Goal: Task Accomplishment & Management: Manage account settings

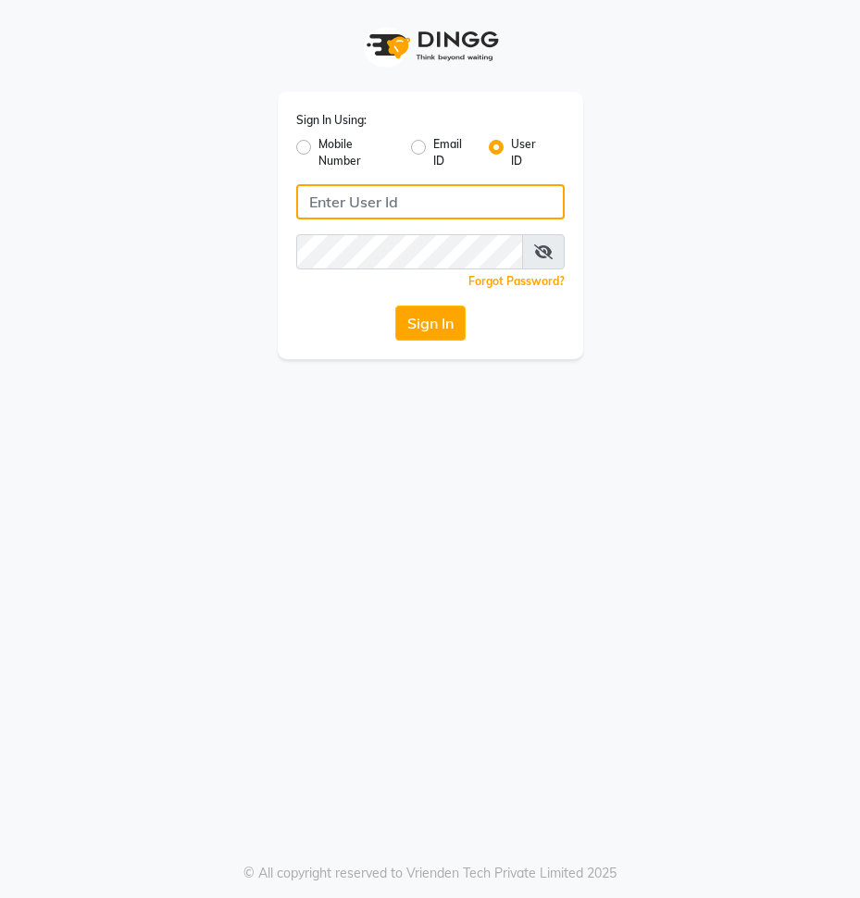
click at [343, 206] on input "Username" at bounding box center [430, 201] width 268 height 35
type input "hairspace123"
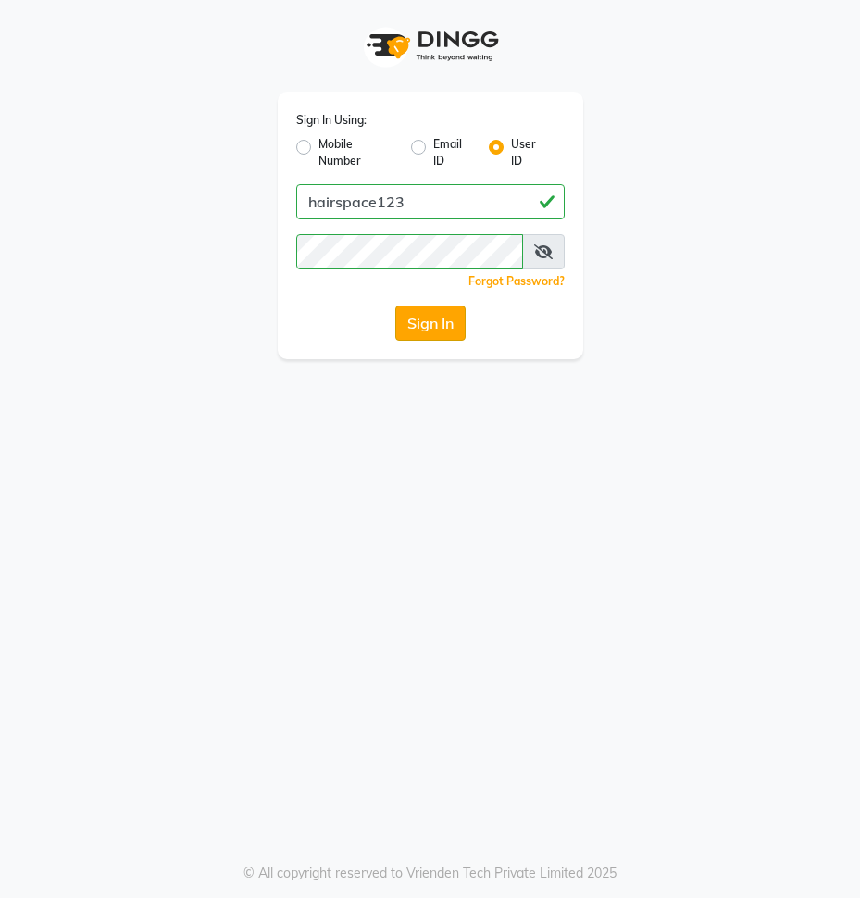
click at [406, 330] on button "Sign In" at bounding box center [430, 323] width 70 height 35
click at [408, 327] on div "Sign In" at bounding box center [430, 323] width 268 height 35
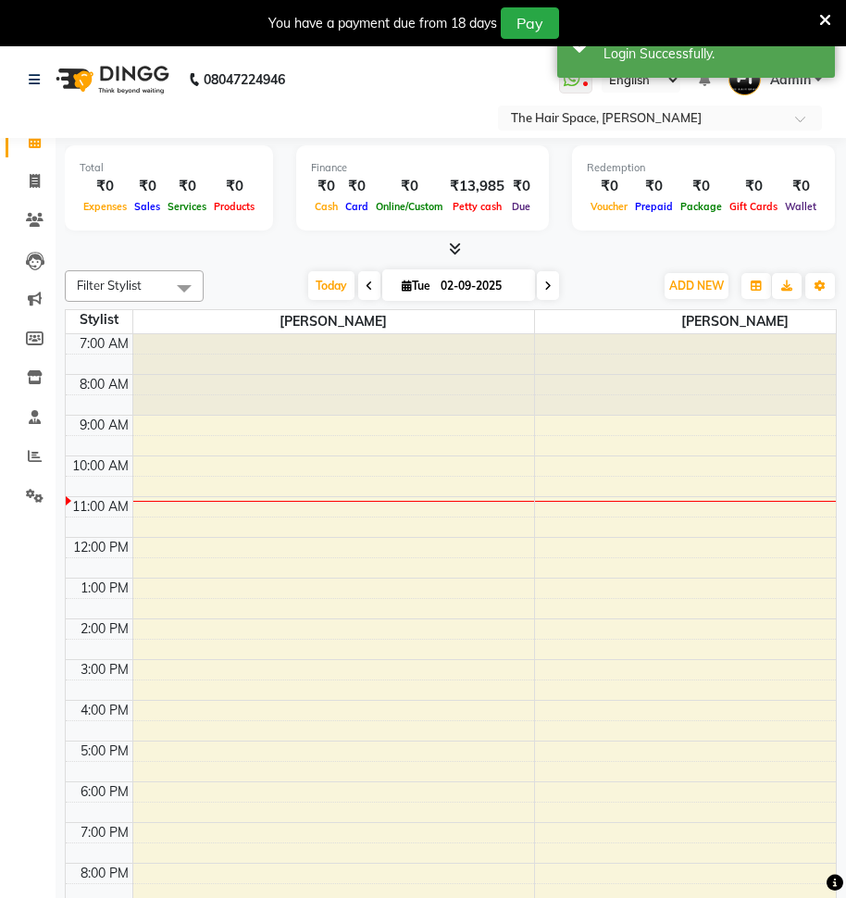
click at [831, 13] on icon at bounding box center [825, 20] width 12 height 17
click at [846, 46] on nav "08047224946 Select Location × The Hair Space, [PERSON_NAME] WhatsApp Status ✕ S…" at bounding box center [423, 92] width 846 height 92
click at [822, 65] on link "Admin" at bounding box center [776, 80] width 94 height 31
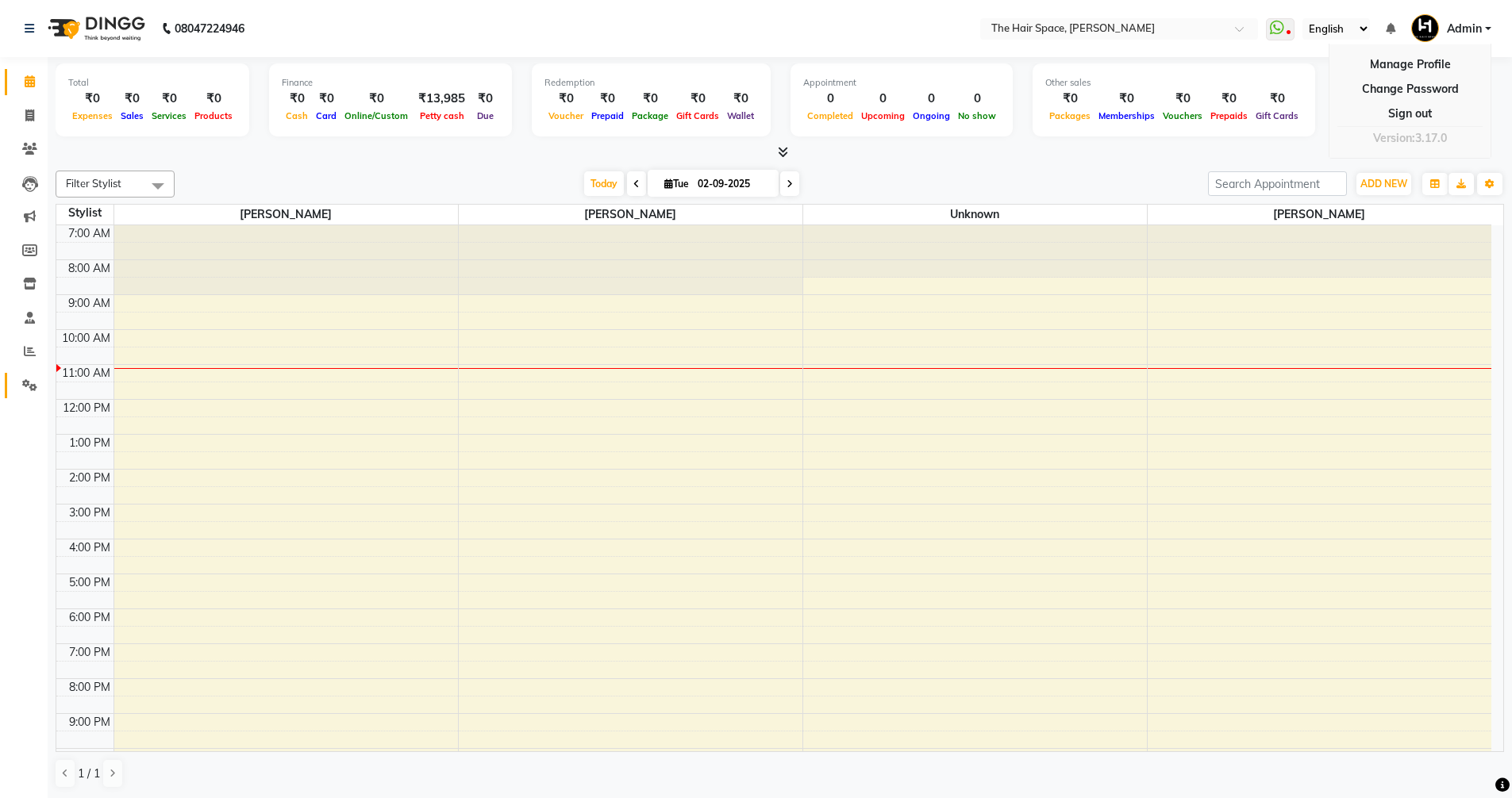
drag, startPoint x: 258, startPoint y: 146, endPoint x: 14, endPoint y: 382, distance: 339.5
click at [257, 146] on div at bounding box center [780, 152] width 1449 height 16
click at [24, 388] on icon at bounding box center [30, 386] width 15 height 12
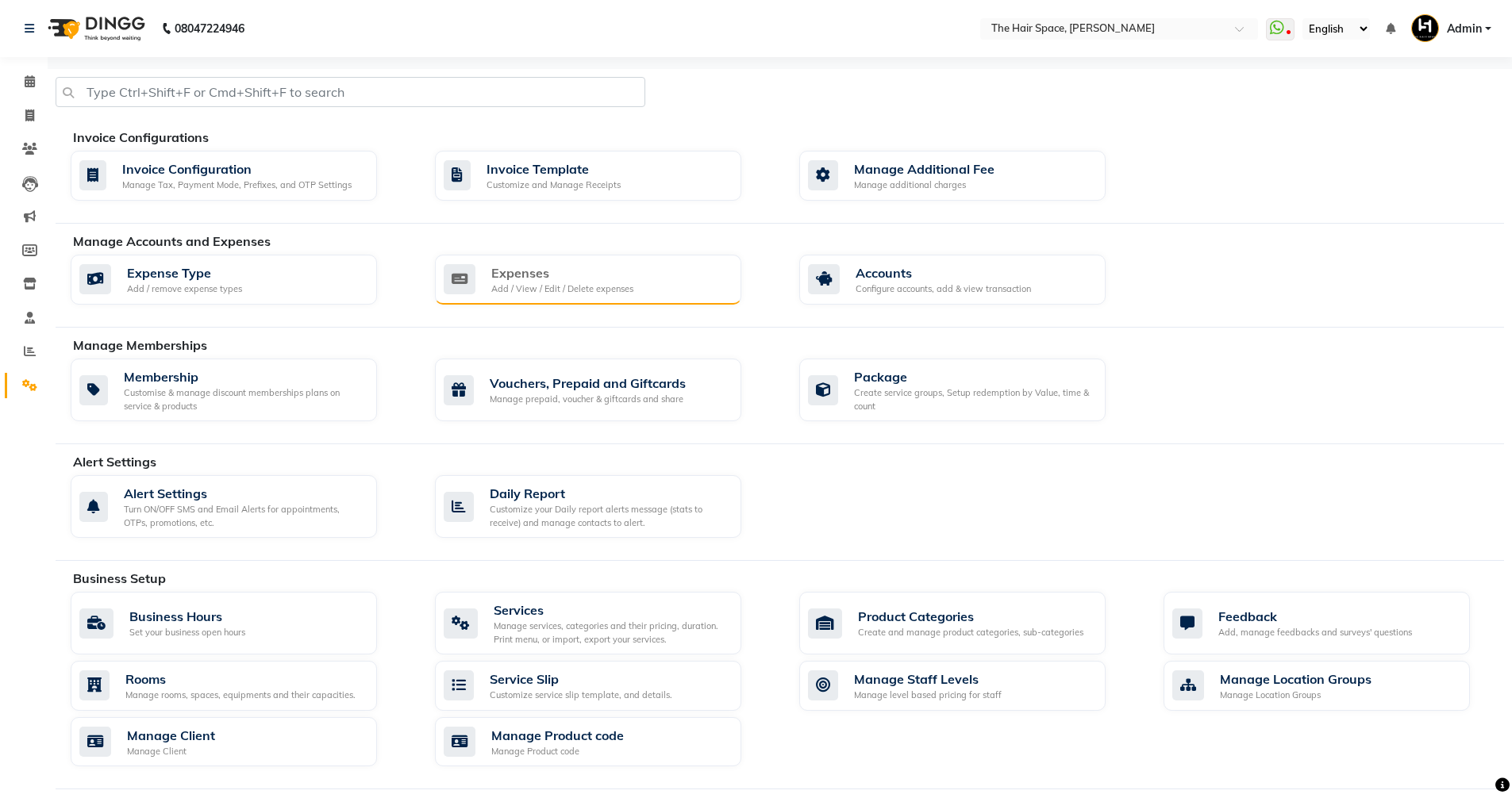
click at [573, 275] on div "Expenses" at bounding box center [562, 273] width 142 height 19
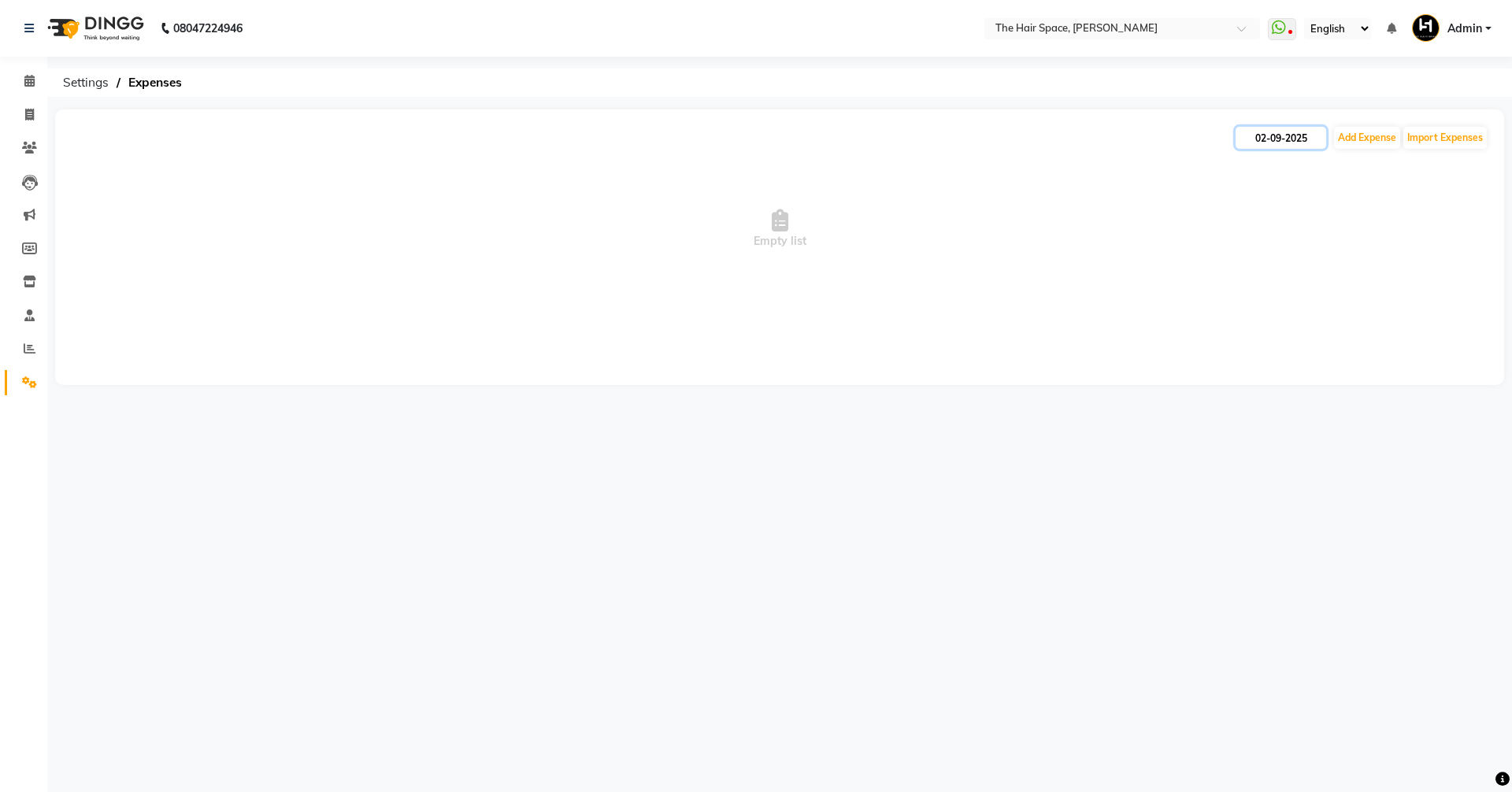
click at [731, 145] on input "02-09-2025" at bounding box center [1281, 138] width 90 height 22
select select "9"
select select "2025"
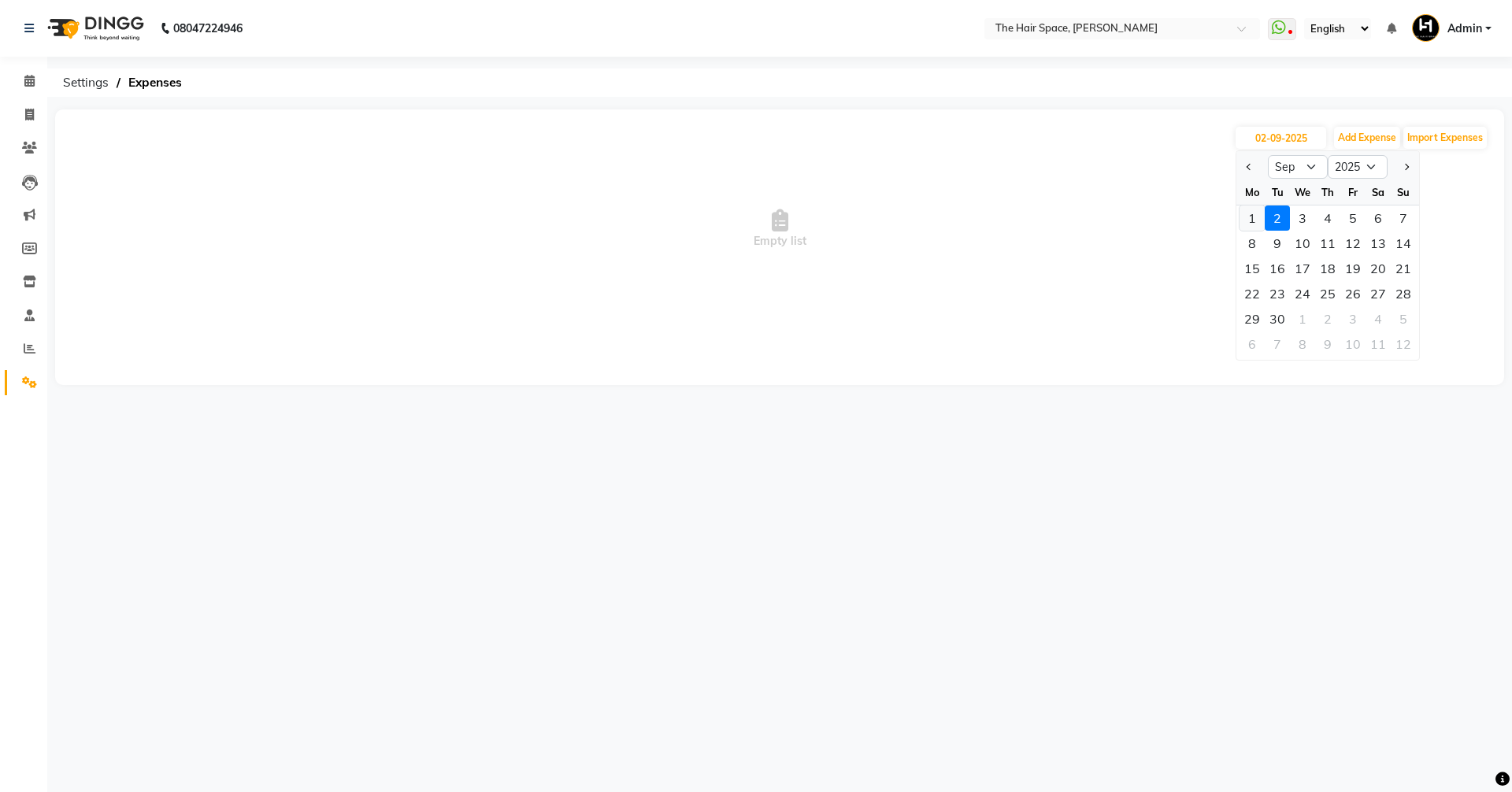
click at [731, 215] on div "1" at bounding box center [1252, 219] width 26 height 26
type input "[DATE]"
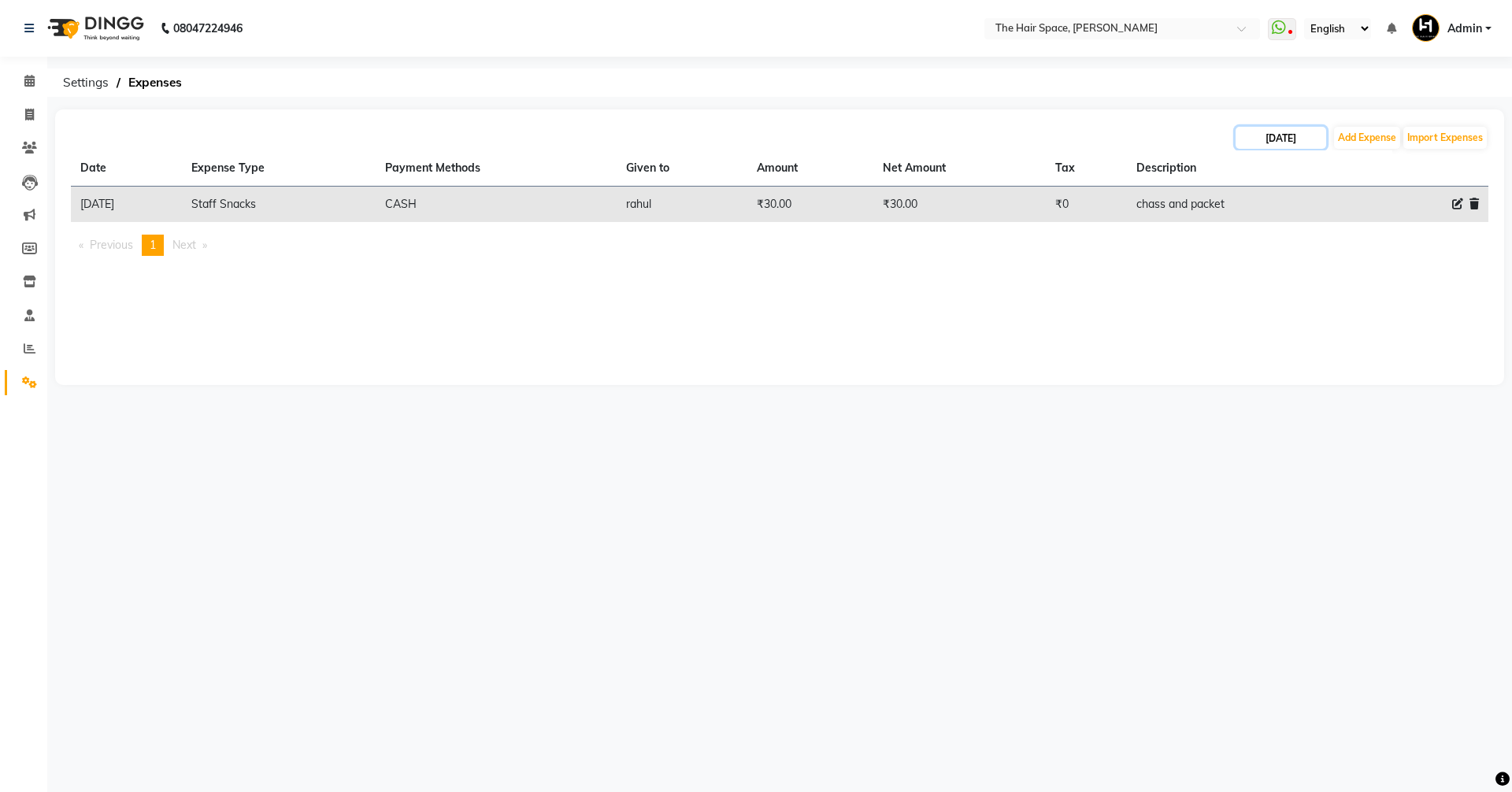
click at [731, 134] on input "[DATE]" at bounding box center [1281, 138] width 90 height 22
select select "9"
select select "2025"
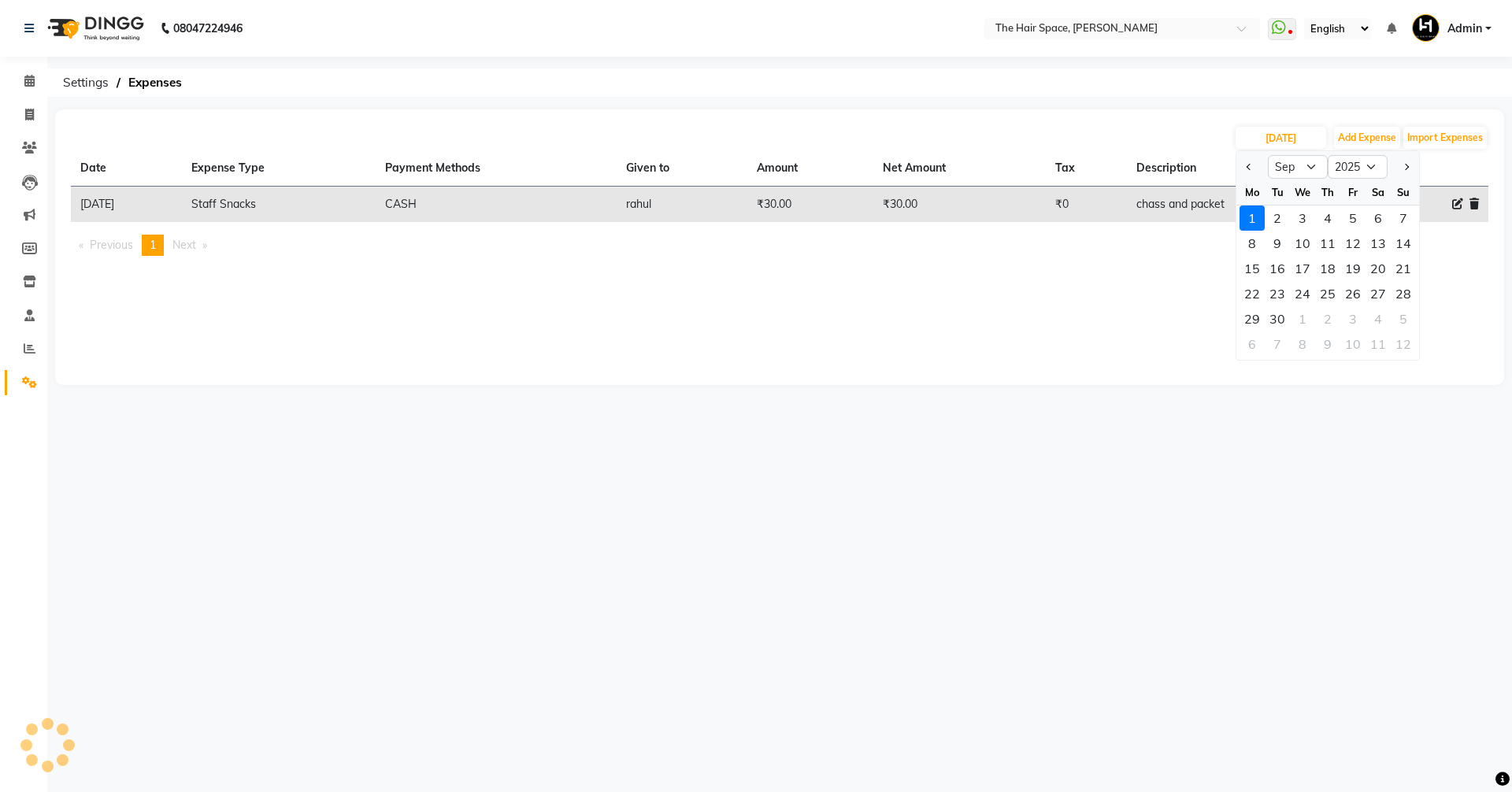
click at [731, 134] on div "[DATE] Jan Feb Mar Apr May Jun [DATE] Aug Sep Oct Nov [DATE] 2016 2017 2018 201…" at bounding box center [779, 138] width 1418 height 26
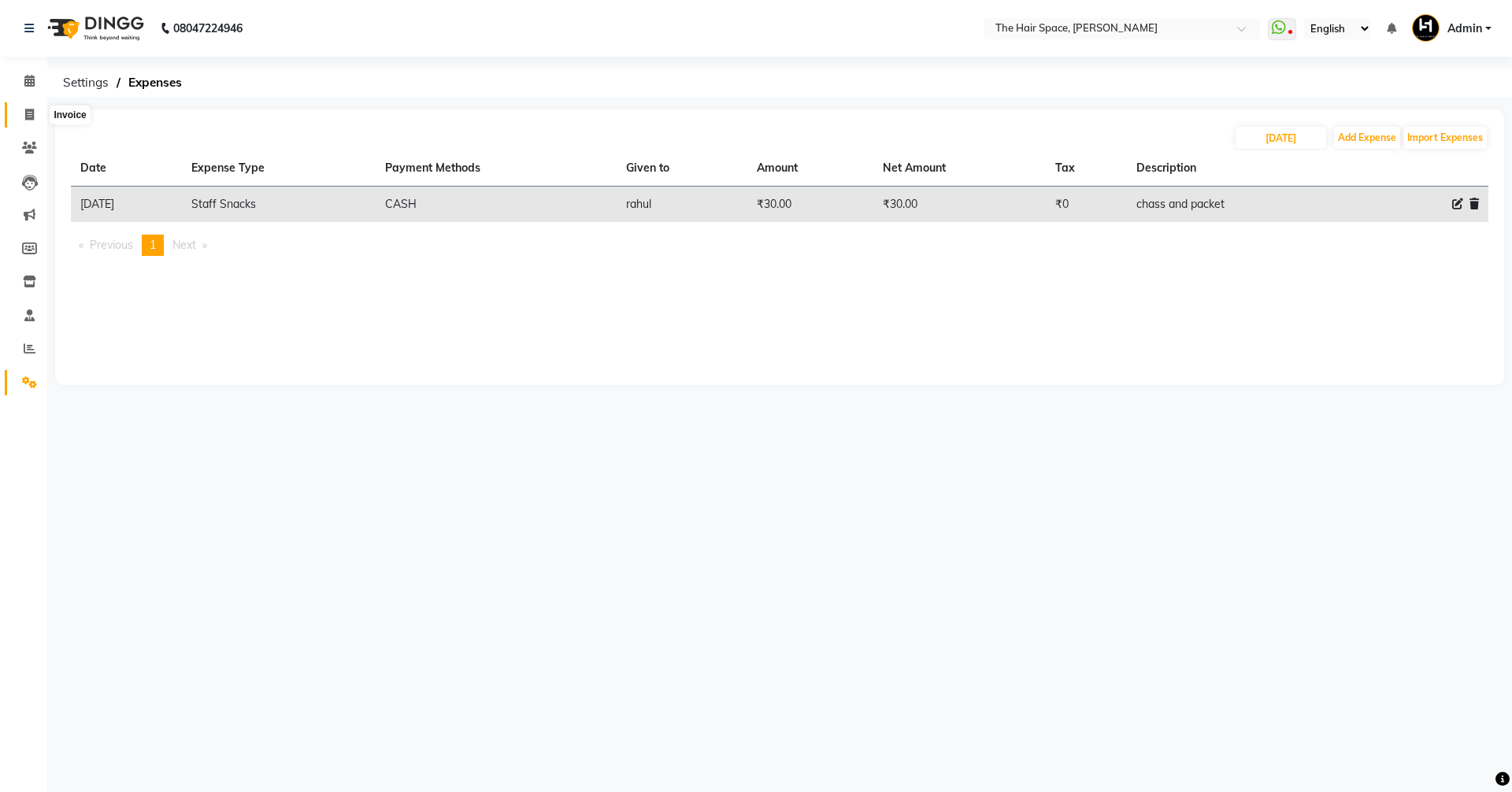
click at [24, 113] on span at bounding box center [30, 115] width 27 height 18
select select "service"
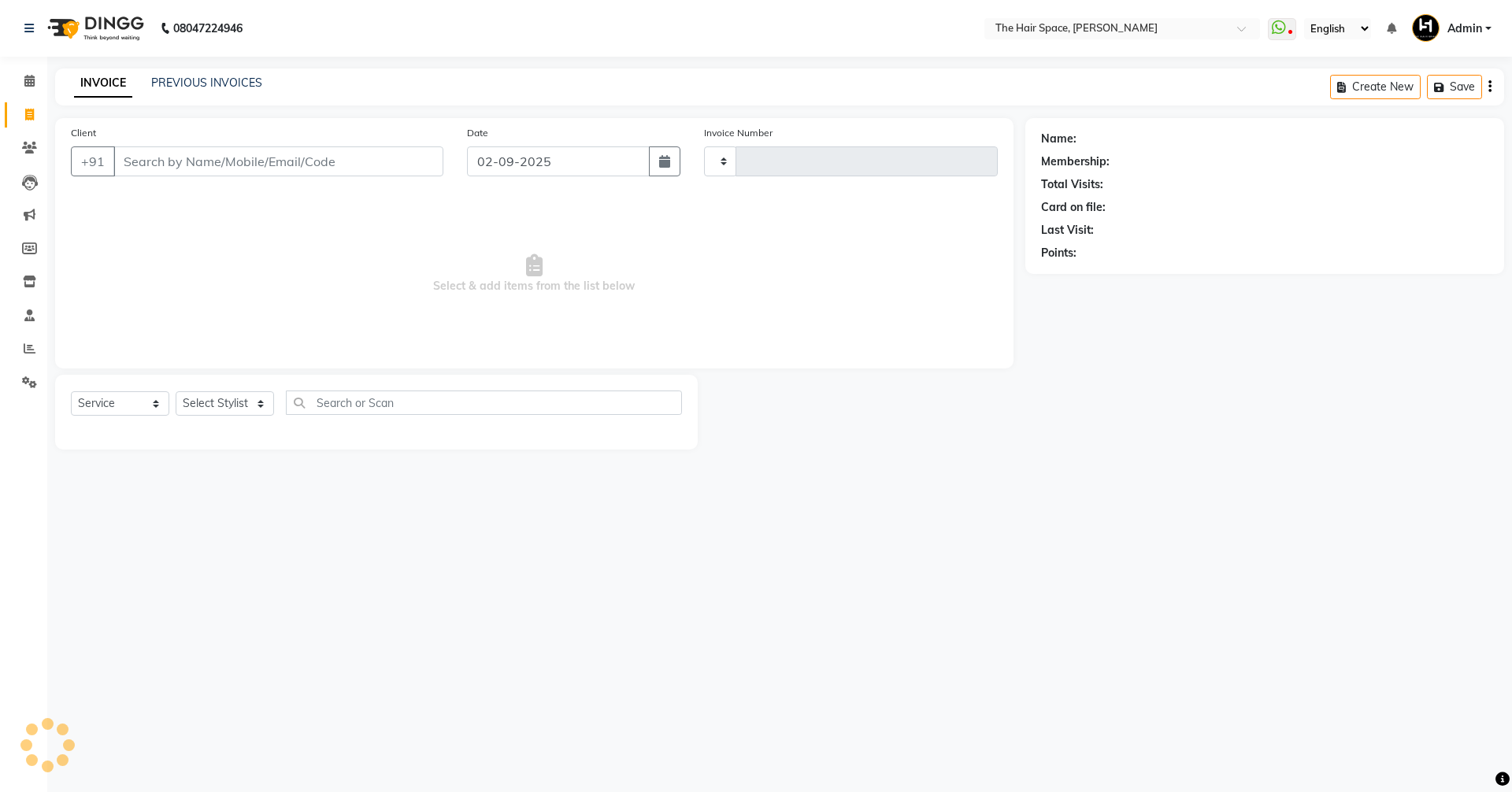
type input "1689"
select select "6663"
click at [192, 84] on link "PREVIOUS INVOICES" at bounding box center [207, 83] width 111 height 14
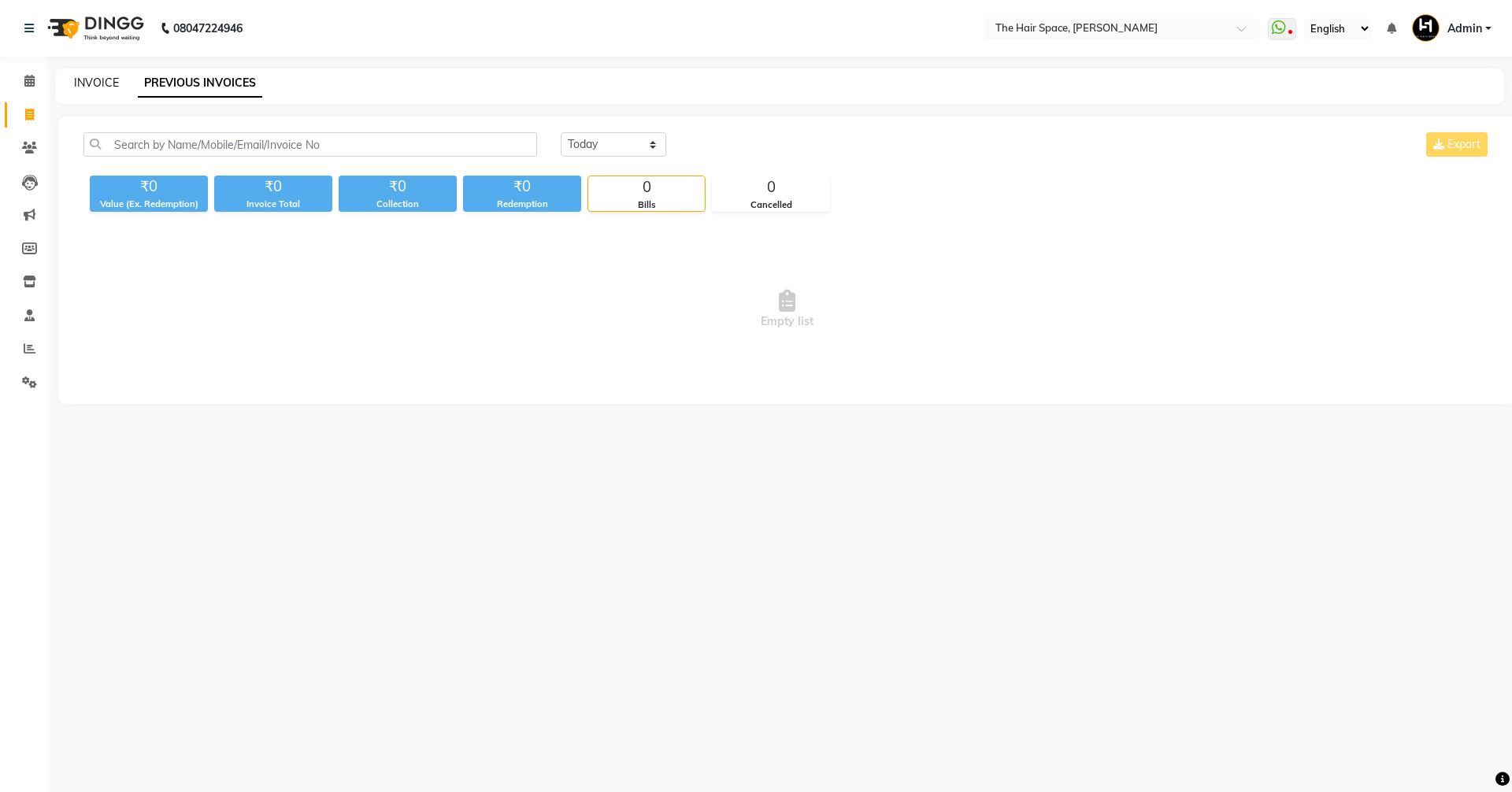
click at [90, 78] on link "INVOICE" at bounding box center [96, 83] width 45 height 14
select select "service"
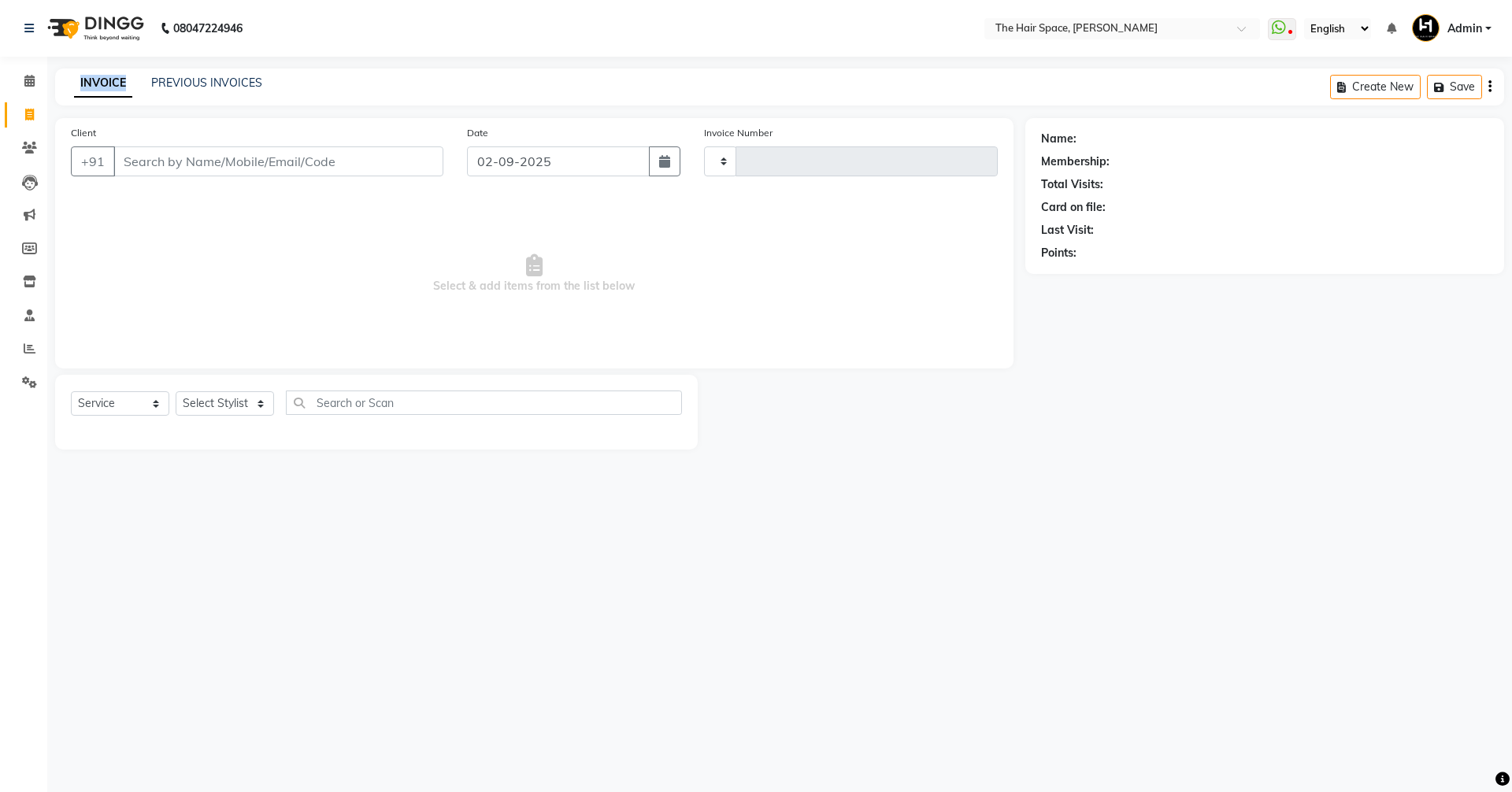
click at [90, 78] on link "INVOICE" at bounding box center [103, 83] width 59 height 28
type input "1689"
select select "6663"
click at [29, 80] on icon at bounding box center [30, 81] width 10 height 12
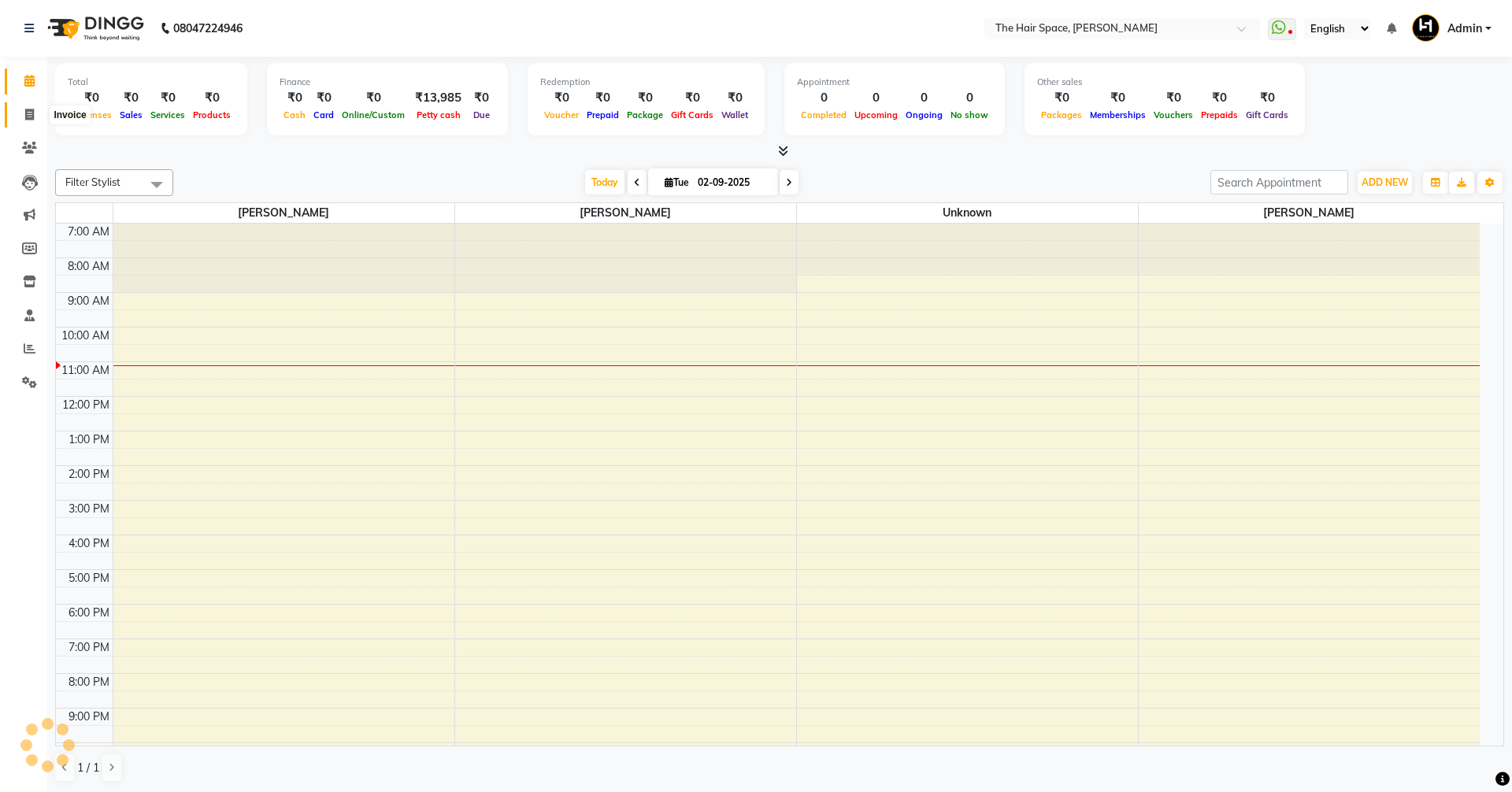
click at [27, 110] on icon at bounding box center [30, 115] width 9 height 12
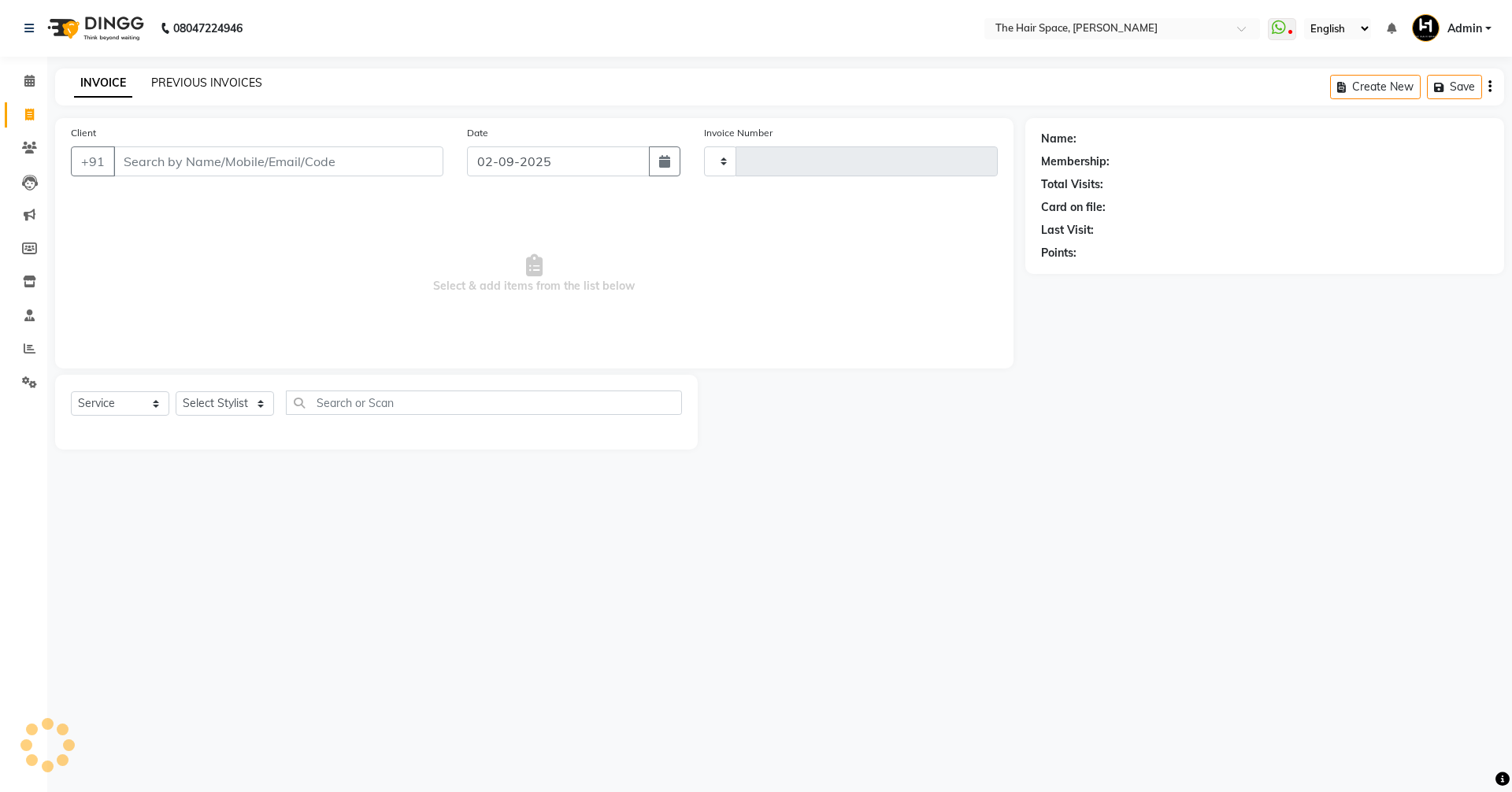
click at [197, 78] on div "08047224946 Select Location × The Hair Space, [PERSON_NAME] WhatsApp Status ✕ S…" at bounding box center [756, 396] width 1512 height 792
click at [197, 79] on link "PREVIOUS INVOICES" at bounding box center [207, 83] width 111 height 14
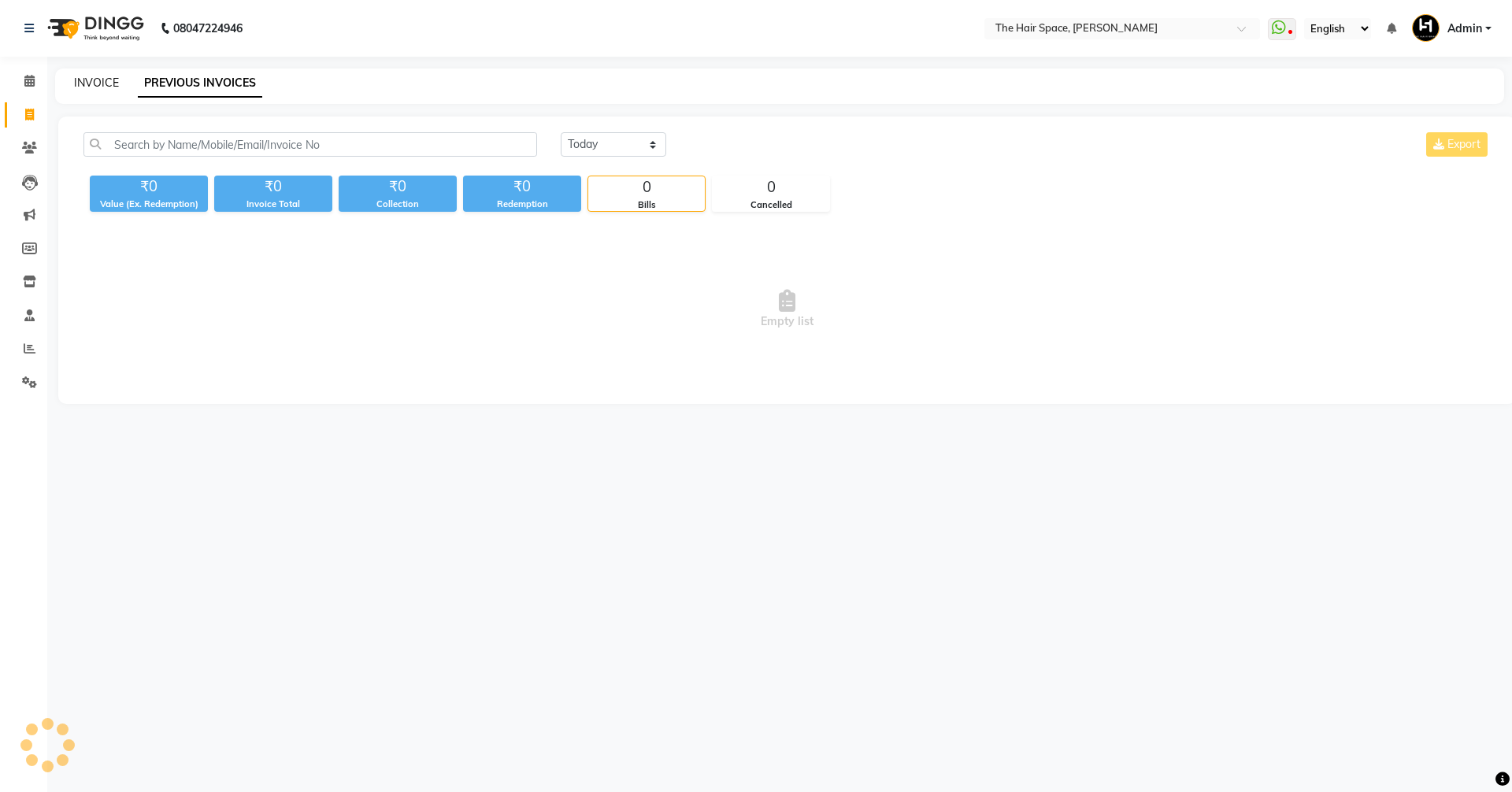
click at [88, 79] on link "INVOICE" at bounding box center [96, 83] width 45 height 14
select select "6663"
select select "service"
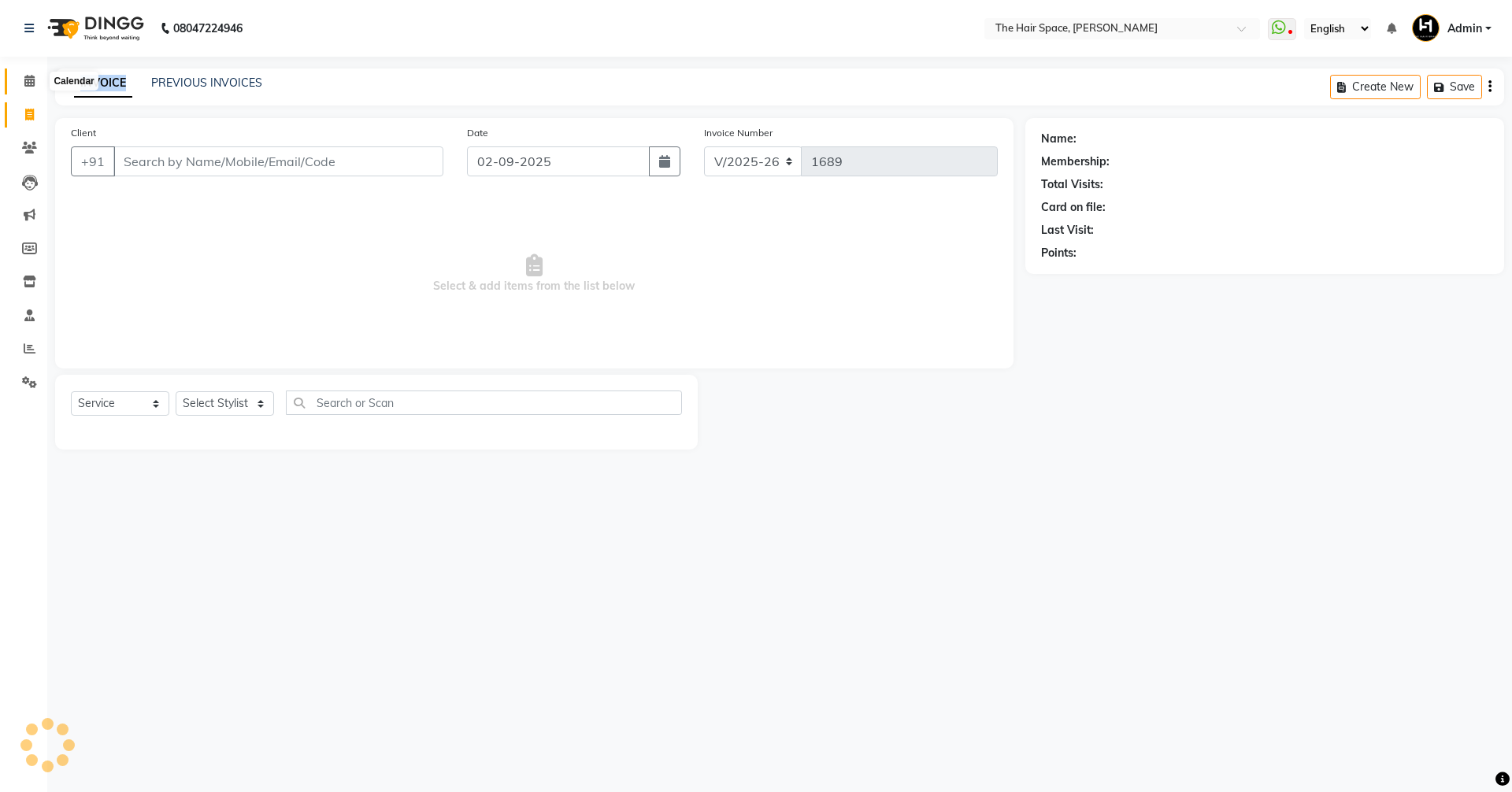
click at [26, 77] on icon at bounding box center [30, 81] width 10 height 12
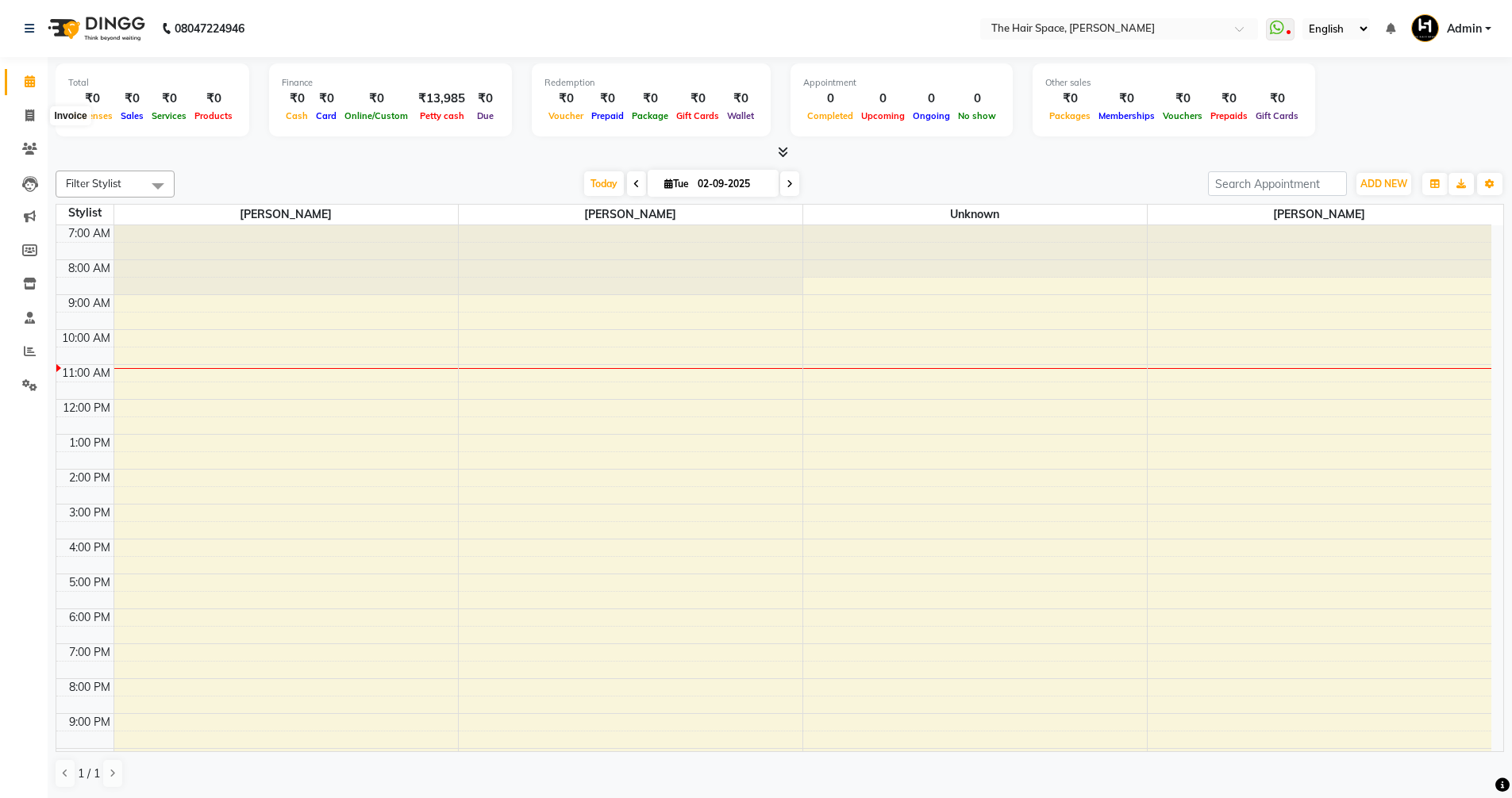
click at [26, 101] on li "Invoice" at bounding box center [24, 117] width 48 height 34
click at [26, 111] on icon at bounding box center [30, 116] width 9 height 12
select select "service"
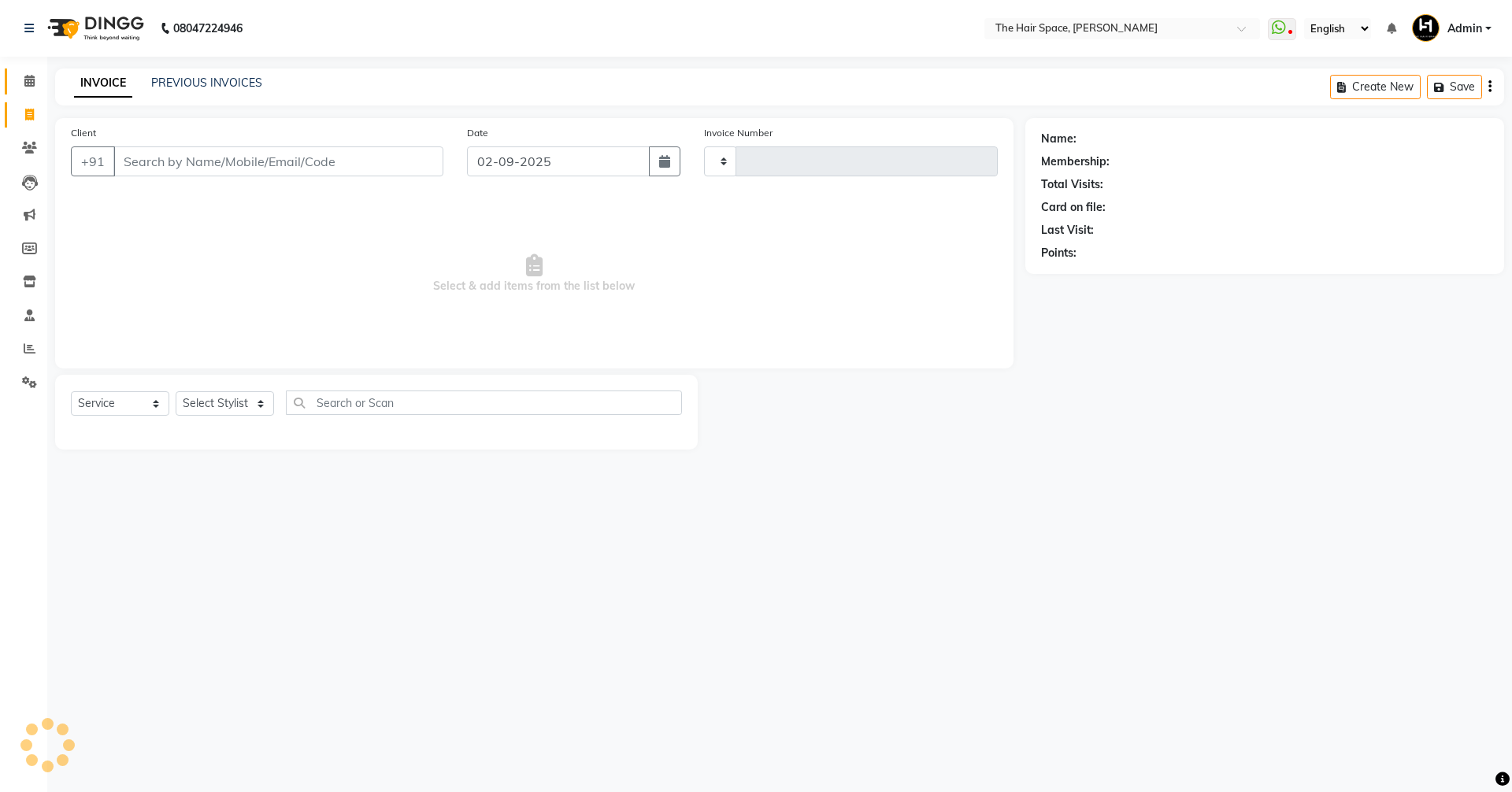
type input "1689"
select select "6663"
click at [185, 83] on link "PREVIOUS INVOICES" at bounding box center [207, 83] width 111 height 14
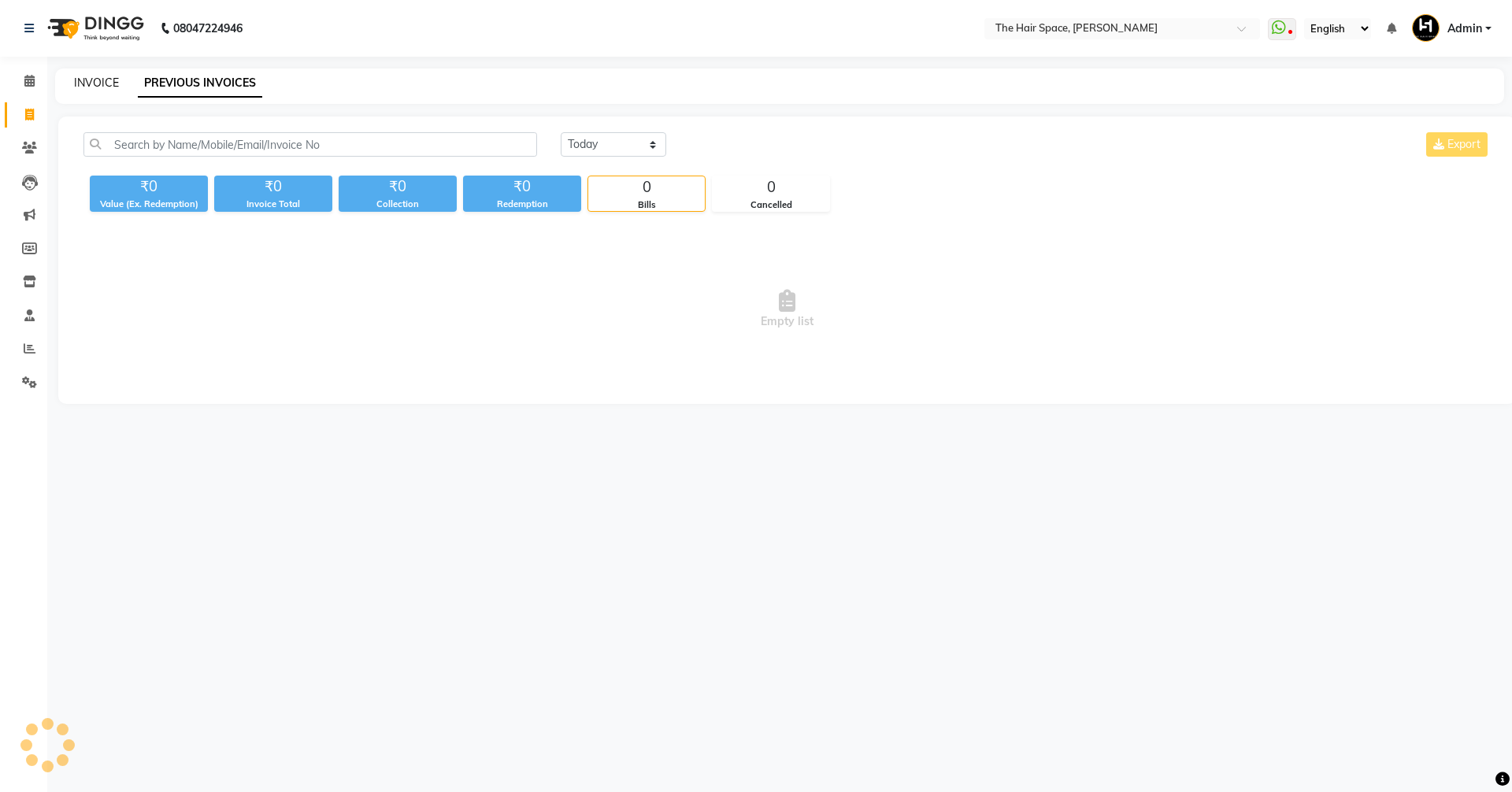
click at [85, 77] on link "INVOICE" at bounding box center [96, 83] width 45 height 14
select select "service"
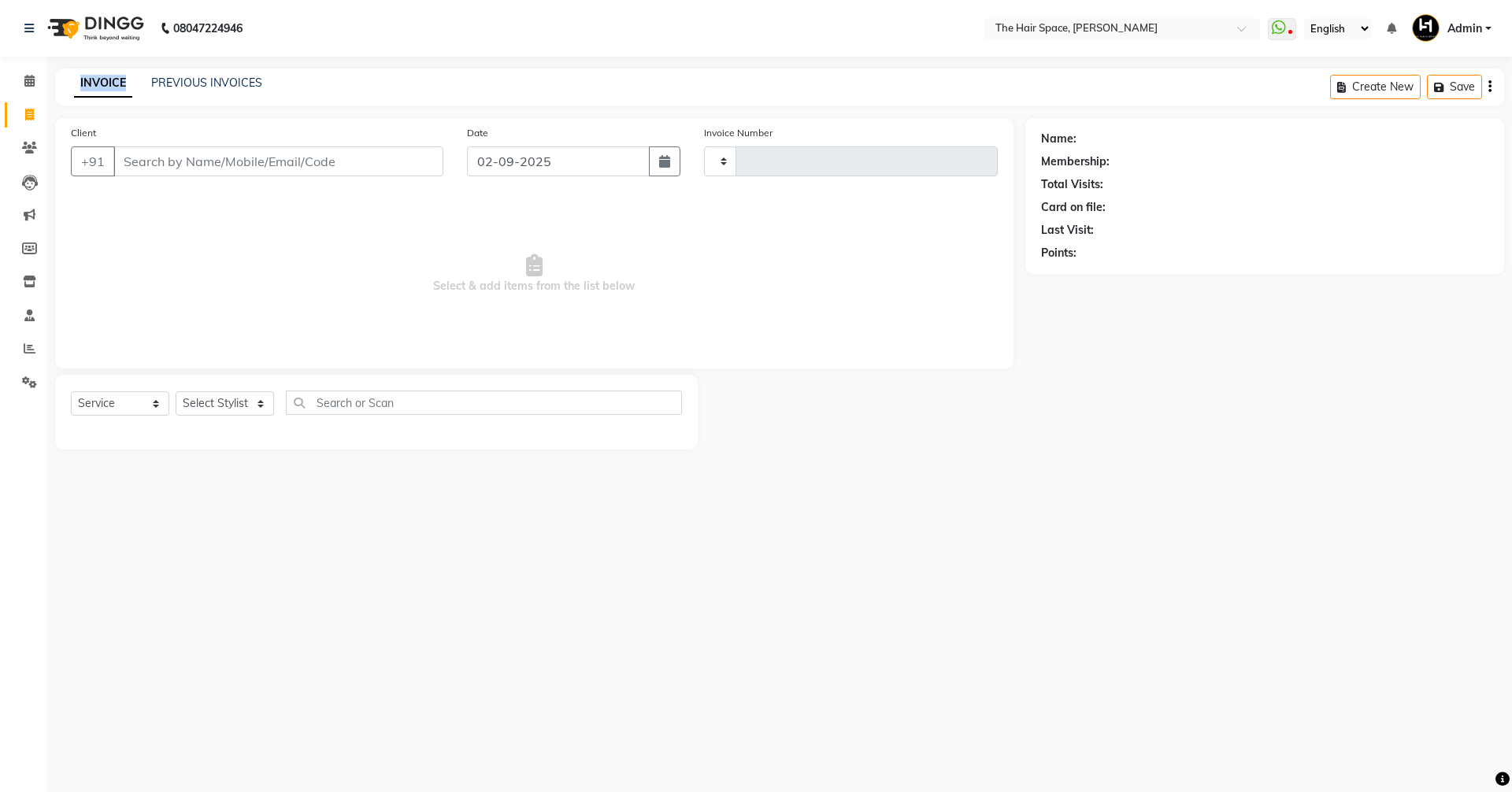
drag, startPoint x: 85, startPoint y: 77, endPoint x: 257, endPoint y: 71, distance: 172.1
click at [88, 77] on link "INVOICE" at bounding box center [103, 83] width 59 height 28
type input "1689"
select select "6663"
click at [198, 77] on link "PREVIOUS INVOICES" at bounding box center [207, 83] width 111 height 14
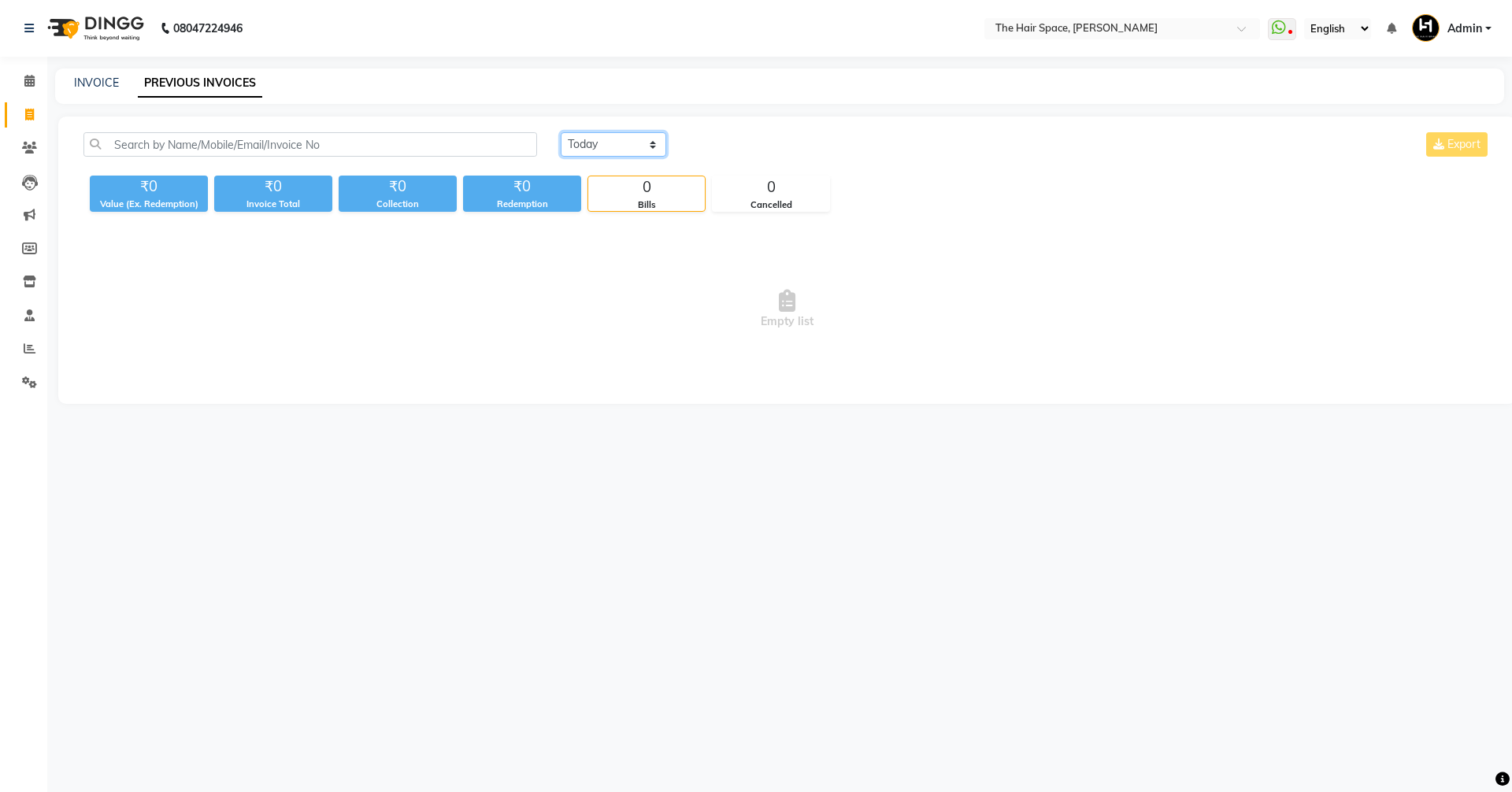
click at [585, 144] on select "[DATE] [DATE] Custom Range" at bounding box center [613, 145] width 106 height 25
select select "[DATE]"
click at [561, 133] on select "[DATE] [DATE] Custom Range" at bounding box center [613, 145] width 106 height 25
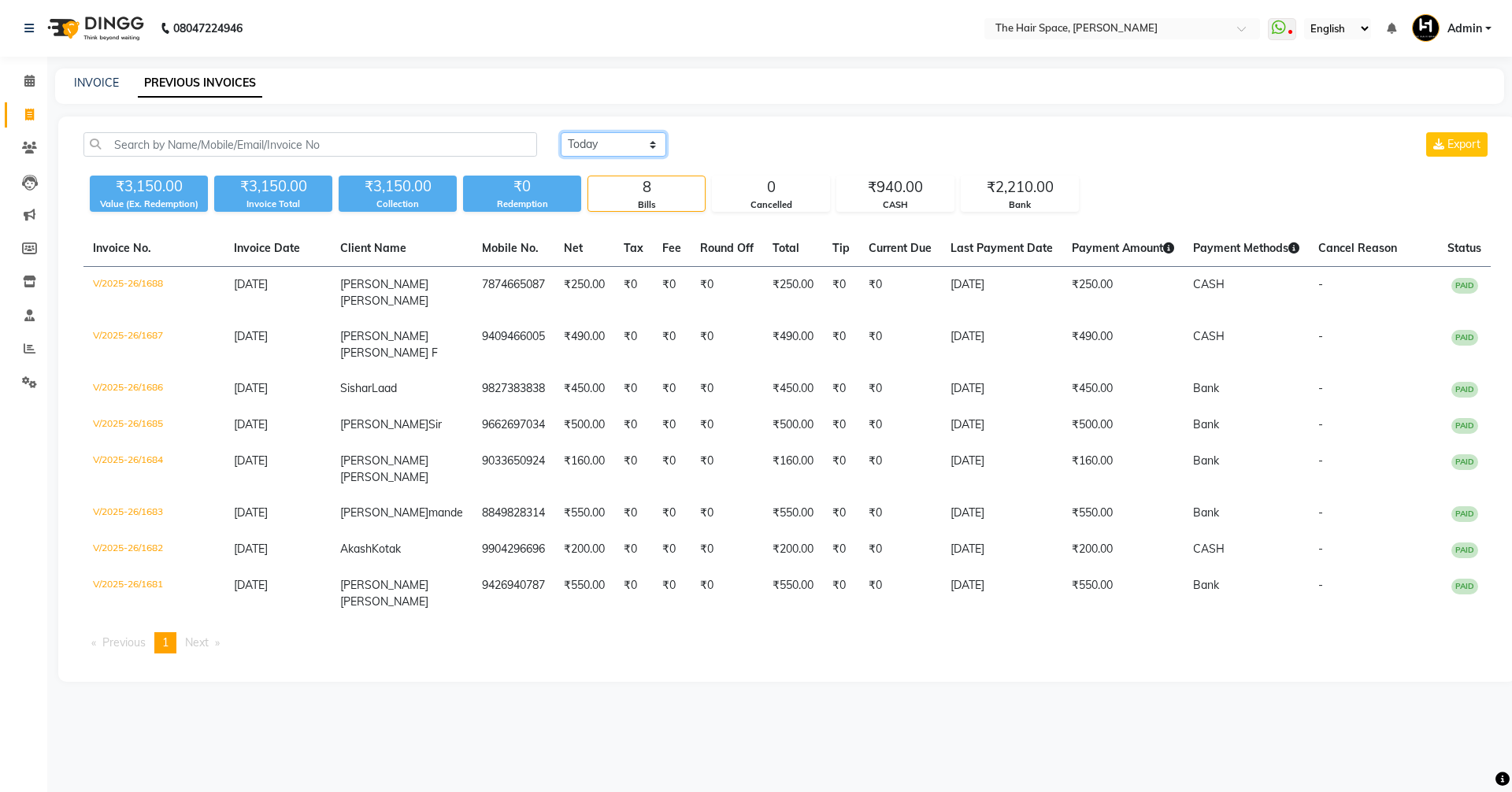
click at [604, 151] on select "[DATE] [DATE] Custom Range" at bounding box center [613, 145] width 106 height 25
click at [731, 164] on div "[DATE] [DATE] Custom Range Export" at bounding box center [1025, 151] width 954 height 37
click at [731, 186] on div "₹2,210.00" at bounding box center [1019, 187] width 117 height 22
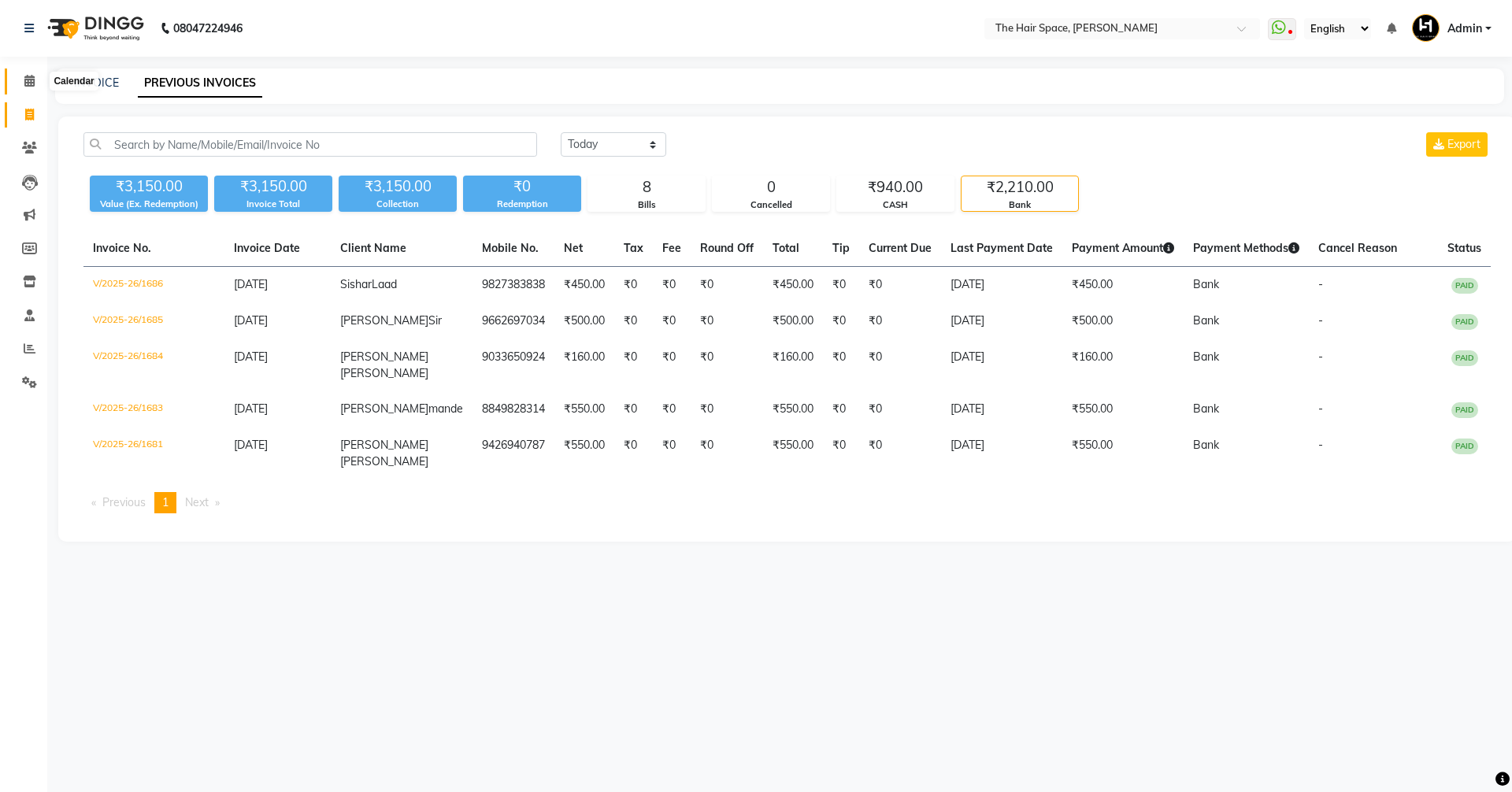
click at [20, 83] on span at bounding box center [30, 81] width 27 height 18
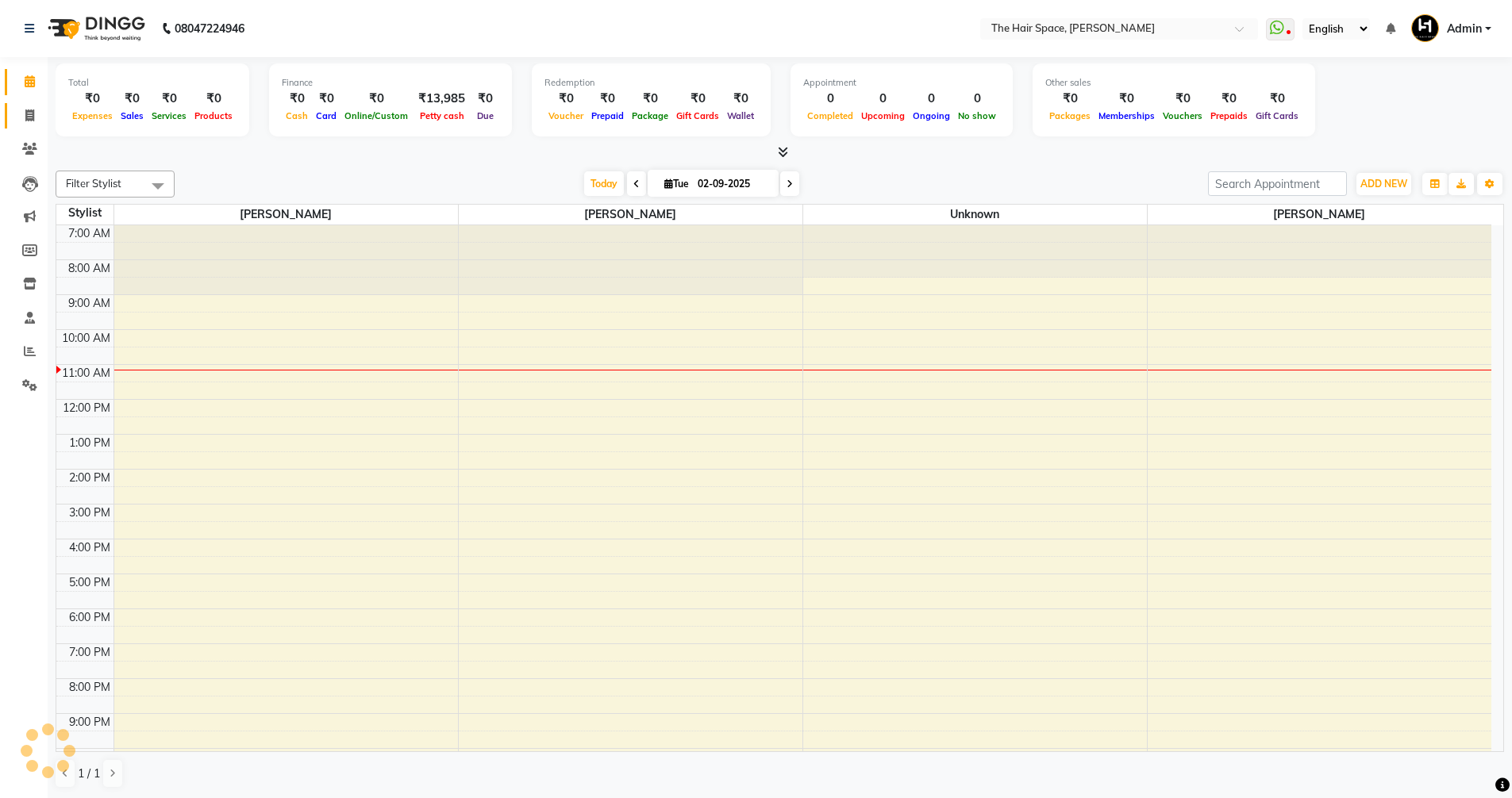
click at [22, 124] on link "Invoice" at bounding box center [24, 116] width 38 height 27
click at [23, 119] on span at bounding box center [30, 116] width 27 height 18
select select "service"
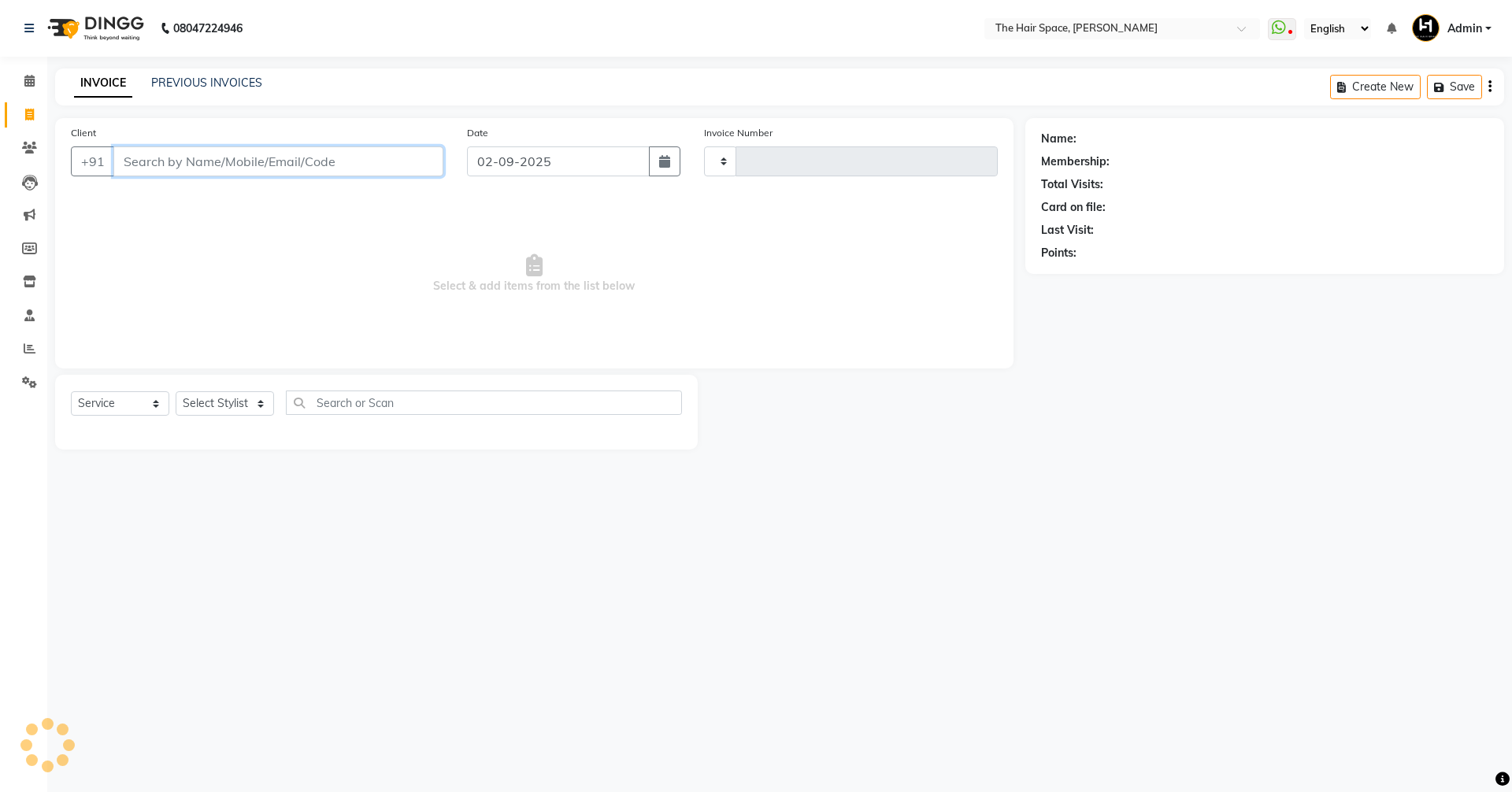
type input "1689"
select select "6663"
click at [196, 172] on input "Client" at bounding box center [278, 161] width 330 height 30
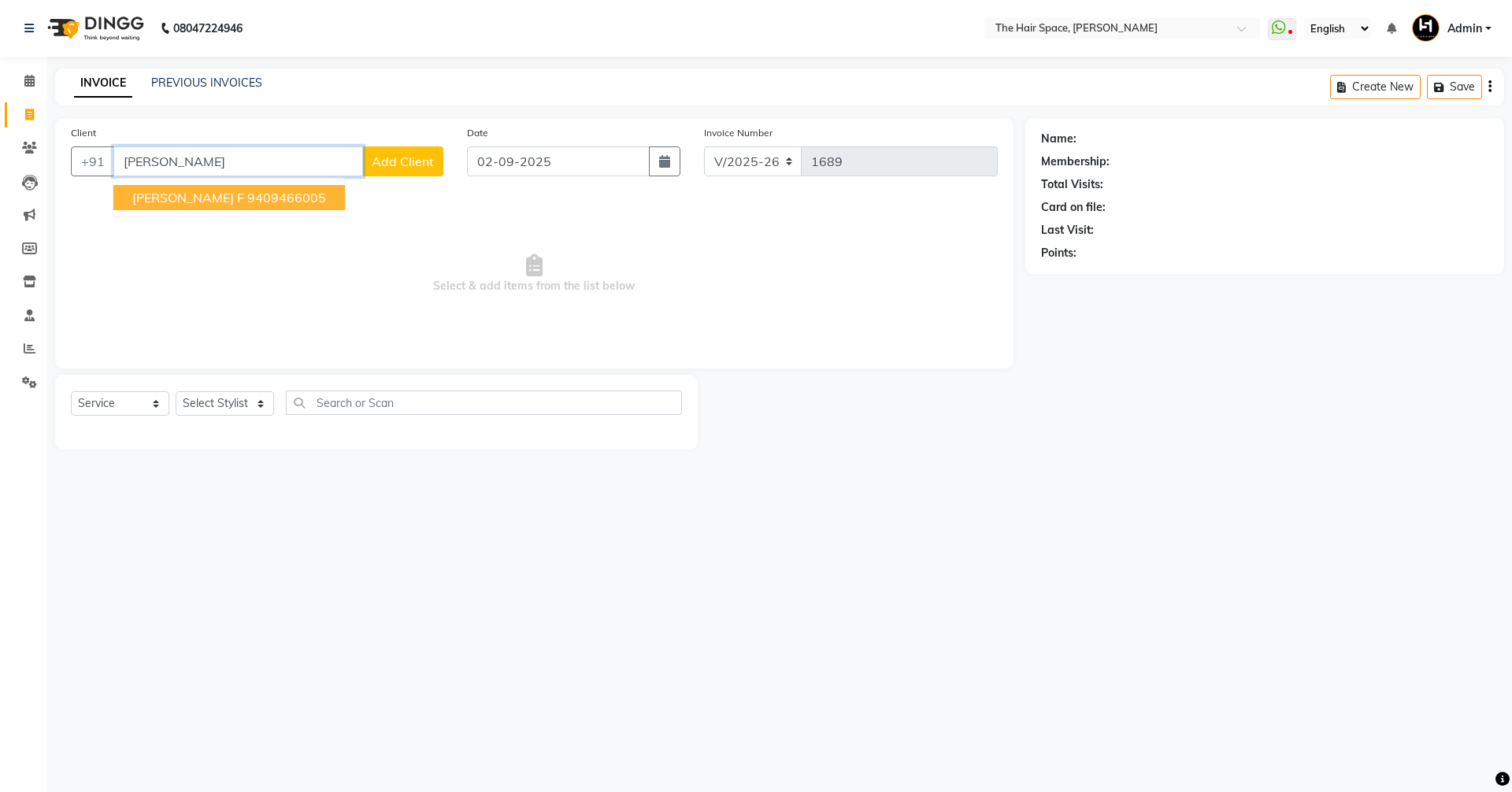
click at [167, 198] on span "[PERSON_NAME] F" at bounding box center [188, 197] width 111 height 16
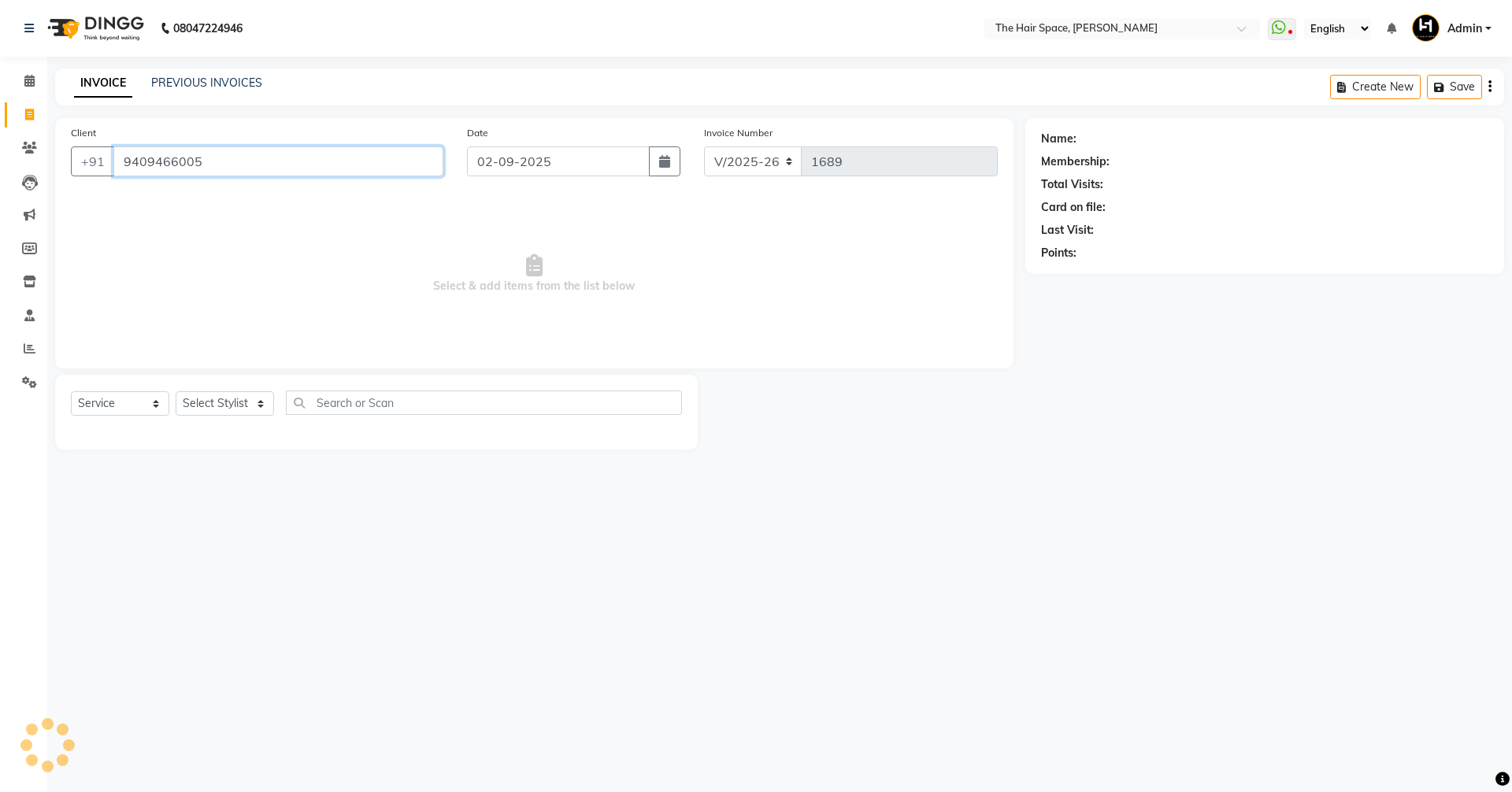
type input "9409466005"
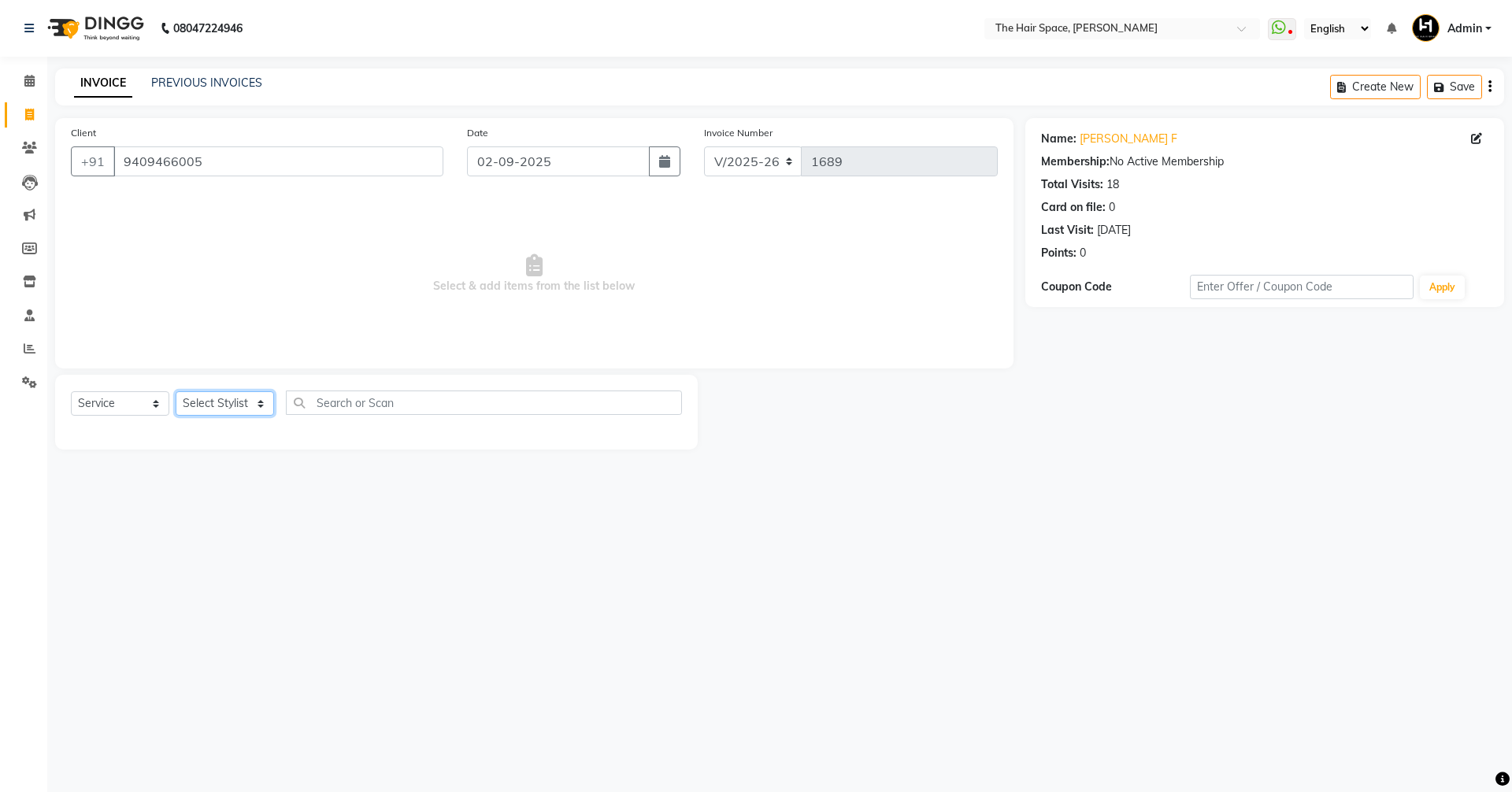
click at [203, 408] on select "Select Stylist [PERSON_NAME] Nai [PERSON_NAME] [PERSON_NAME] Unknown" at bounding box center [225, 403] width 99 height 25
click at [111, 394] on select "Select Service Product Membership Package Voucher Prepaid Gift Card" at bounding box center [120, 403] width 99 height 25
click at [71, 391] on select "Select Service Product Membership Package Voucher Prepaid Gift Card" at bounding box center [120, 403] width 99 height 25
click at [202, 406] on select "Select Stylist [PERSON_NAME] Nai [PERSON_NAME] [PERSON_NAME] Unknown" at bounding box center [225, 403] width 99 height 25
select select "51967"
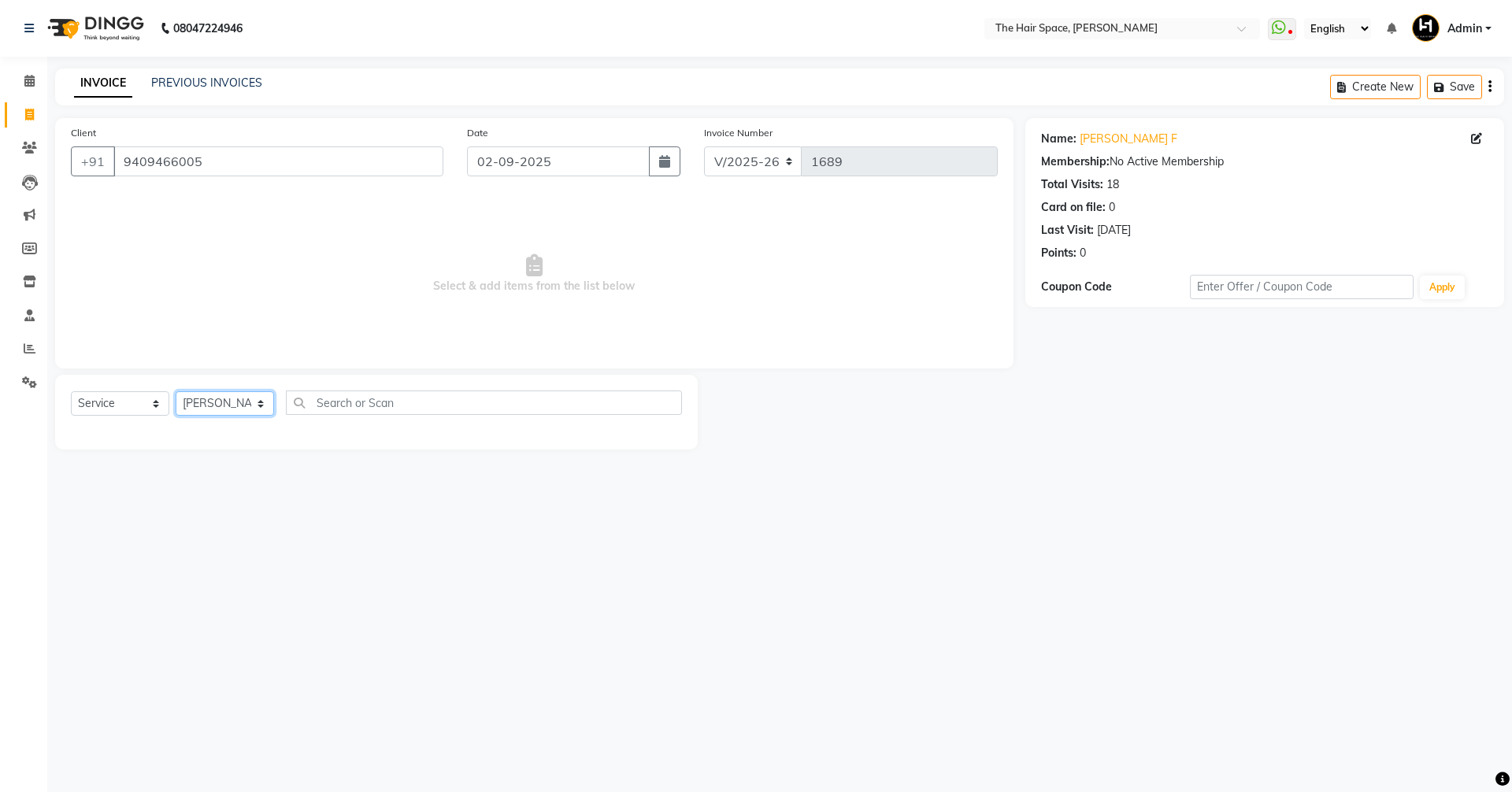
click at [175, 391] on select "Select Stylist [PERSON_NAME] Nai [PERSON_NAME] [PERSON_NAME] Unknown" at bounding box center [225, 403] width 99 height 25
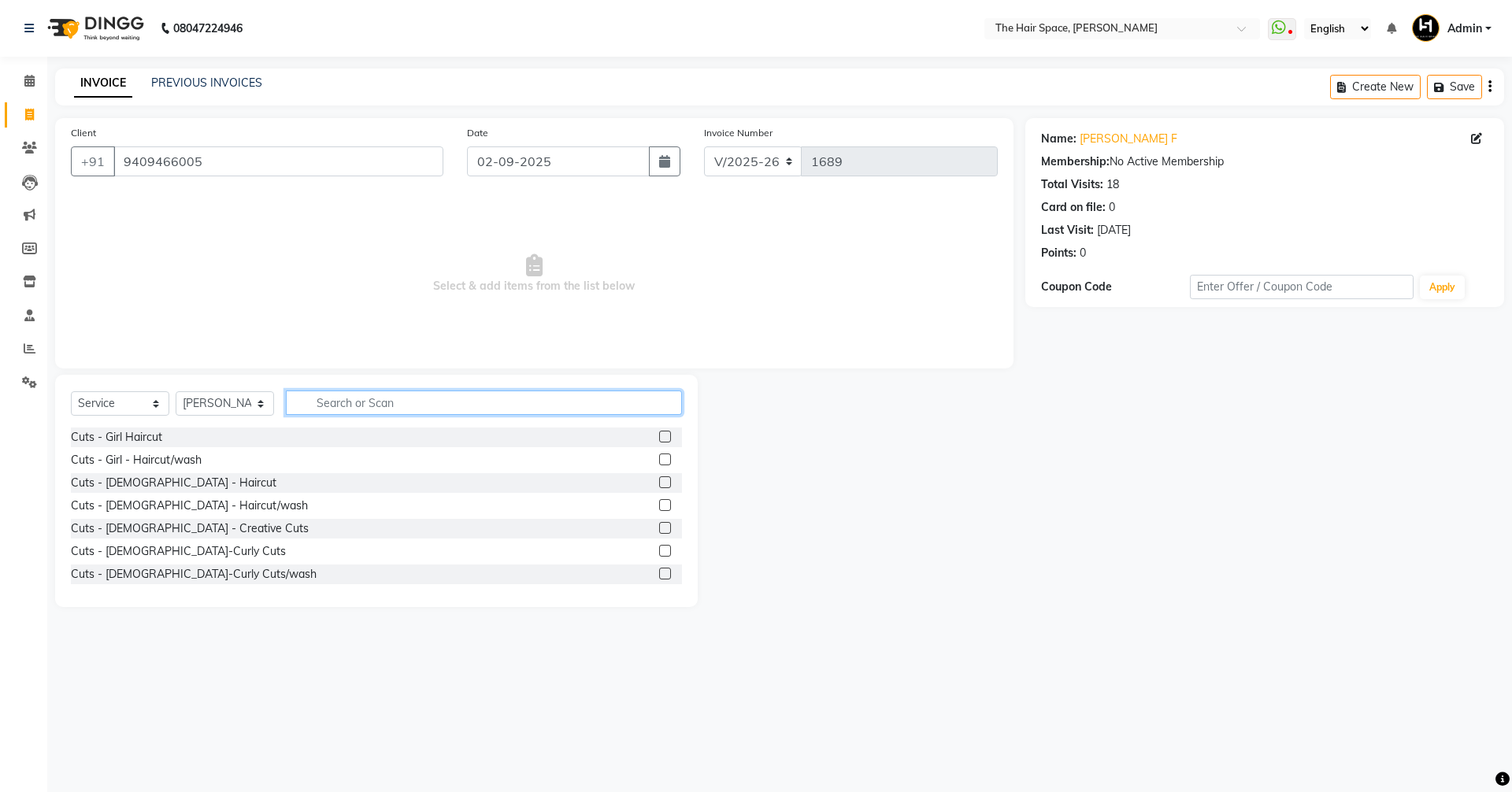
click at [340, 402] on input "text" at bounding box center [484, 402] width 397 height 25
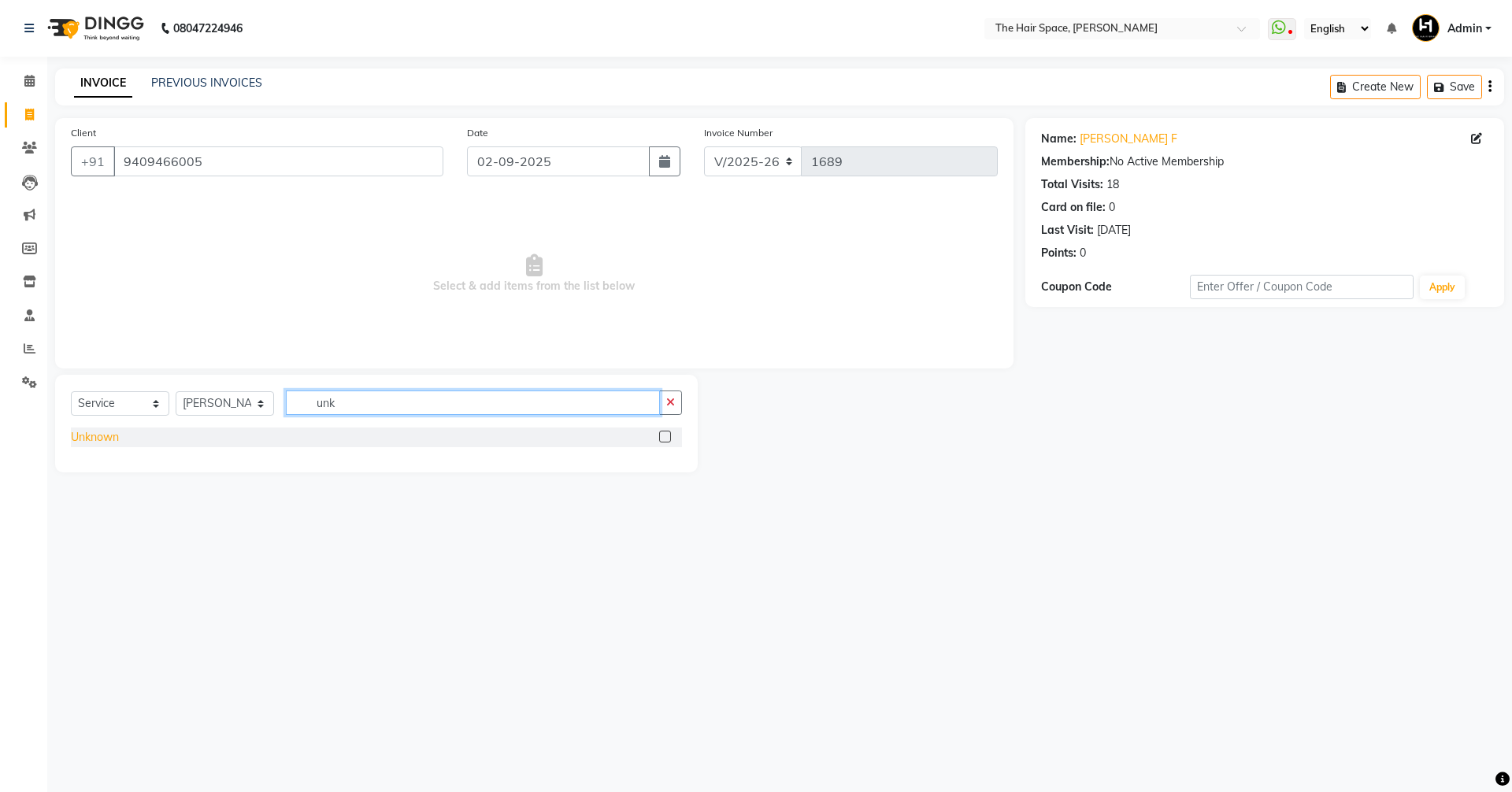
type input "unk"
click at [101, 438] on div "Unknown" at bounding box center [94, 437] width 48 height 16
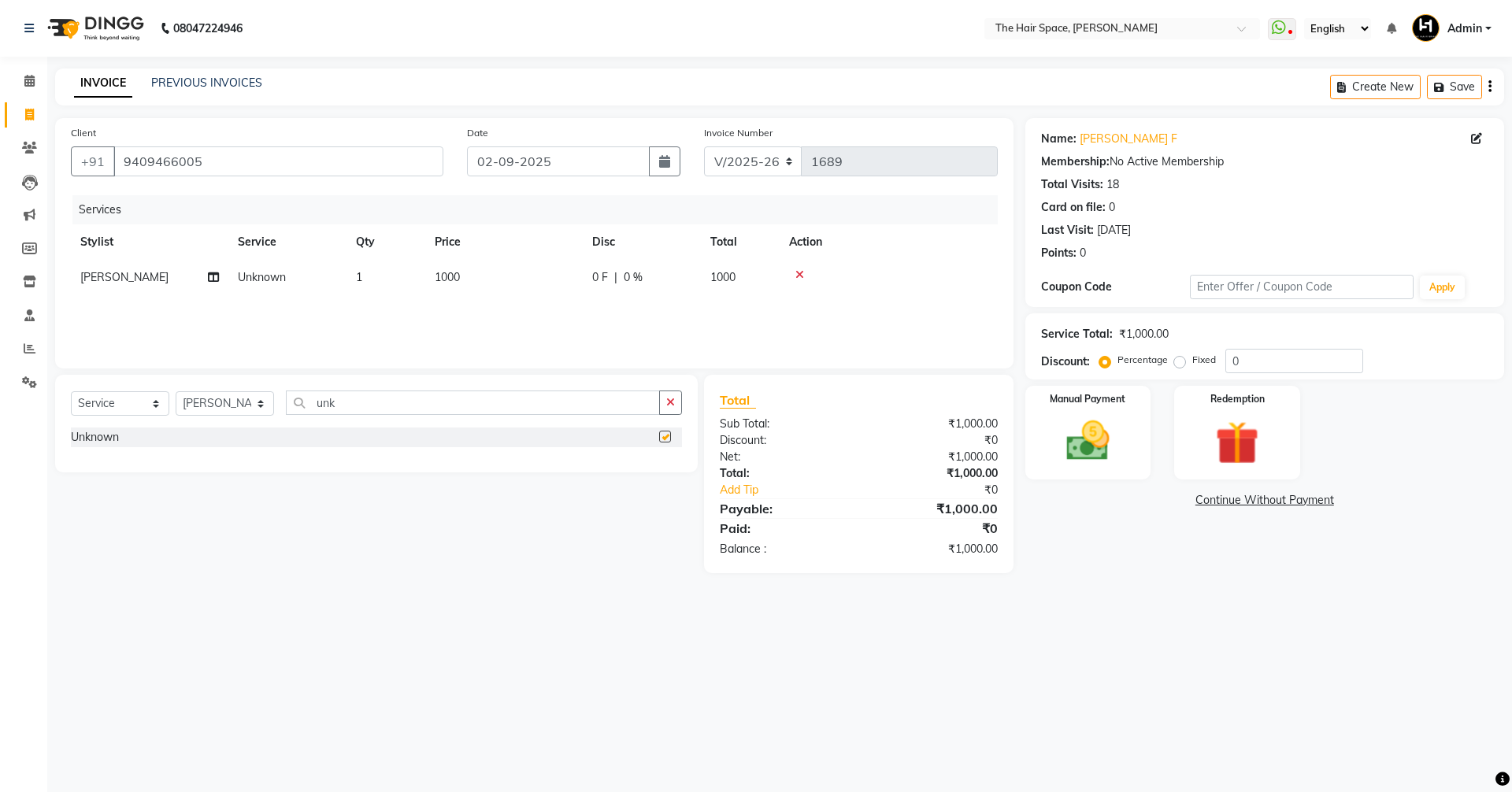
checkbox input "false"
drag, startPoint x: 484, startPoint y: 265, endPoint x: 128, endPoint y: 212, distance: 359.9
click at [159, 217] on div "Services Stylist Service Qty Price Disc Total Action [PERSON_NAME] Unknown 1 10…" at bounding box center [534, 274] width 927 height 157
click at [453, 282] on span "1000" at bounding box center [448, 277] width 26 height 14
select select "51967"
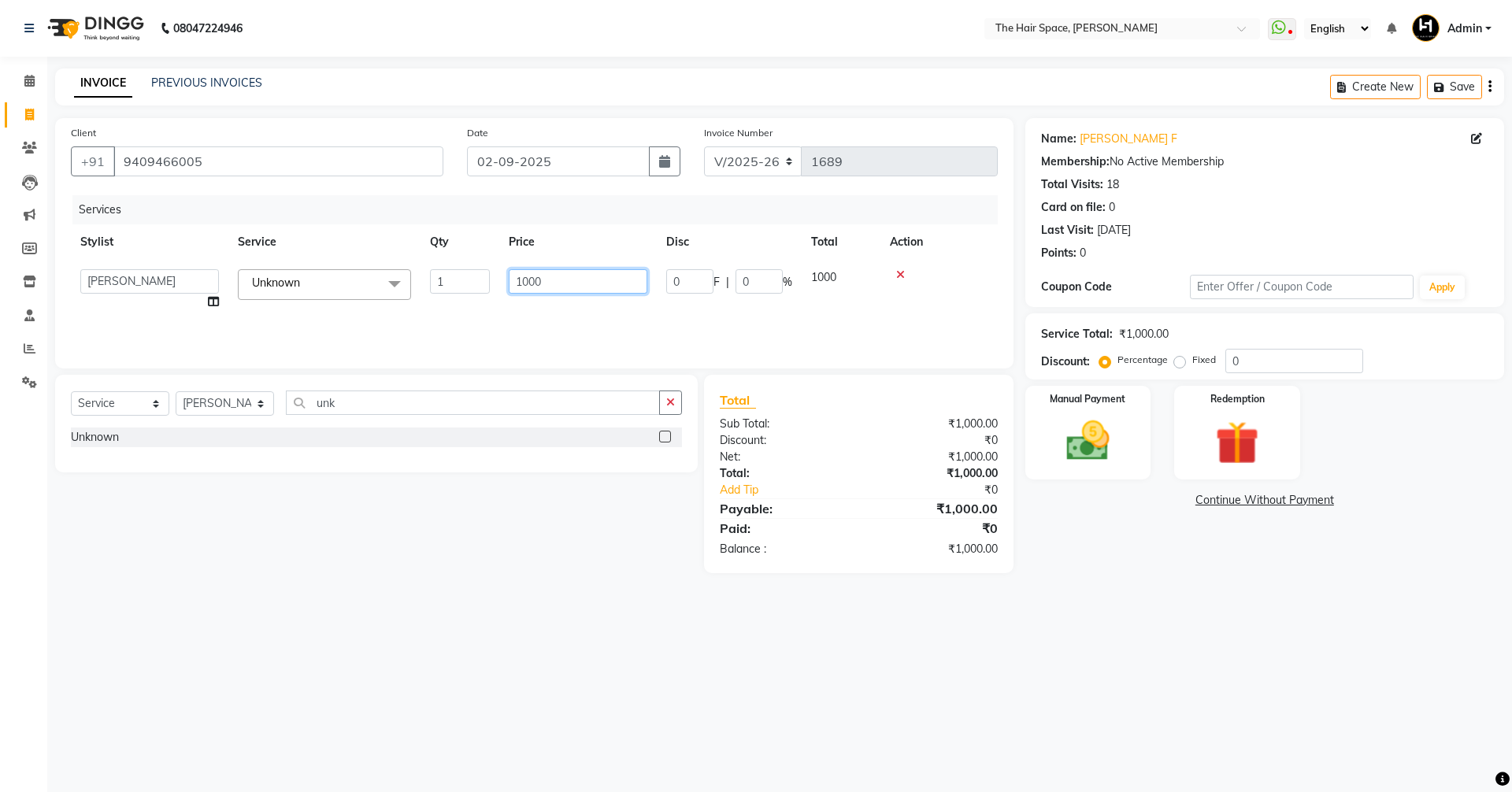
drag, startPoint x: 553, startPoint y: 279, endPoint x: 248, endPoint y: 233, distance: 308.4
click at [355, 246] on table "Stylist Service Qty Price Disc Total Action [PERSON_NAME] Nai [PERSON_NAME] [PE…" at bounding box center [534, 272] width 927 height 95
type input "0"
click at [731, 413] on div "Manual Payment" at bounding box center [1088, 433] width 131 height 97
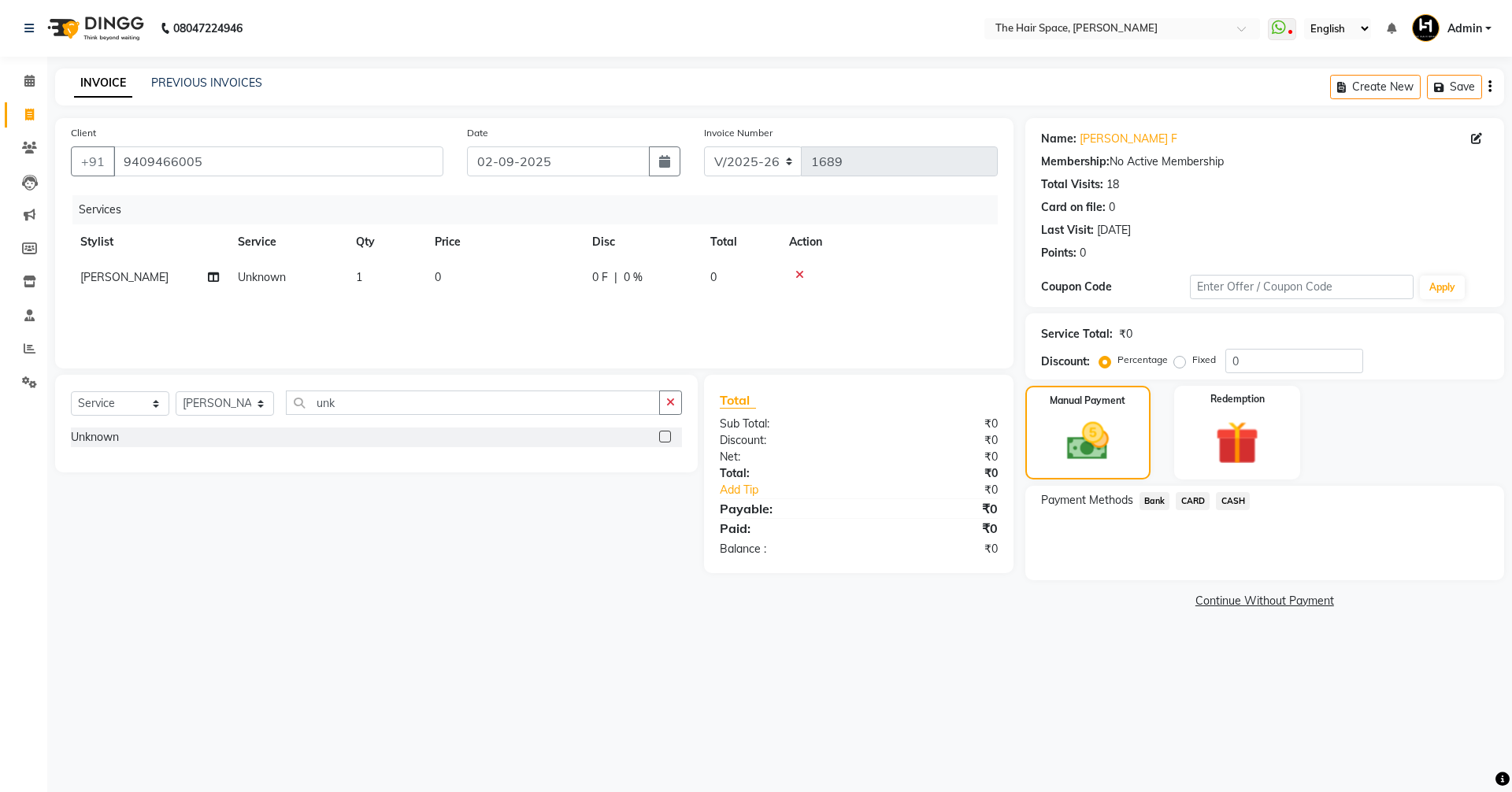
click at [731, 496] on span "Bank" at bounding box center [1155, 501] width 31 height 18
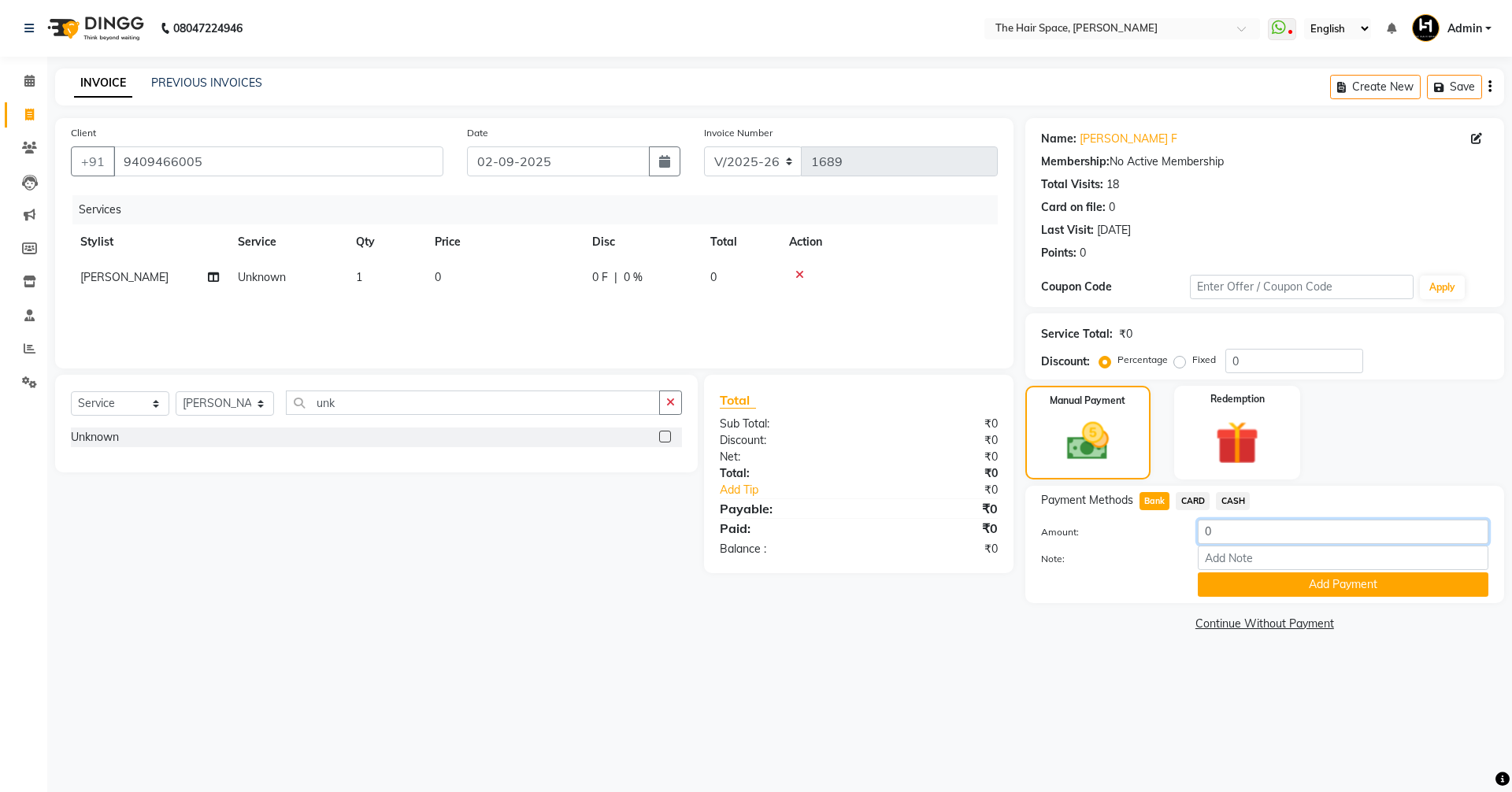
click at [731, 529] on input "0" at bounding box center [1344, 532] width 291 height 25
type input "490"
click at [654, 153] on button "button" at bounding box center [665, 161] width 31 height 30
select select "9"
select select "2025"
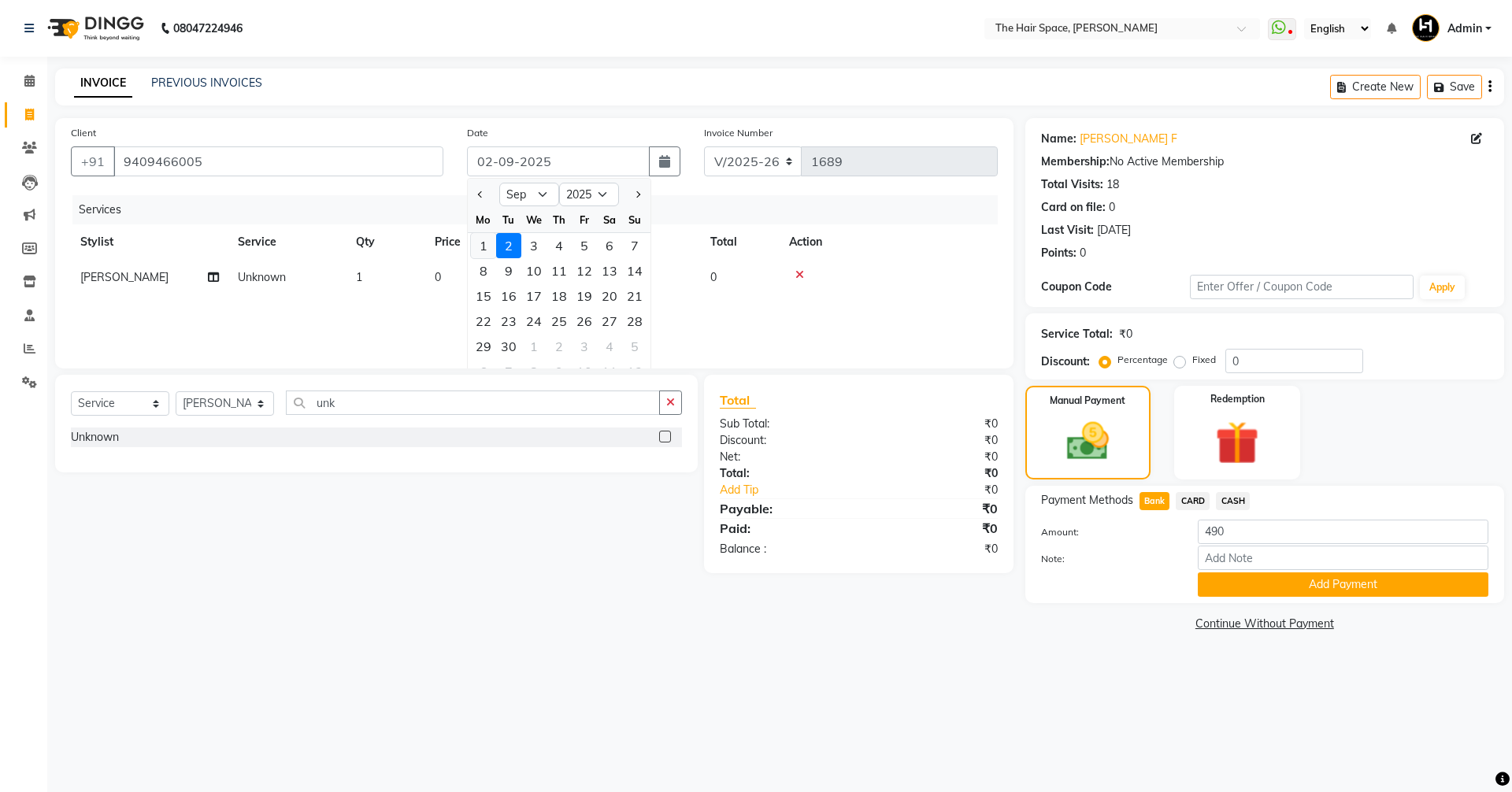
click at [486, 241] on div "1" at bounding box center [484, 246] width 26 height 26
type input "[DATE]"
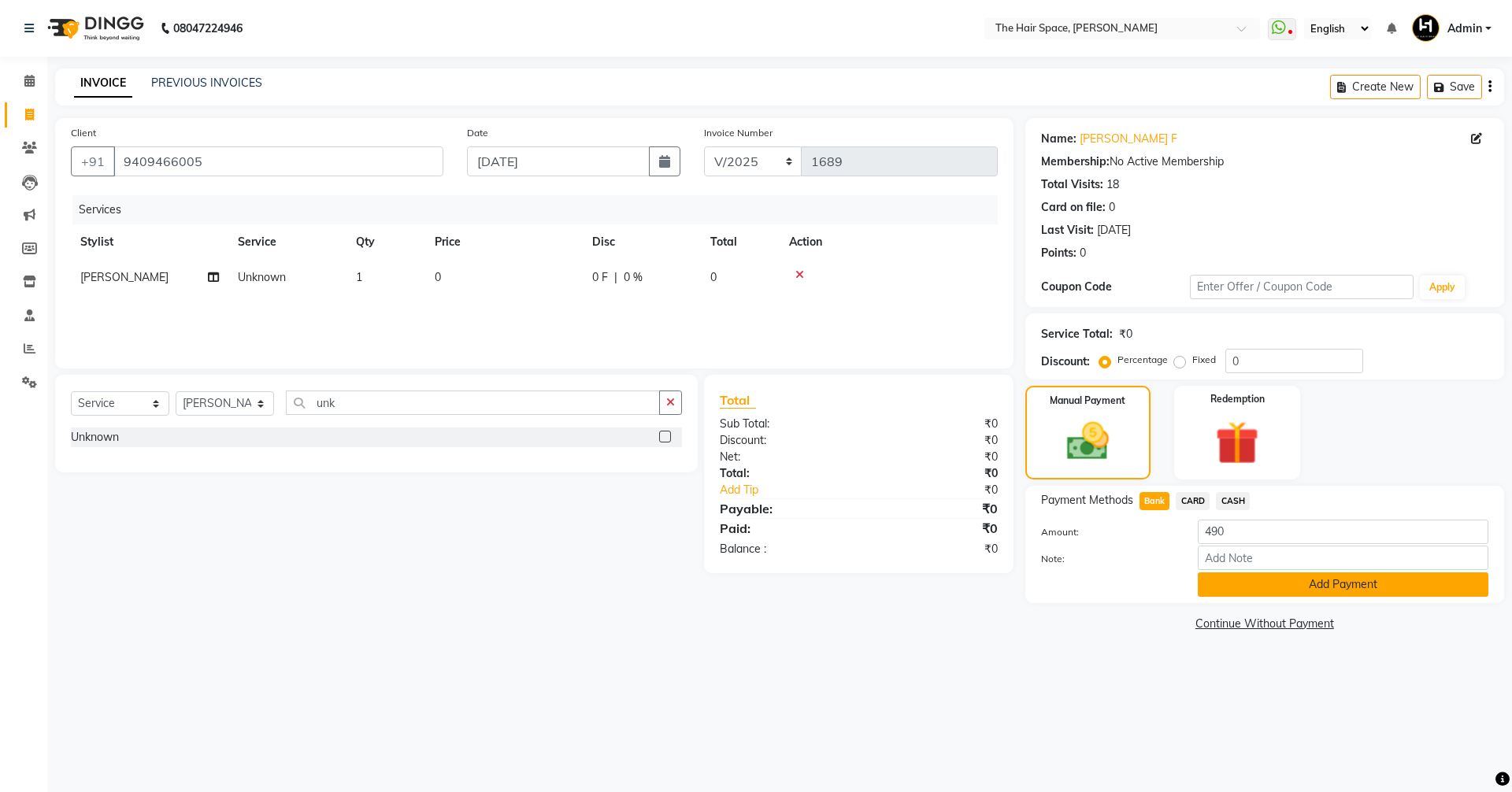
click at [731, 584] on button "Add Payment" at bounding box center [1344, 584] width 291 height 25
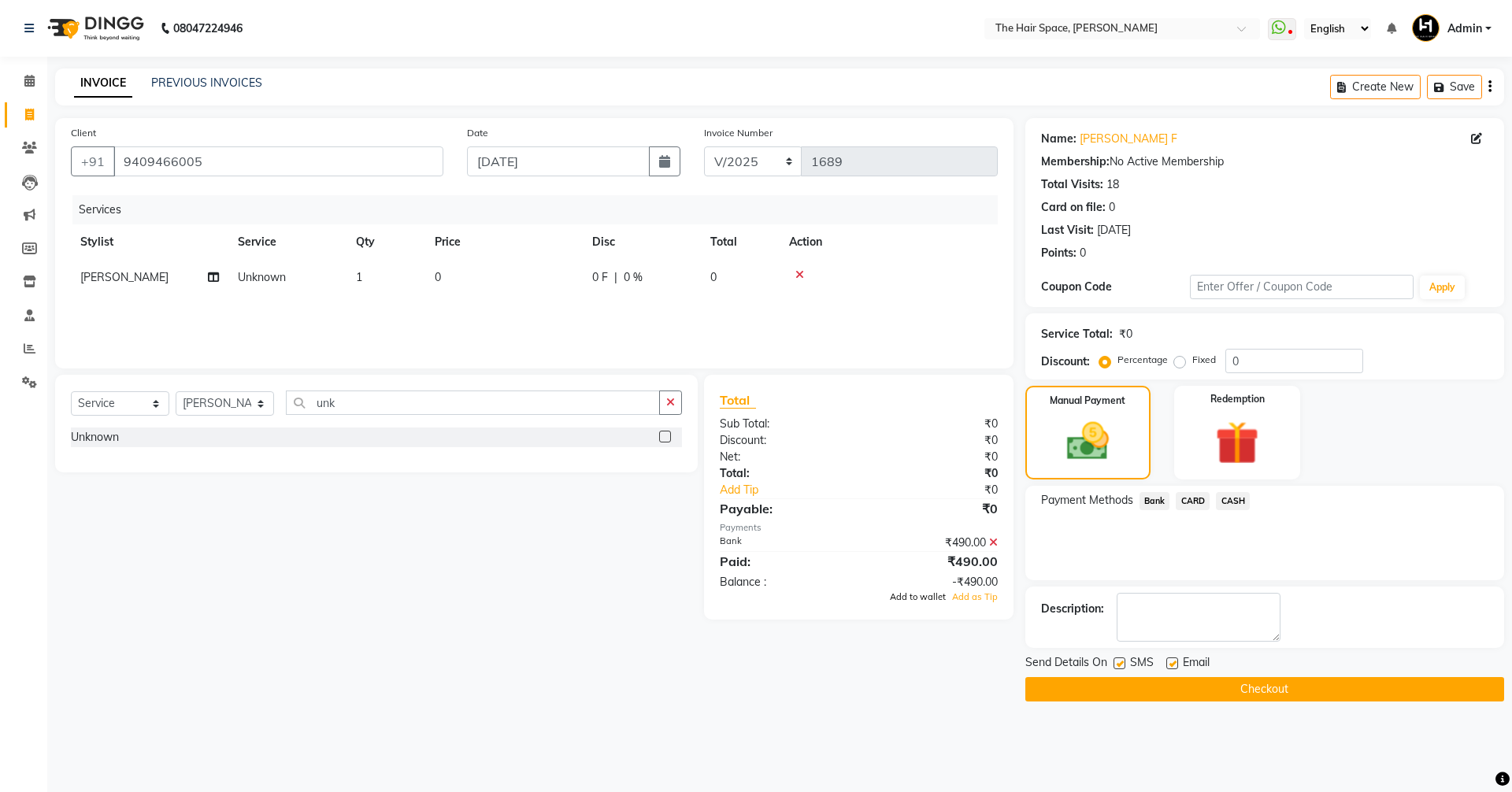
click at [731, 595] on span "Add to wallet" at bounding box center [918, 596] width 56 height 11
click at [731, 664] on label at bounding box center [1173, 664] width 12 height 12
click at [731, 664] on input "checkbox" at bounding box center [1172, 664] width 10 height 10
checkbox input "false"
click at [731, 661] on label at bounding box center [1120, 664] width 12 height 12
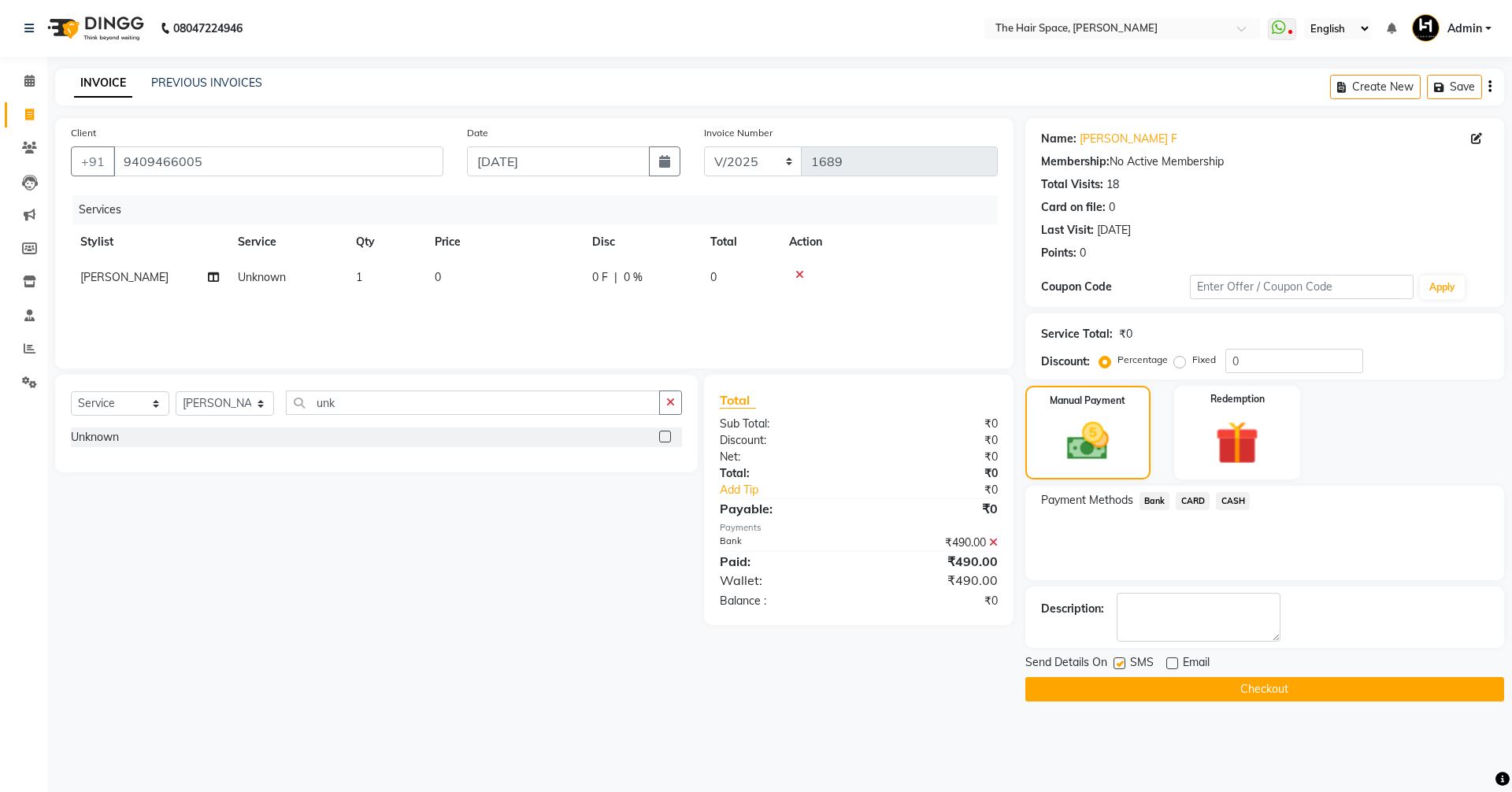
click at [731, 661] on input "checkbox" at bounding box center [1119, 664] width 10 height 10
checkbox input "false"
click at [731, 687] on button "Checkout" at bounding box center [1264, 689] width 479 height 25
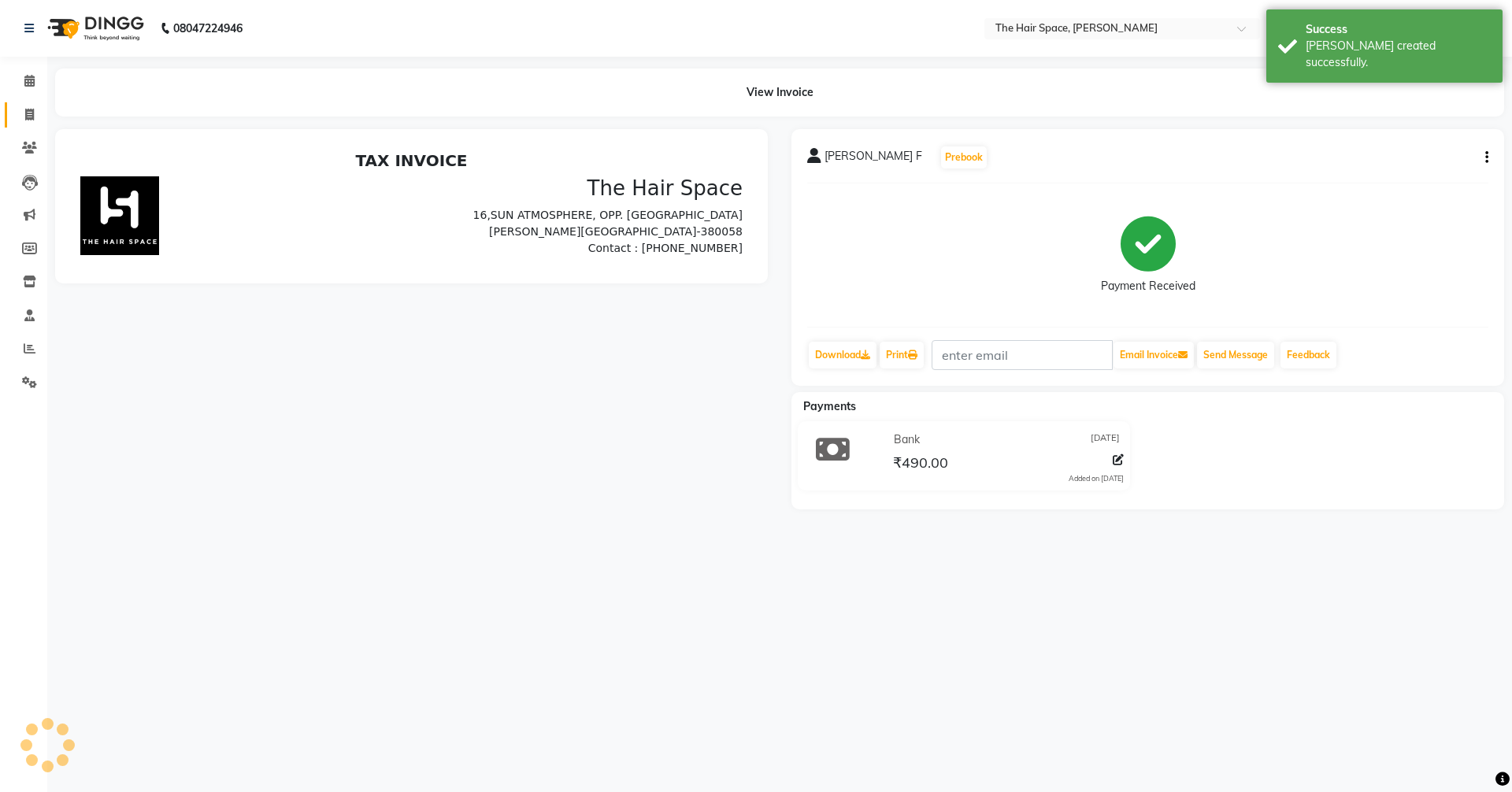
click at [26, 113] on icon at bounding box center [30, 115] width 9 height 12
select select "service"
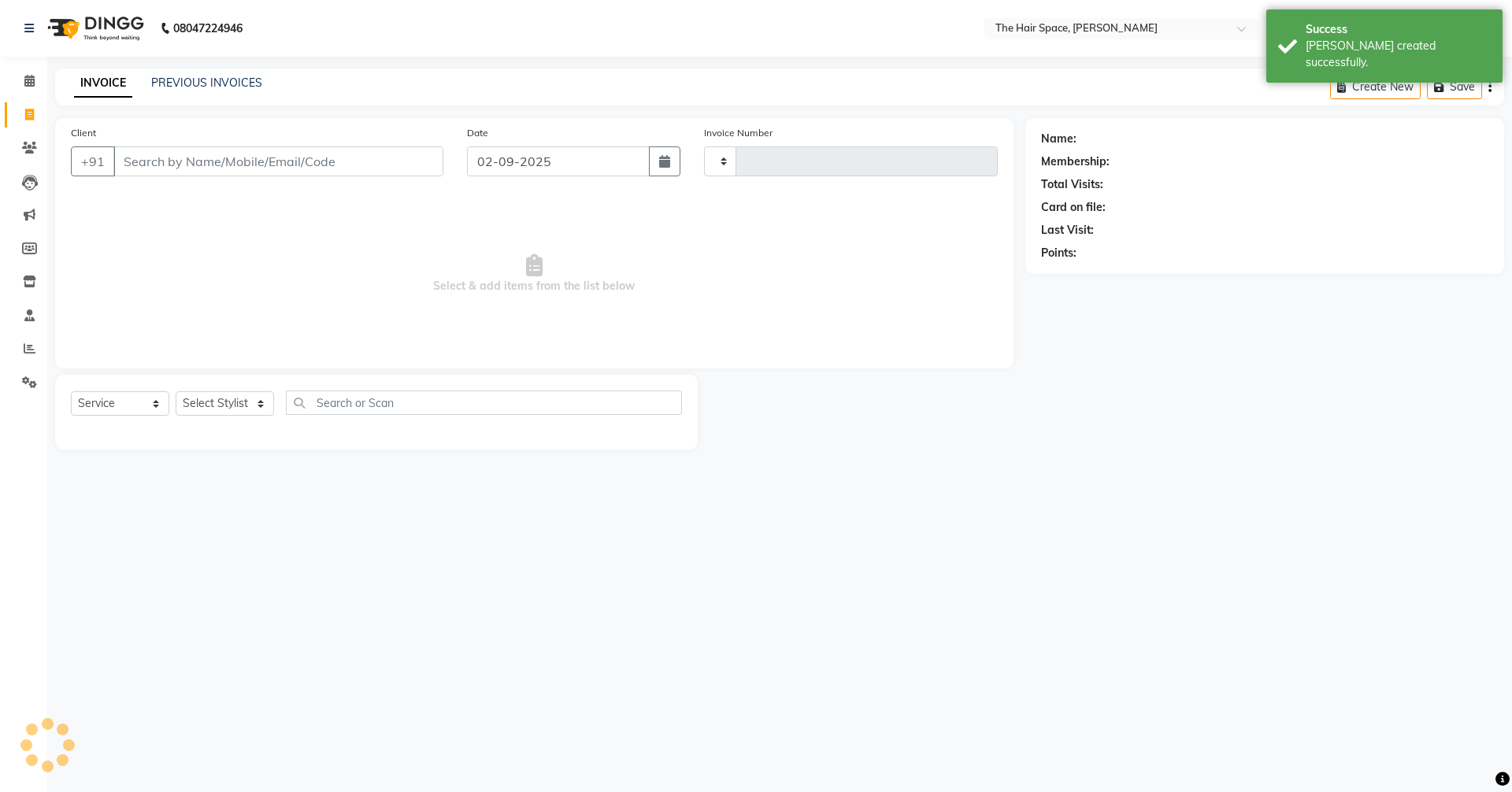
type input "1690"
select select "6663"
type input "+"
click at [217, 80] on link "PREVIOUS INVOICES" at bounding box center [207, 83] width 111 height 14
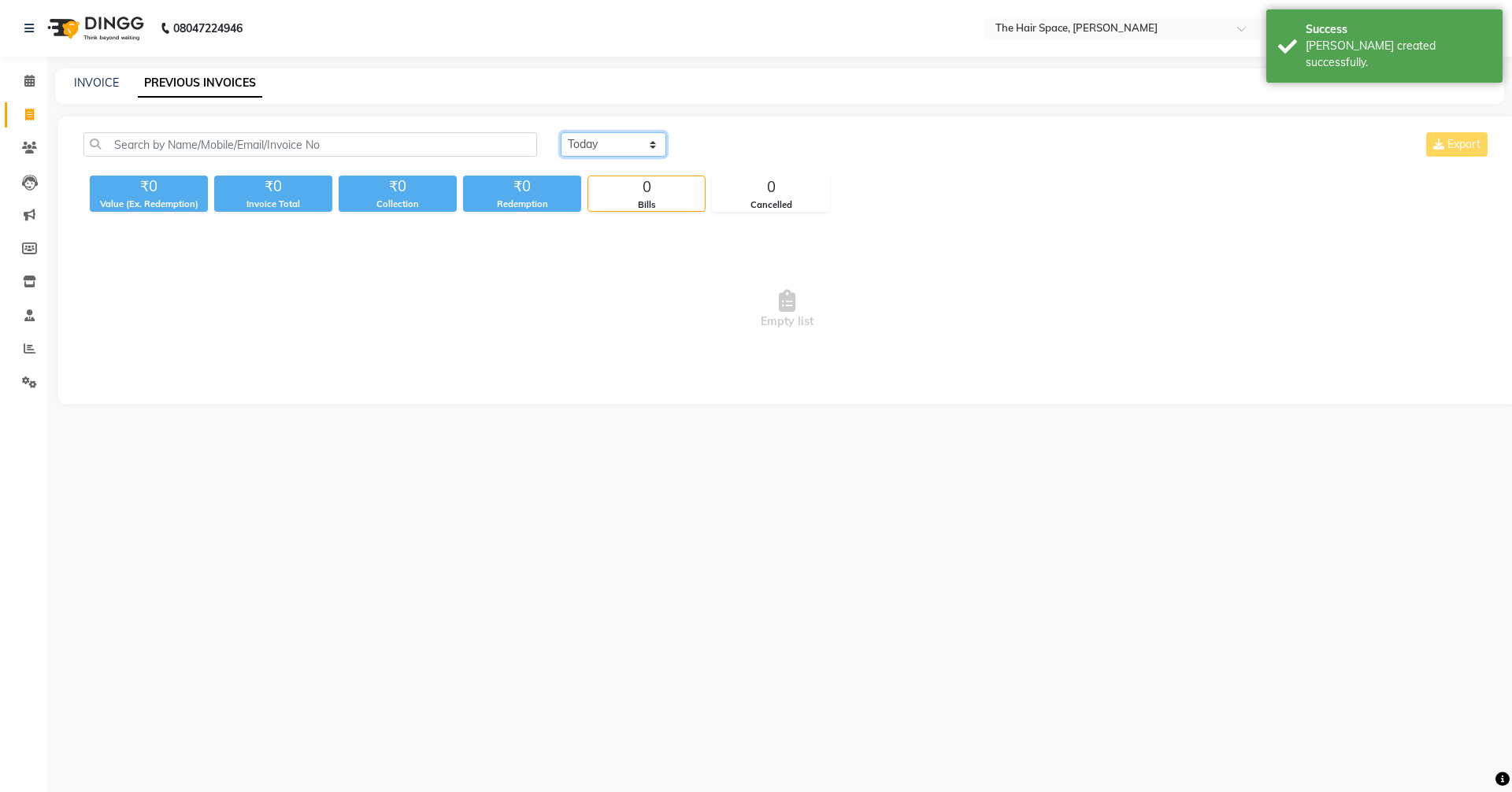
click at [596, 144] on select "[DATE] [DATE] Custom Range" at bounding box center [613, 145] width 106 height 25
select select "[DATE]"
click at [561, 133] on select "[DATE] [DATE] Custom Range" at bounding box center [613, 145] width 106 height 25
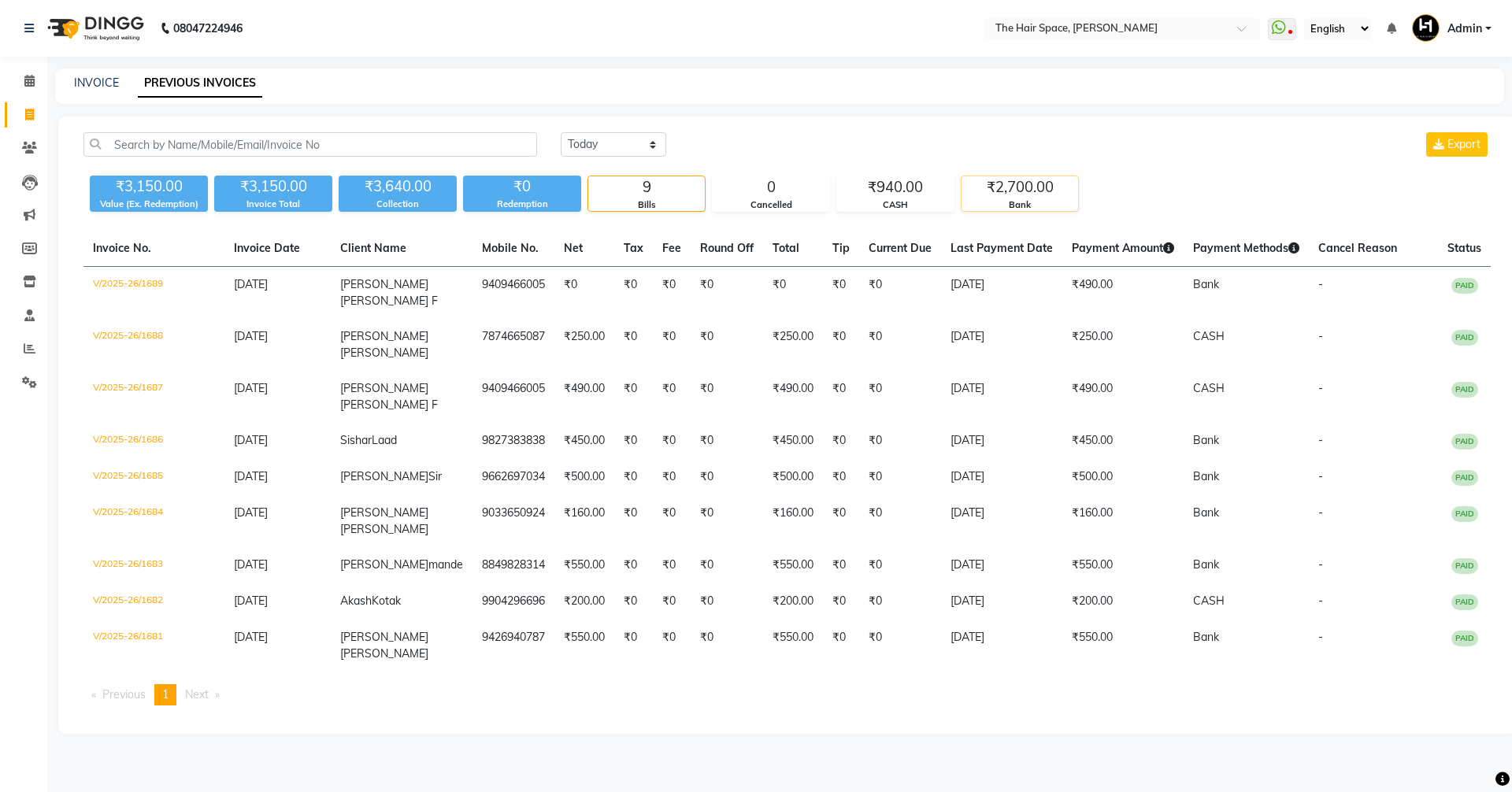
click at [731, 187] on div "₹2,700.00" at bounding box center [1019, 187] width 117 height 22
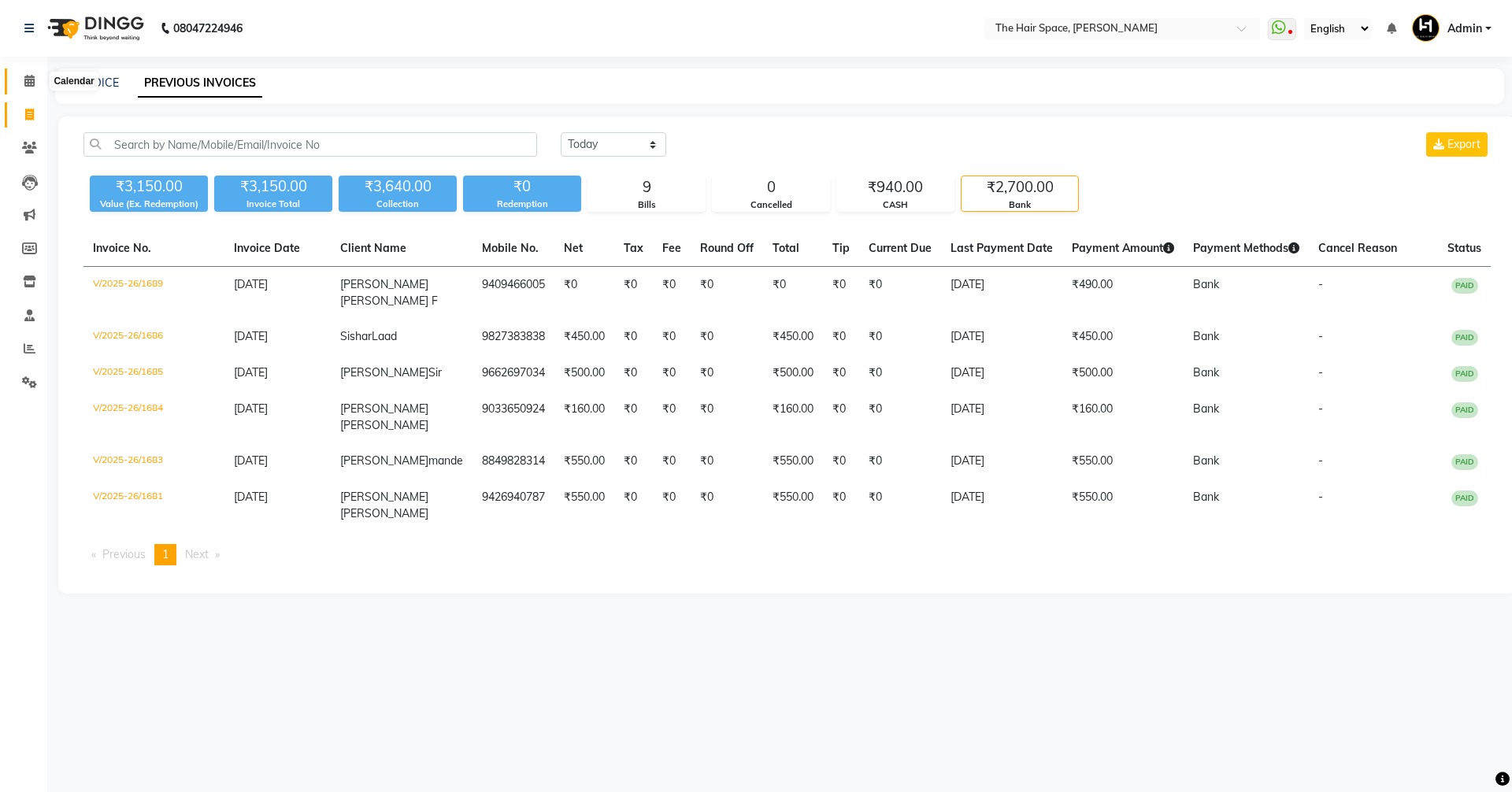
drag, startPoint x: 26, startPoint y: 80, endPoint x: 16, endPoint y: 85, distance: 11.2
click at [26, 80] on icon at bounding box center [30, 81] width 10 height 12
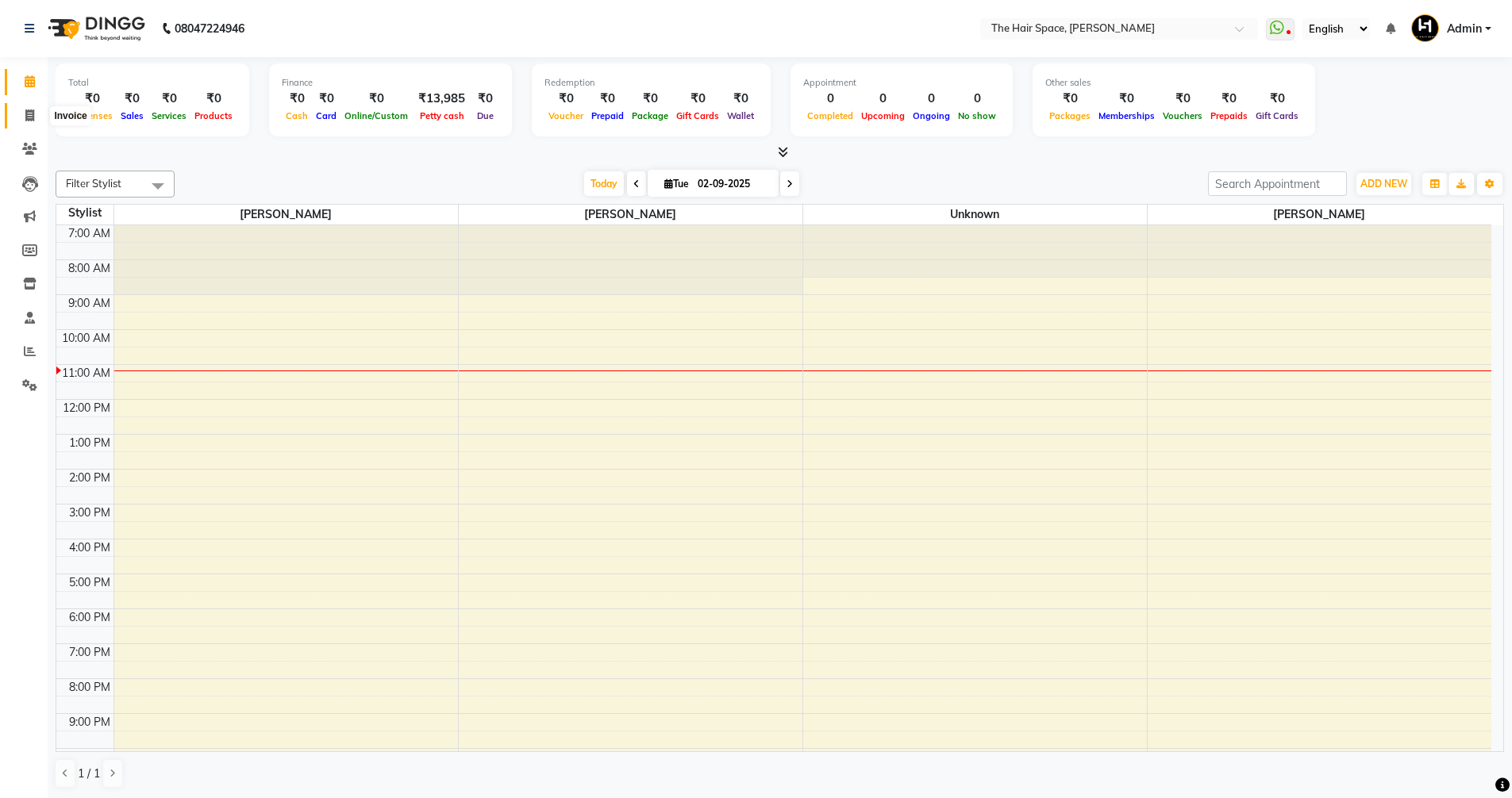
click at [26, 121] on icon at bounding box center [30, 116] width 9 height 12
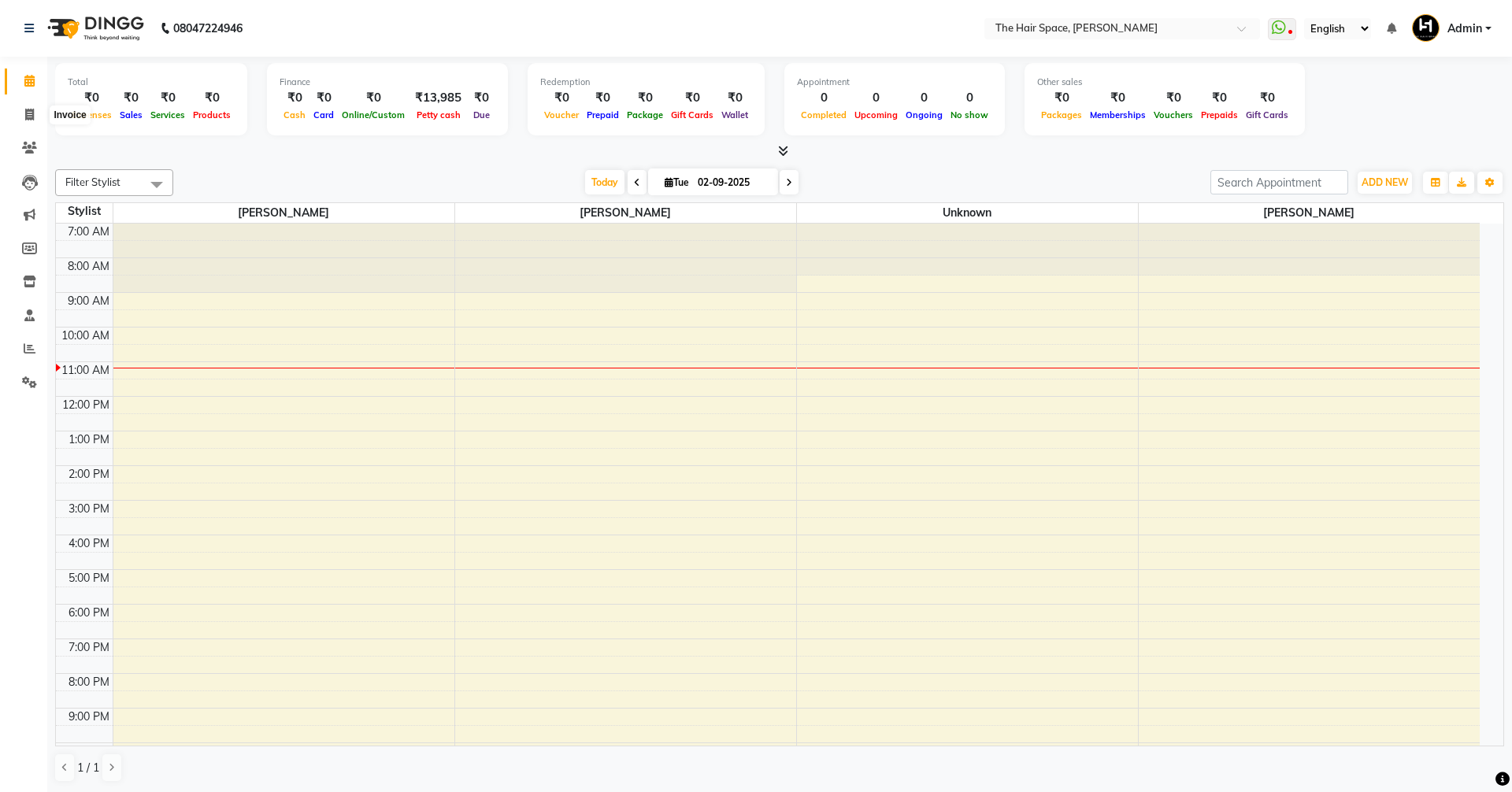
select select "service"
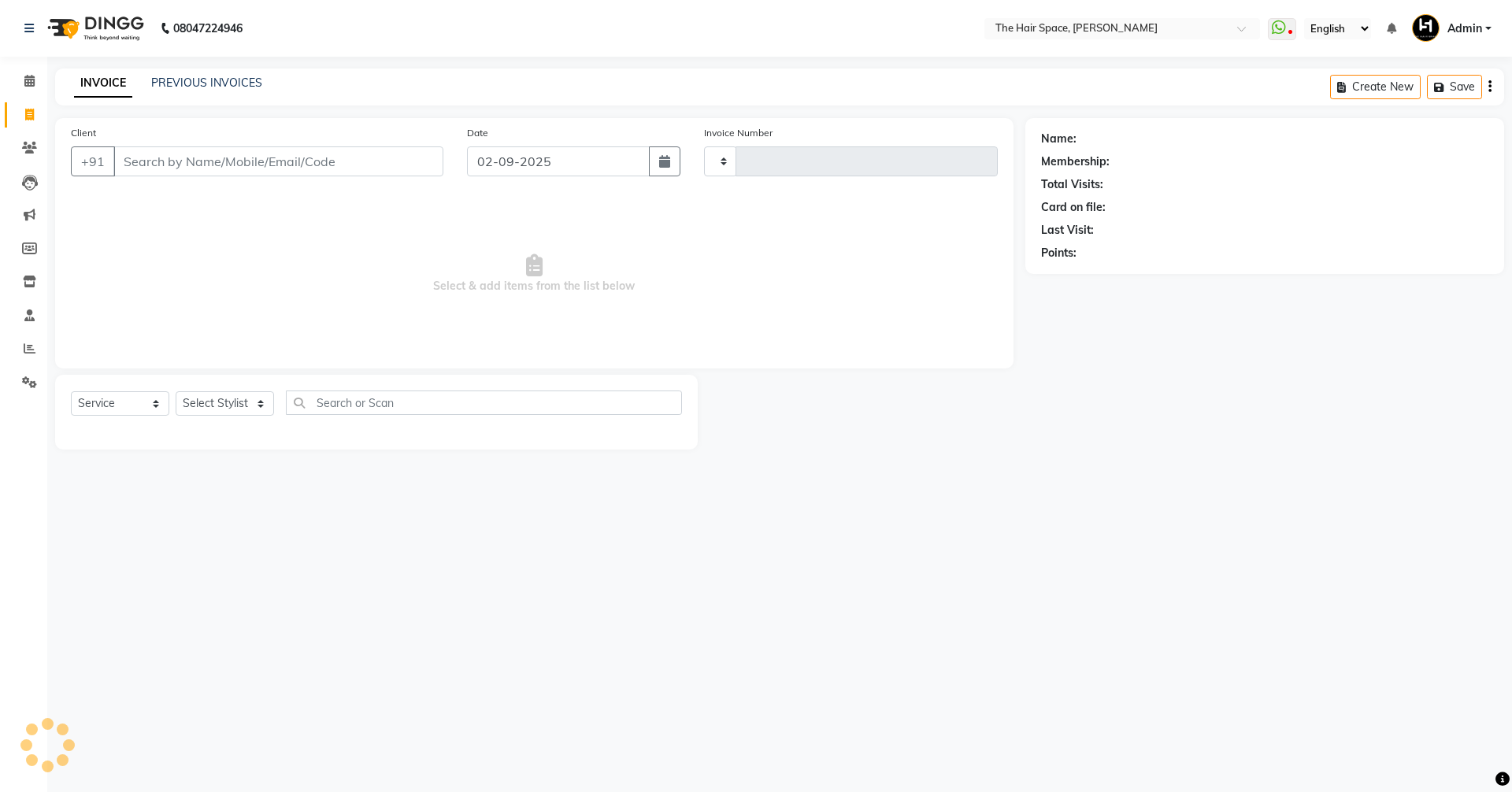
type input "1690"
select select "6663"
click at [203, 94] on div "INVOICE PREVIOUS INVOICES Create New Save" at bounding box center [779, 88] width 1449 height 37
click at [206, 90] on div "PREVIOUS INVOICES" at bounding box center [207, 83] width 111 height 16
click at [182, 80] on link "PREVIOUS INVOICES" at bounding box center [207, 83] width 111 height 14
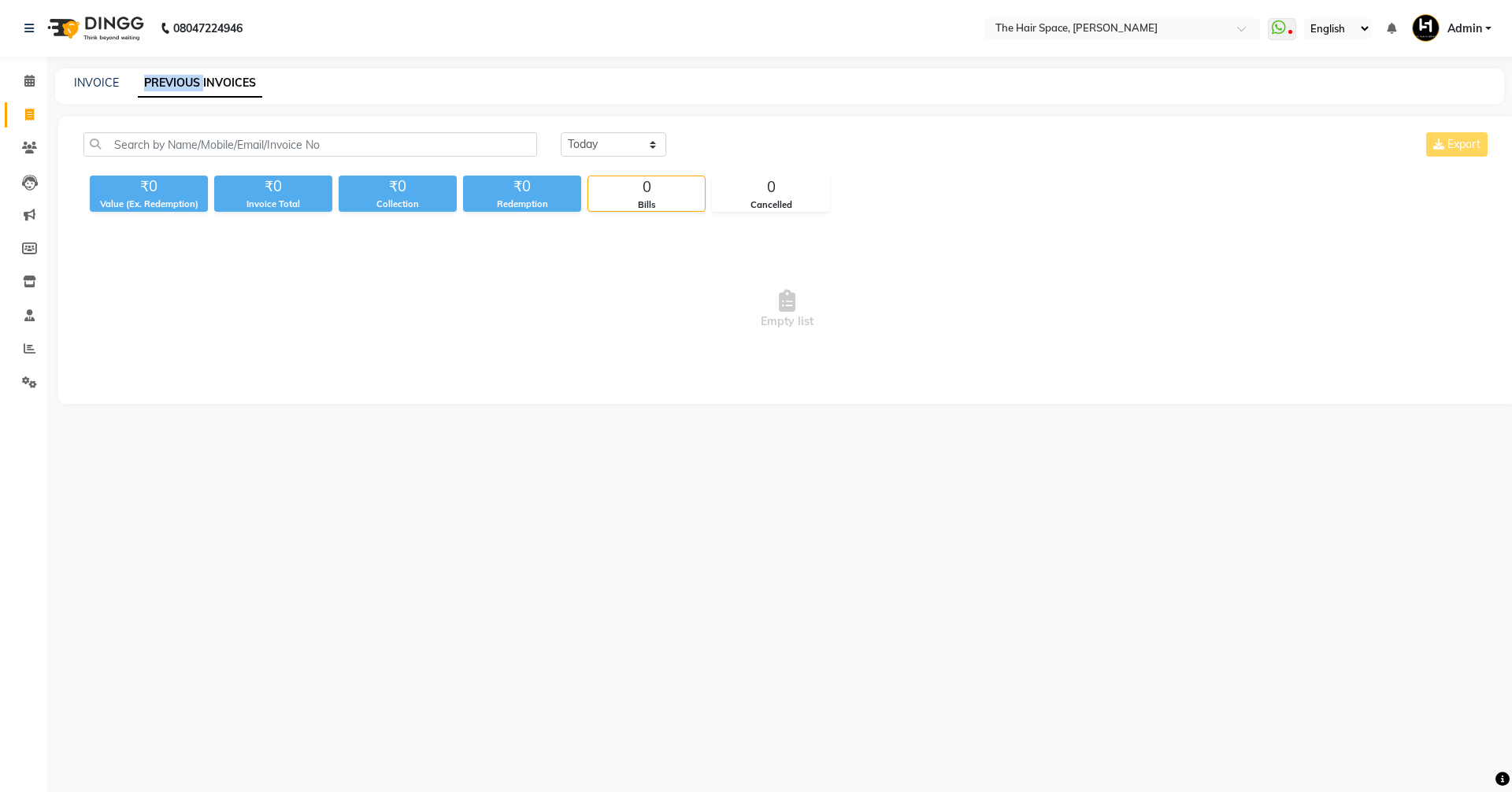
click at [182, 80] on link "PREVIOUS INVOICES" at bounding box center [200, 83] width 124 height 28
click at [641, 140] on select "[DATE] [DATE] Custom Range" at bounding box center [613, 145] width 106 height 25
click at [561, 133] on select "[DATE] [DATE] Custom Range" at bounding box center [613, 145] width 106 height 25
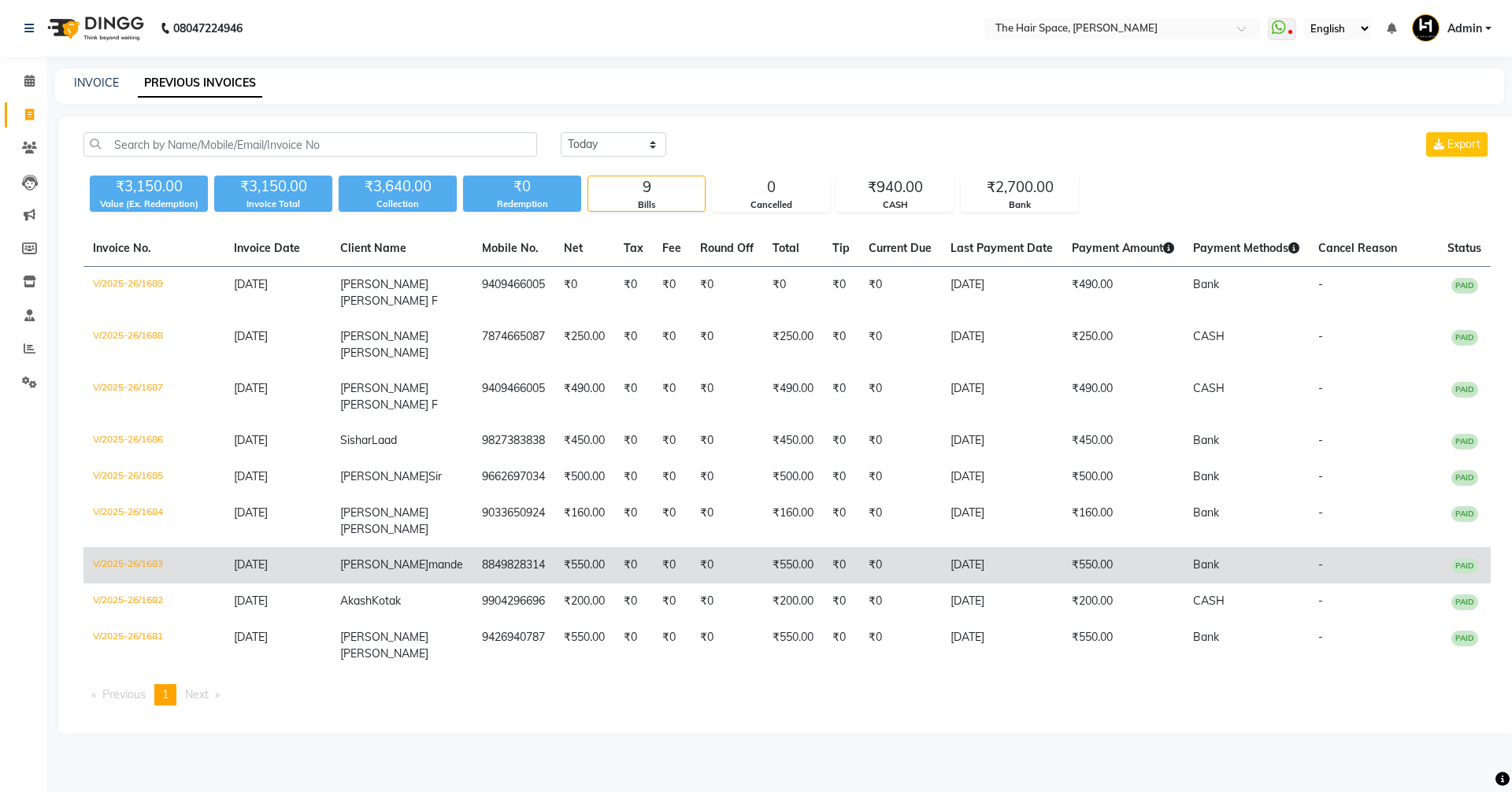
click at [555, 567] on td "₹550.00" at bounding box center [585, 565] width 60 height 37
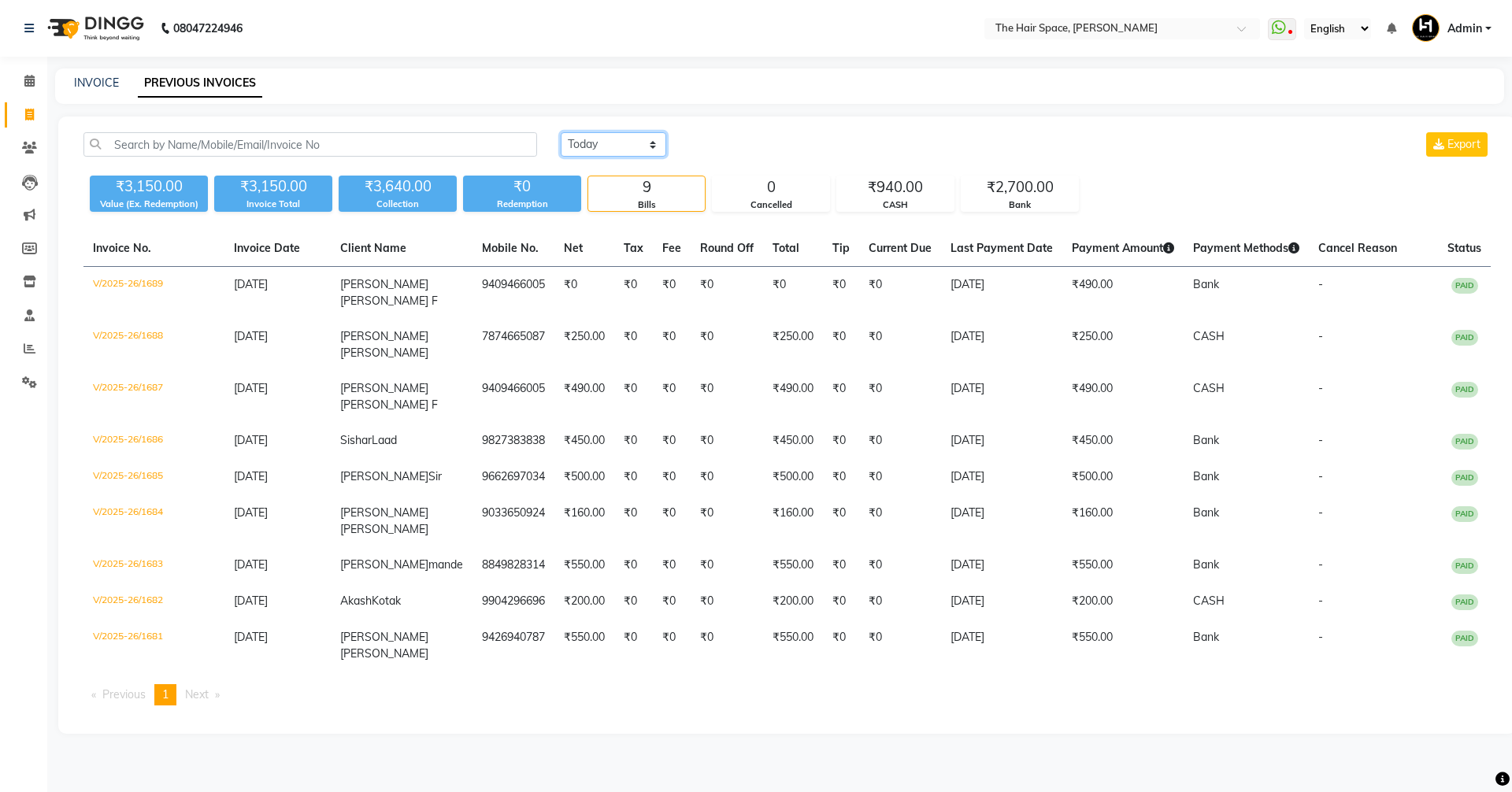
click at [605, 145] on select "[DATE] [DATE] Custom Range" at bounding box center [613, 145] width 106 height 25
click at [607, 146] on select "[DATE] [DATE] Custom Range" at bounding box center [613, 145] width 106 height 25
click at [607, 148] on select "[DATE] [DATE] Custom Range" at bounding box center [613, 145] width 106 height 25
click at [561, 133] on select "[DATE] [DATE] Custom Range" at bounding box center [613, 145] width 106 height 25
drag, startPoint x: 591, startPoint y: 144, endPoint x: 591, endPoint y: 155, distance: 11.0
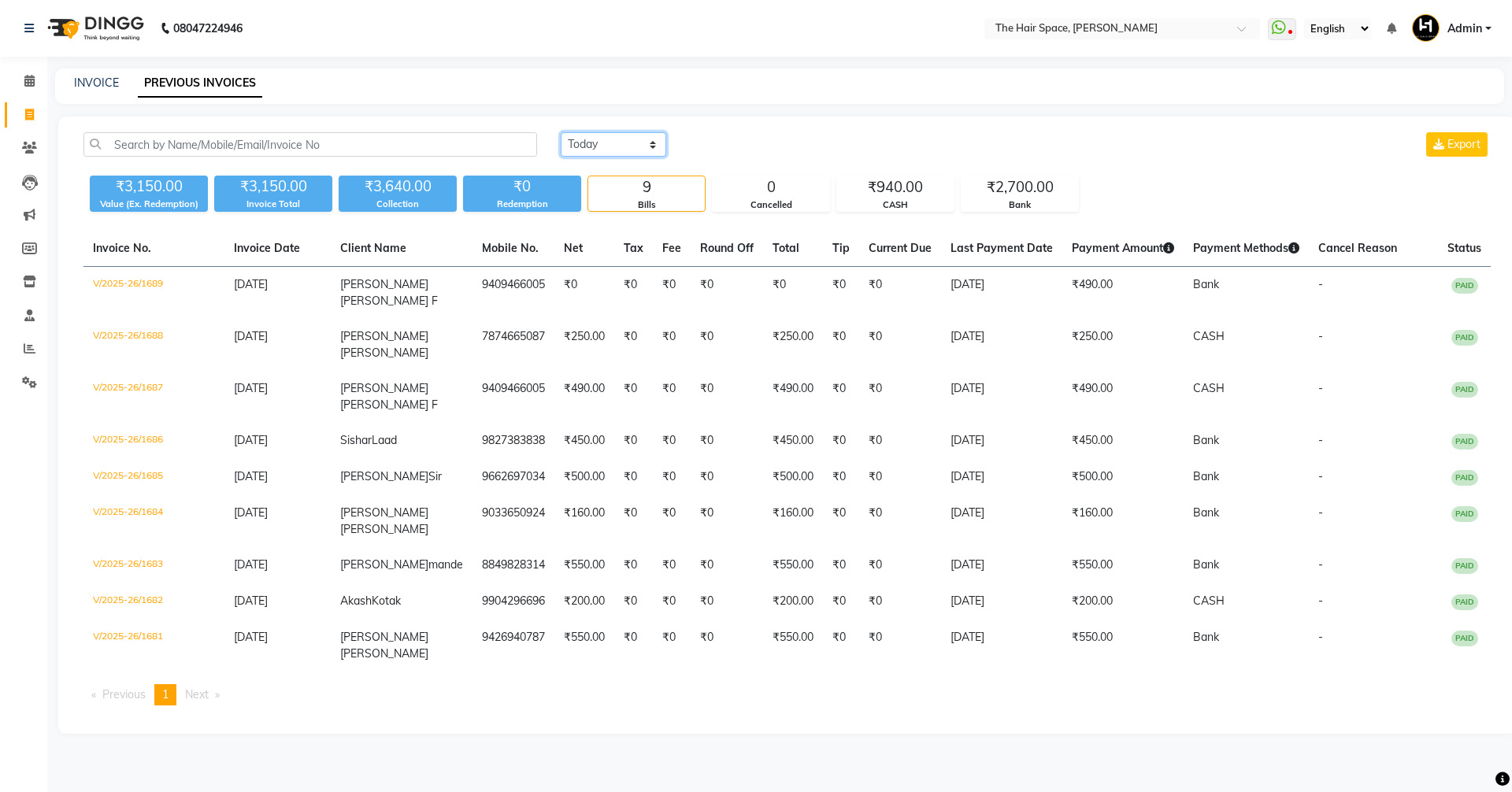
click at [591, 144] on select "[DATE] [DATE] Custom Range" at bounding box center [613, 145] width 106 height 25
click at [561, 133] on select "[DATE] [DATE] Custom Range" at bounding box center [613, 145] width 106 height 25
click at [590, 140] on select "[DATE] [DATE] Custom Range" at bounding box center [613, 145] width 106 height 25
click at [561, 133] on select "[DATE] [DATE] Custom Range" at bounding box center [613, 145] width 106 height 25
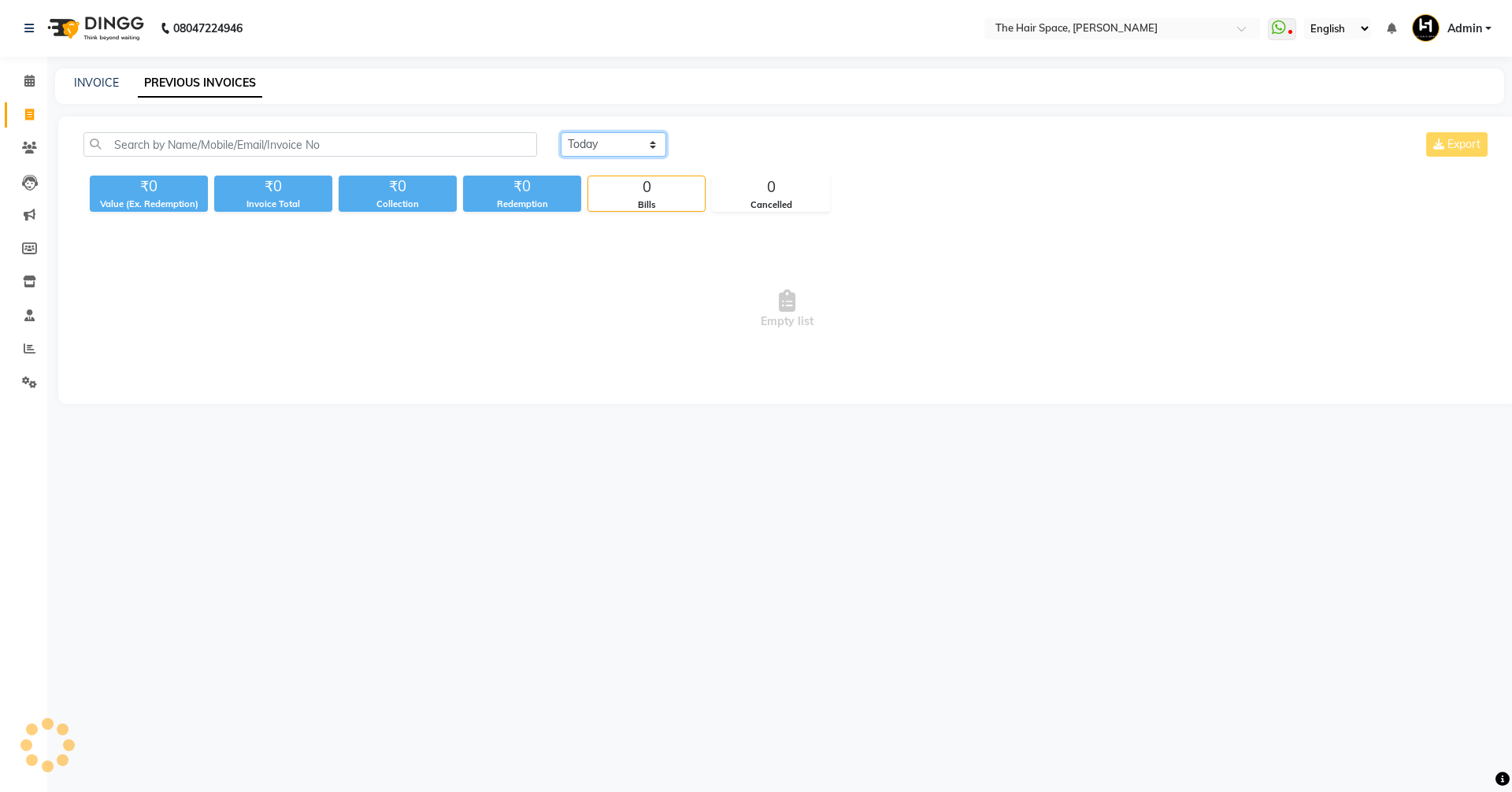
click at [593, 149] on select "[DATE] [DATE] Custom Range" at bounding box center [613, 145] width 106 height 25
select select "[DATE]"
click at [561, 133] on select "[DATE] [DATE] Custom Range" at bounding box center [613, 145] width 106 height 25
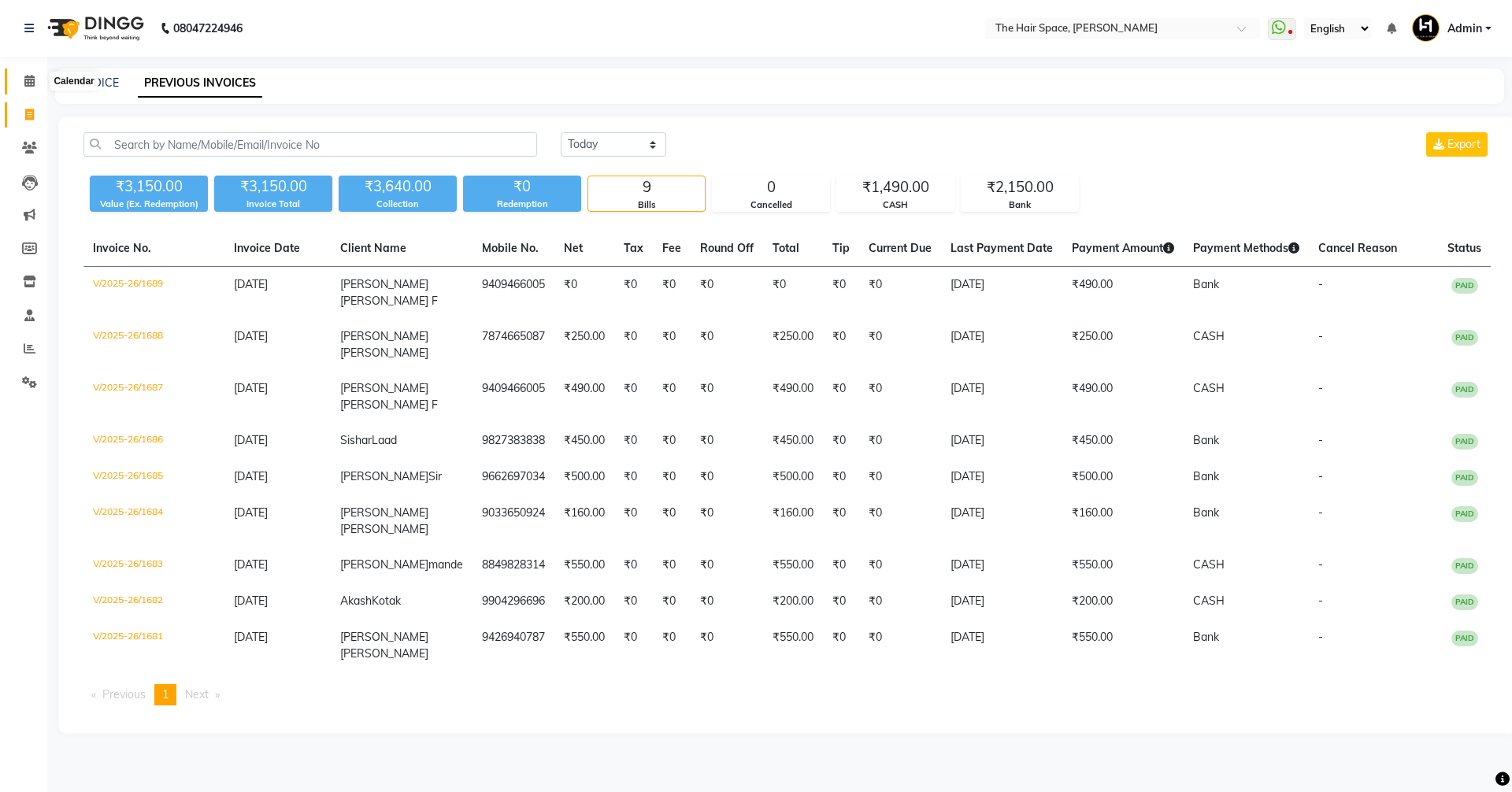
click at [31, 81] on icon at bounding box center [30, 81] width 10 height 12
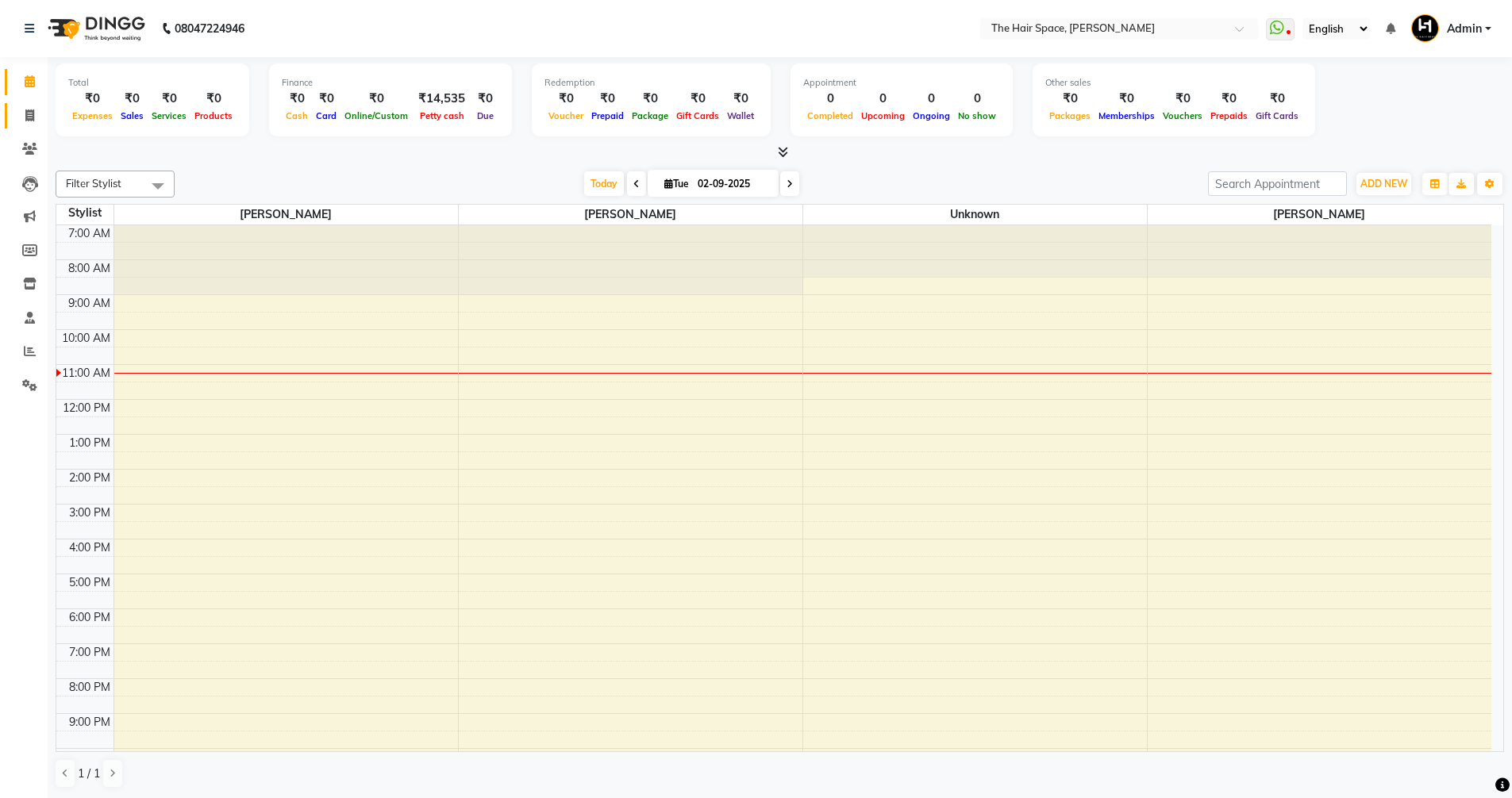
click at [32, 113] on icon at bounding box center [30, 116] width 9 height 12
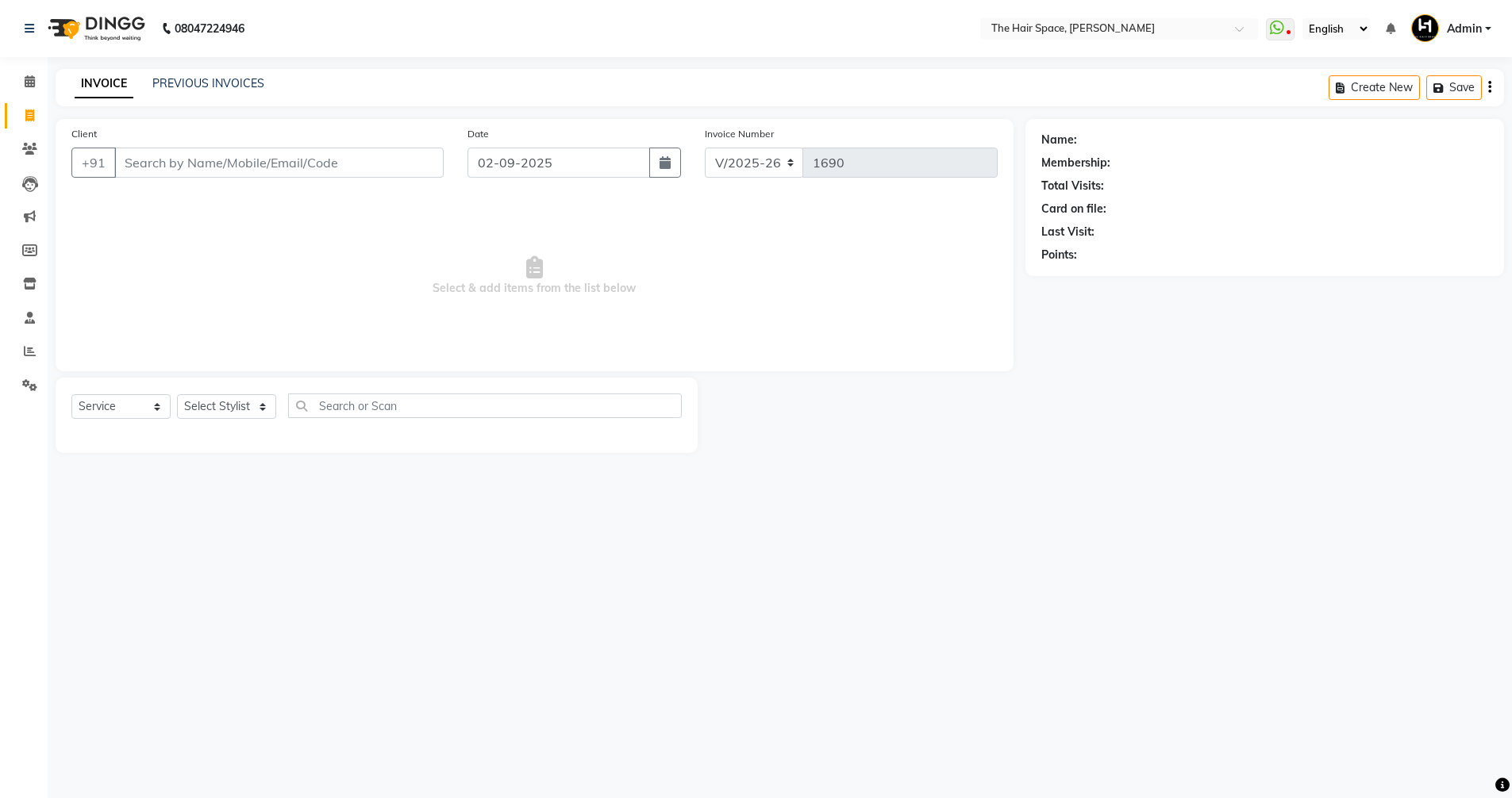
click at [31, 104] on link "Invoice" at bounding box center [24, 116] width 38 height 27
click at [30, 118] on icon at bounding box center [30, 116] width 9 height 12
click at [30, 117] on icon at bounding box center [30, 116] width 9 height 12
select select "service"
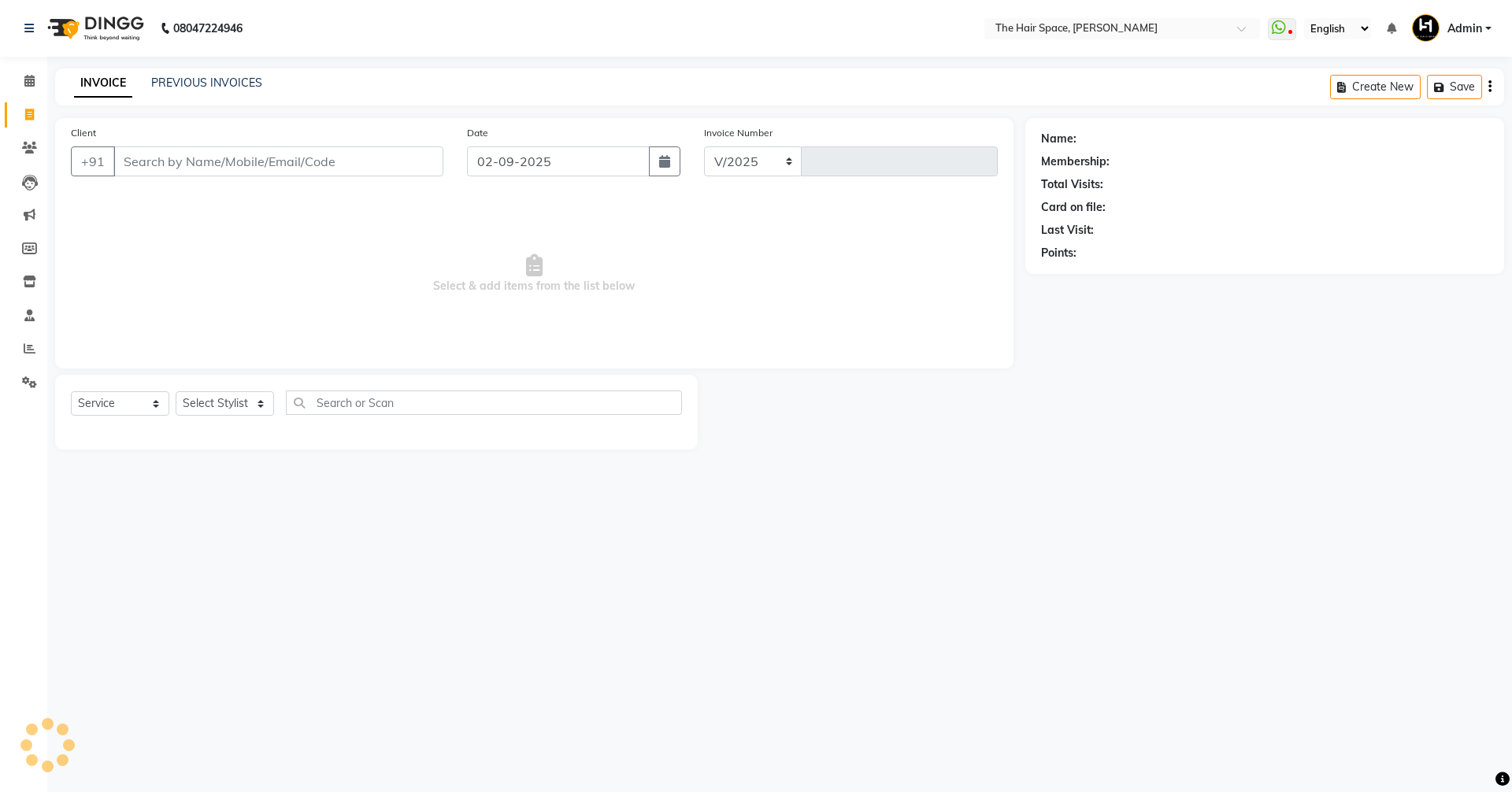
select select "6663"
type input "1690"
click at [31, 378] on icon at bounding box center [30, 383] width 15 height 12
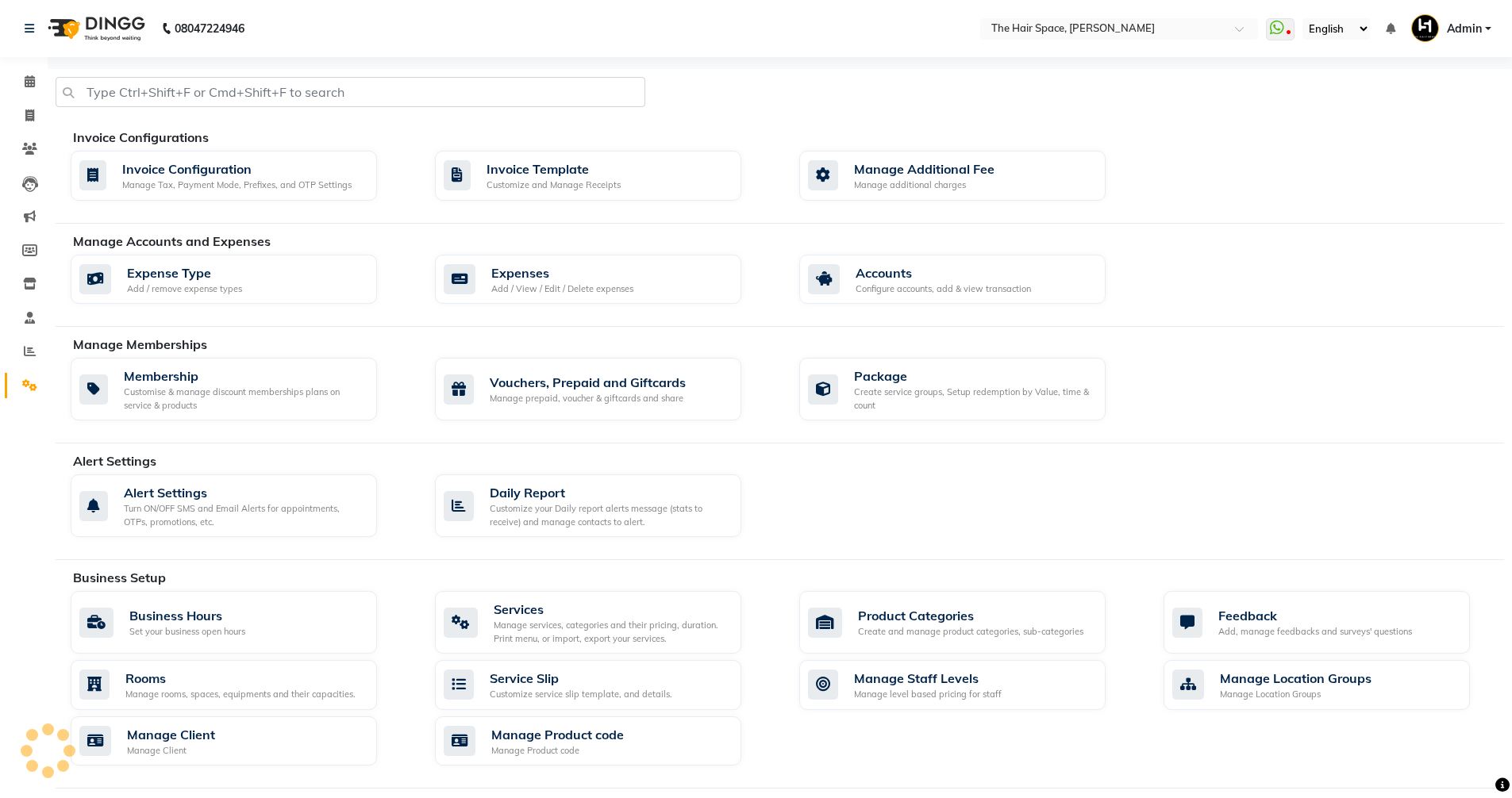
click at [32, 381] on icon at bounding box center [30, 386] width 15 height 12
click at [621, 267] on div "Expenses" at bounding box center [562, 273] width 142 height 19
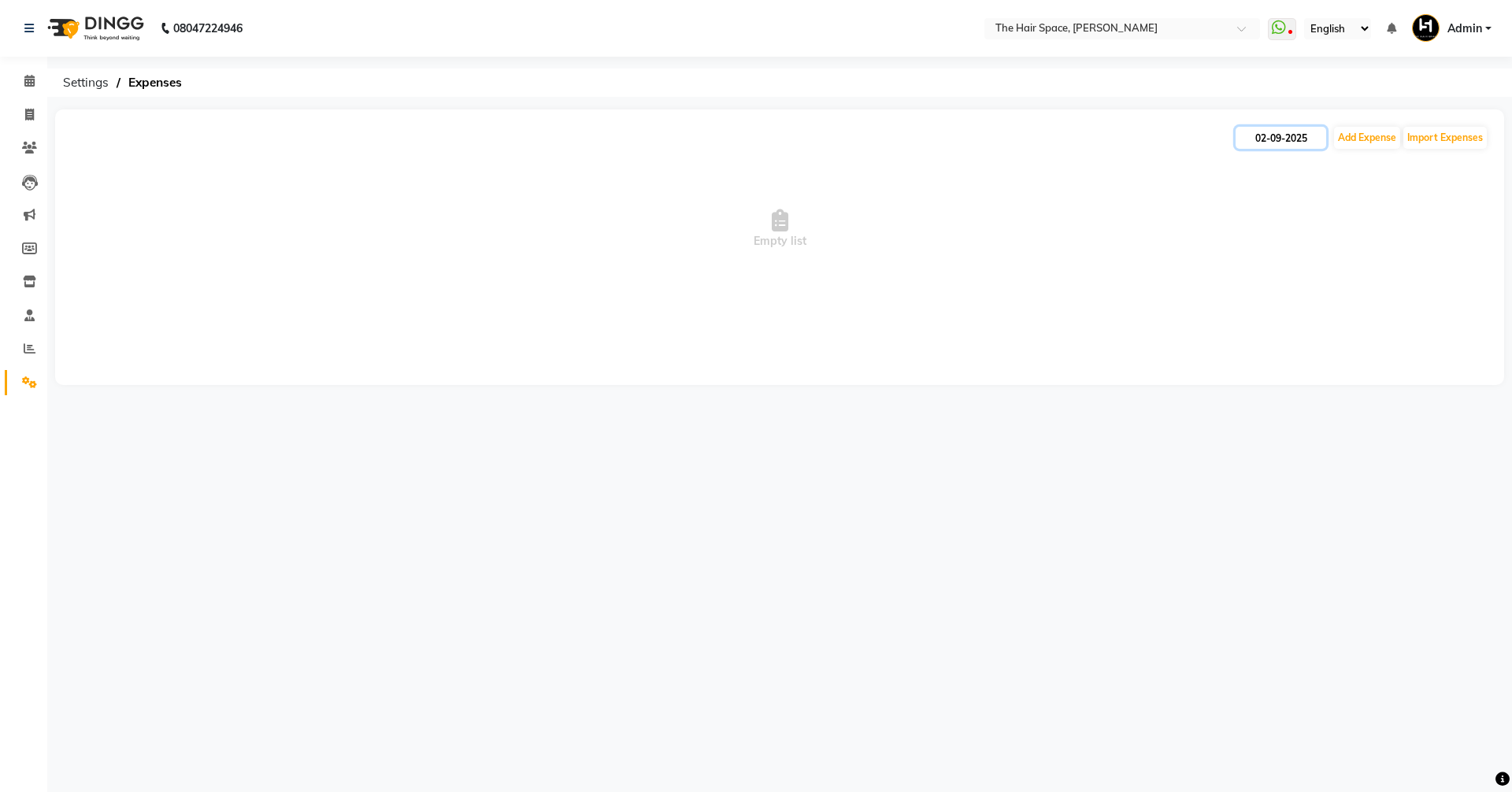
click at [731, 141] on input "02-09-2025" at bounding box center [1281, 138] width 90 height 22
select select "9"
select select "2025"
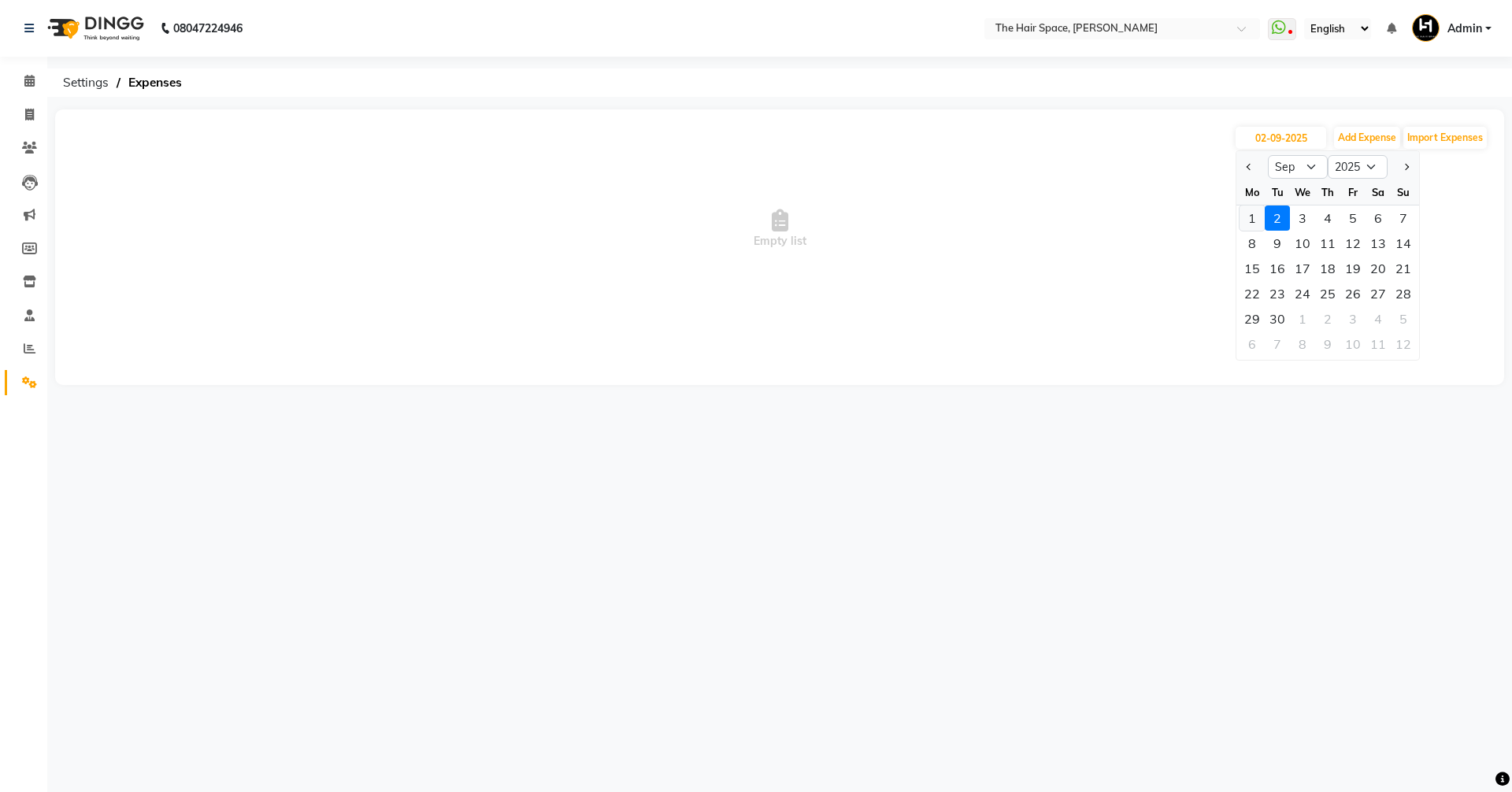
click at [731, 217] on div "1" at bounding box center [1252, 219] width 26 height 26
type input "[DATE]"
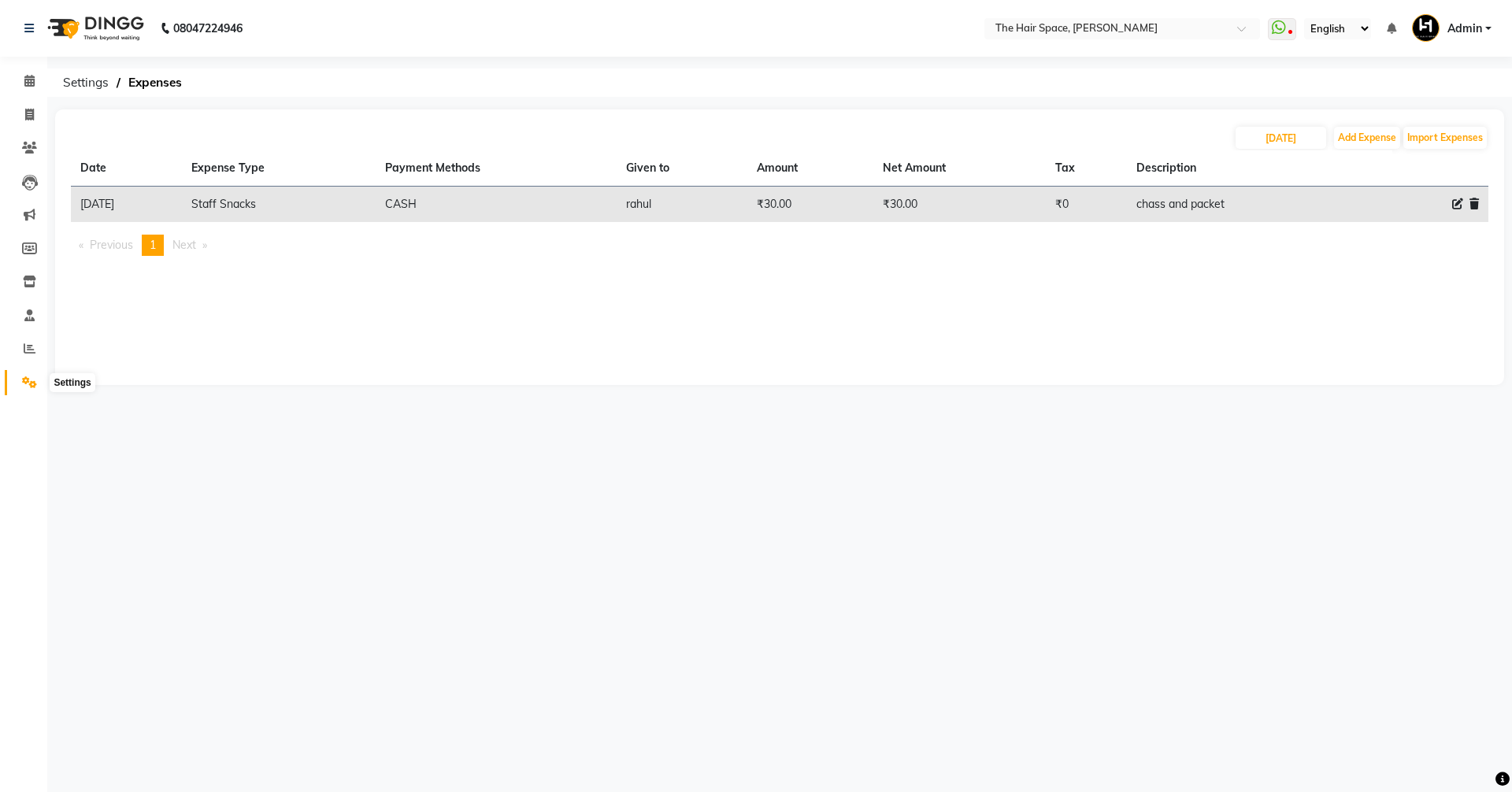
click at [26, 379] on icon at bounding box center [30, 383] width 15 height 12
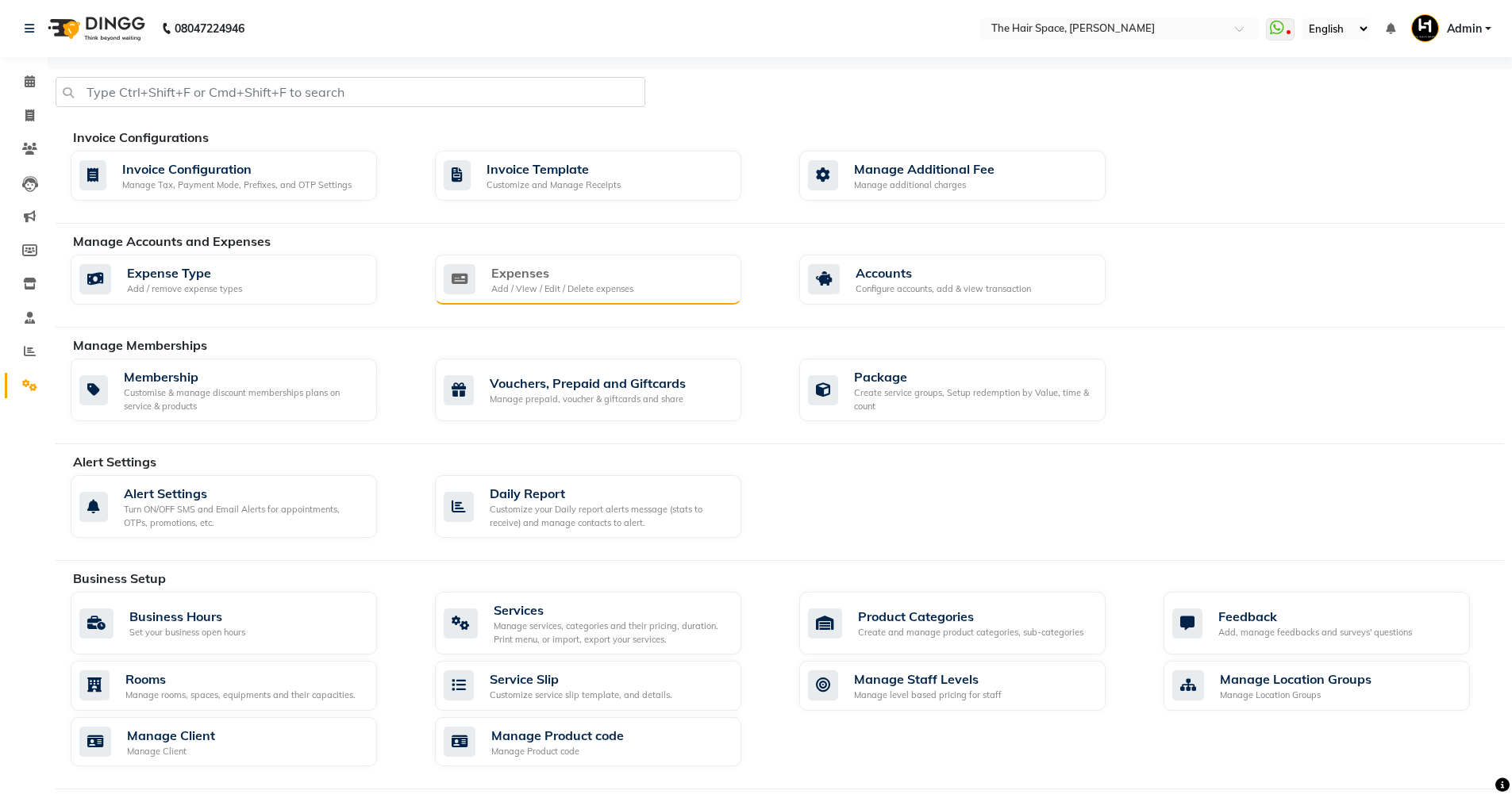
click at [543, 297] on div "Expenses Add / View / Edit / Delete expenses" at bounding box center [587, 279] width 306 height 51
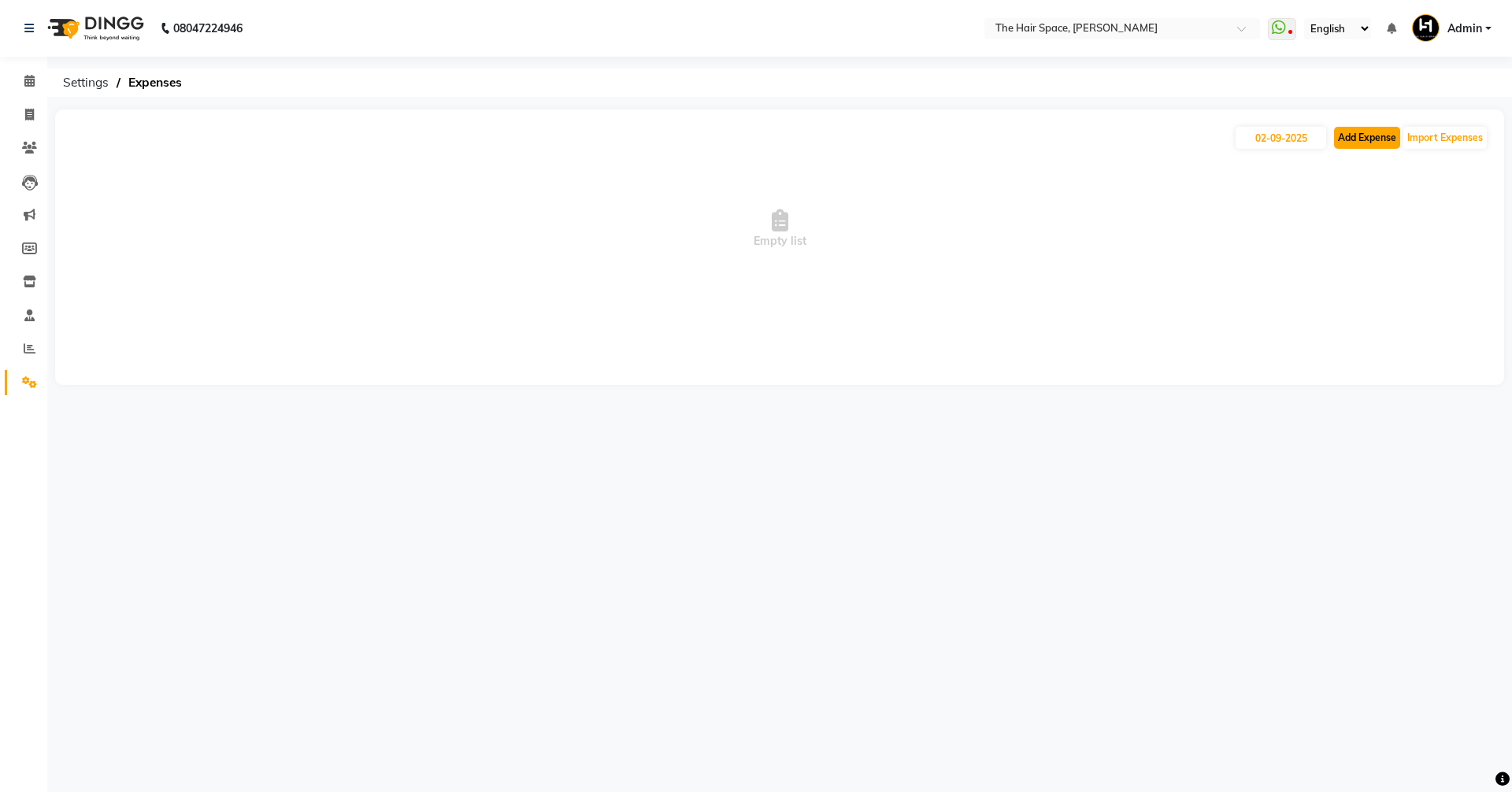
click at [731, 137] on button "Add Expense" at bounding box center [1367, 138] width 66 height 22
select select "1"
select select "5699"
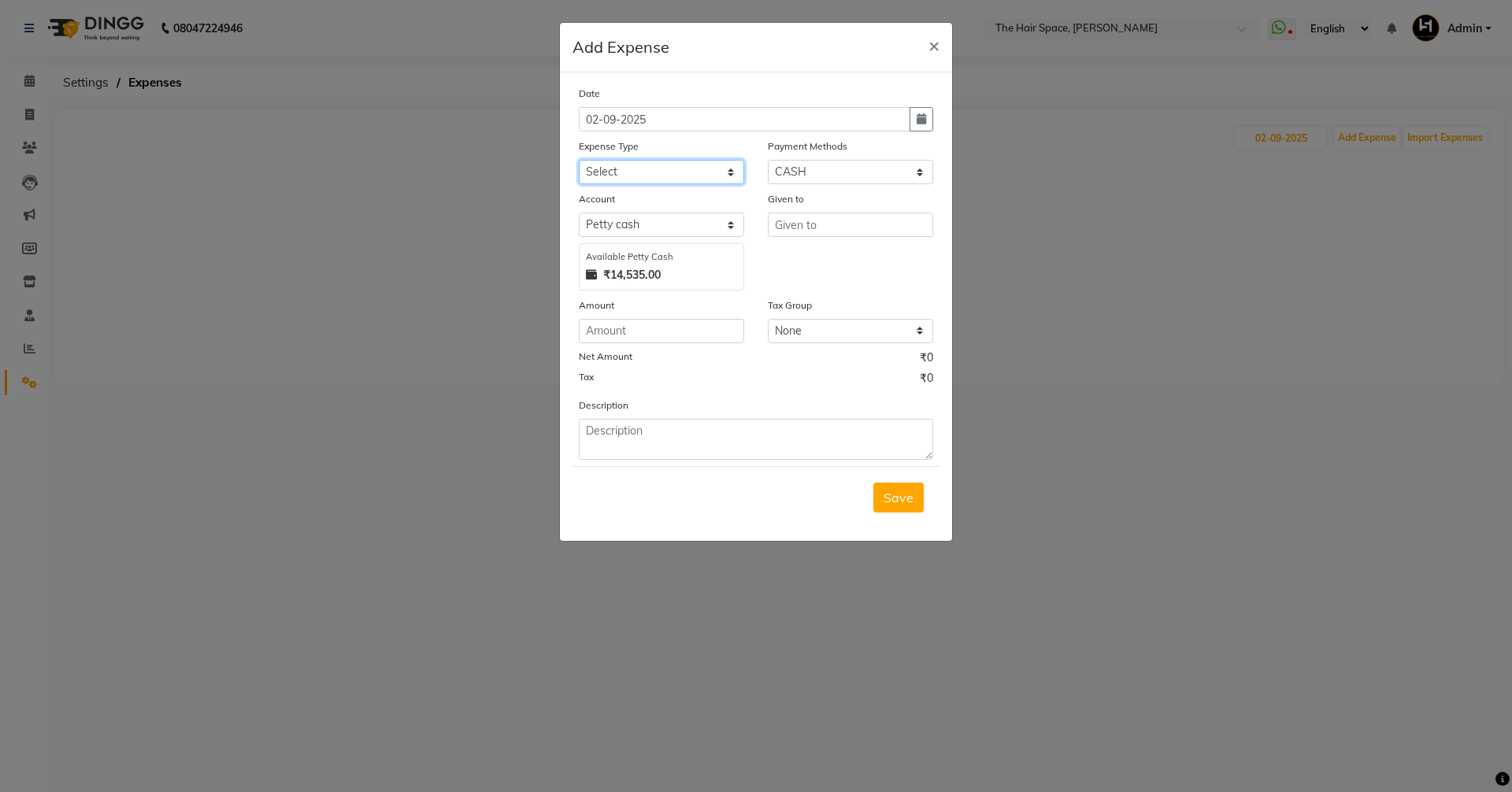
click at [634, 167] on select "Select Advance Salary Cash transfer to bank Client Snacks Clinical charges Cutt…" at bounding box center [661, 172] width 165 height 25
select select "16361"
click at [579, 160] on select "Select Advance Salary Cash transfer to bank Client Snacks Clinical charges Cutt…" at bounding box center [661, 172] width 165 height 25
type input "2"
type input "rahul"
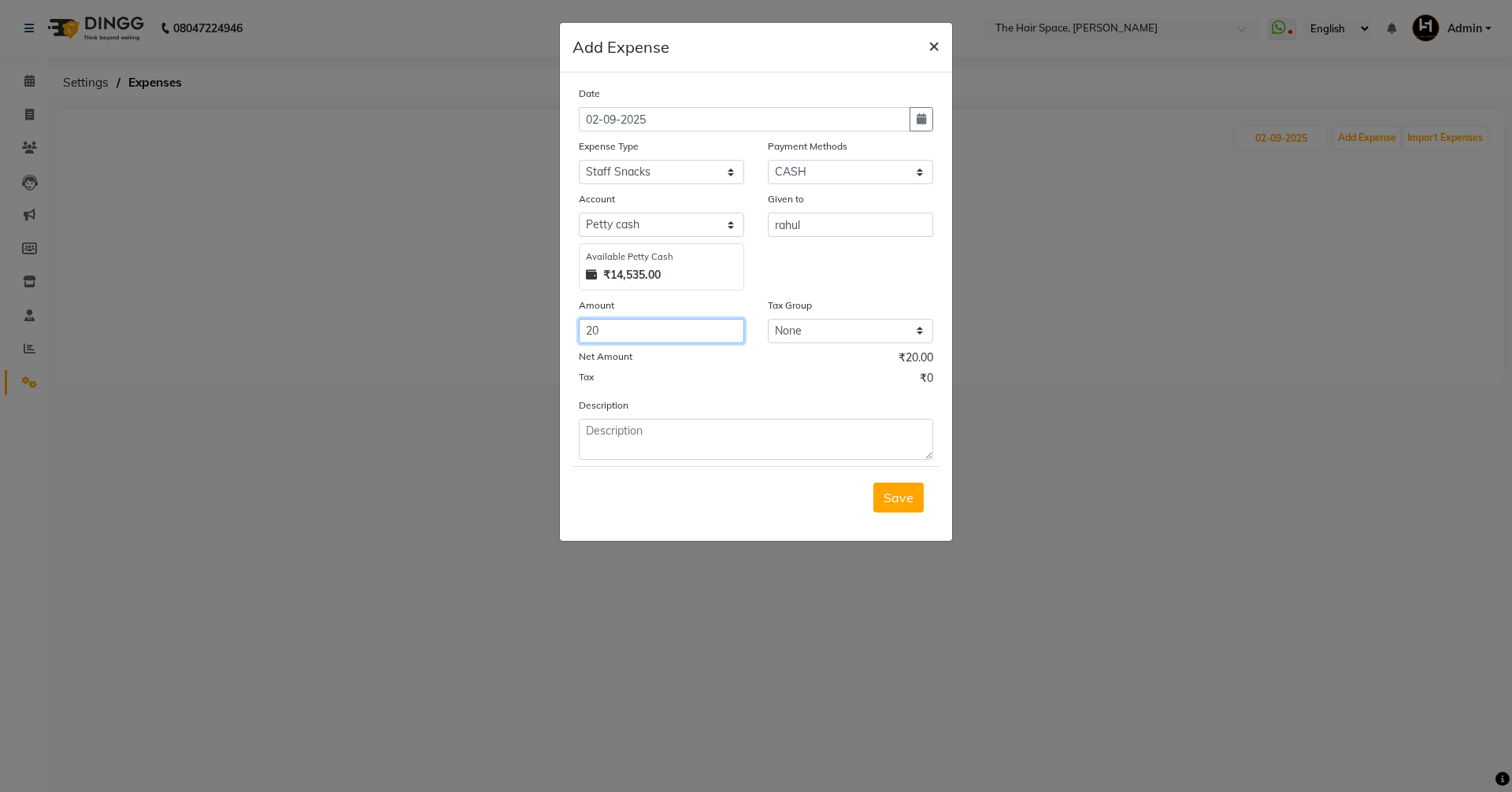
type input "20"
click at [731, 40] on span "×" at bounding box center [933, 45] width 11 height 24
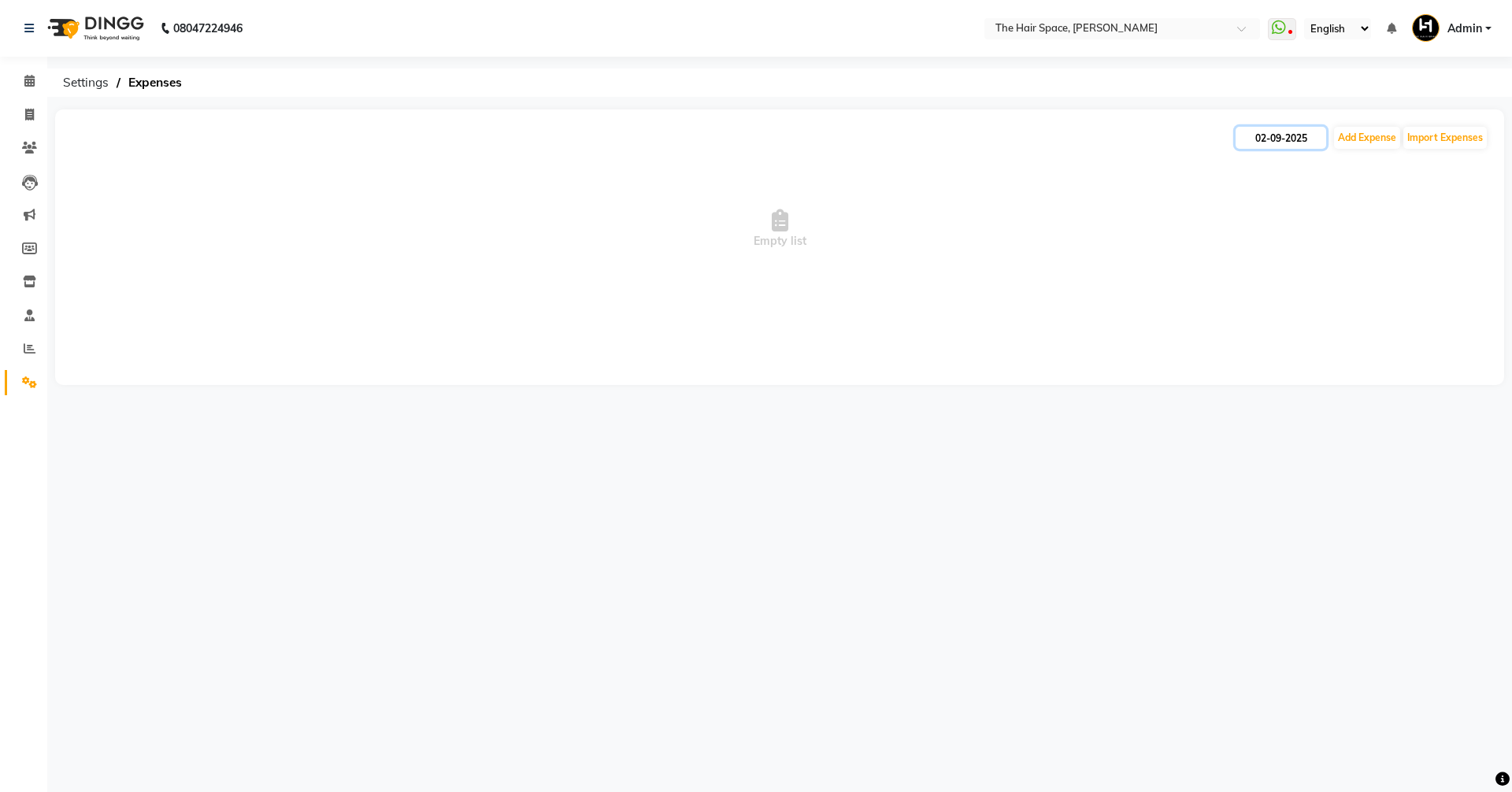
click at [731, 135] on input "02-09-2025" at bounding box center [1281, 138] width 90 height 22
select select "9"
select select "2025"
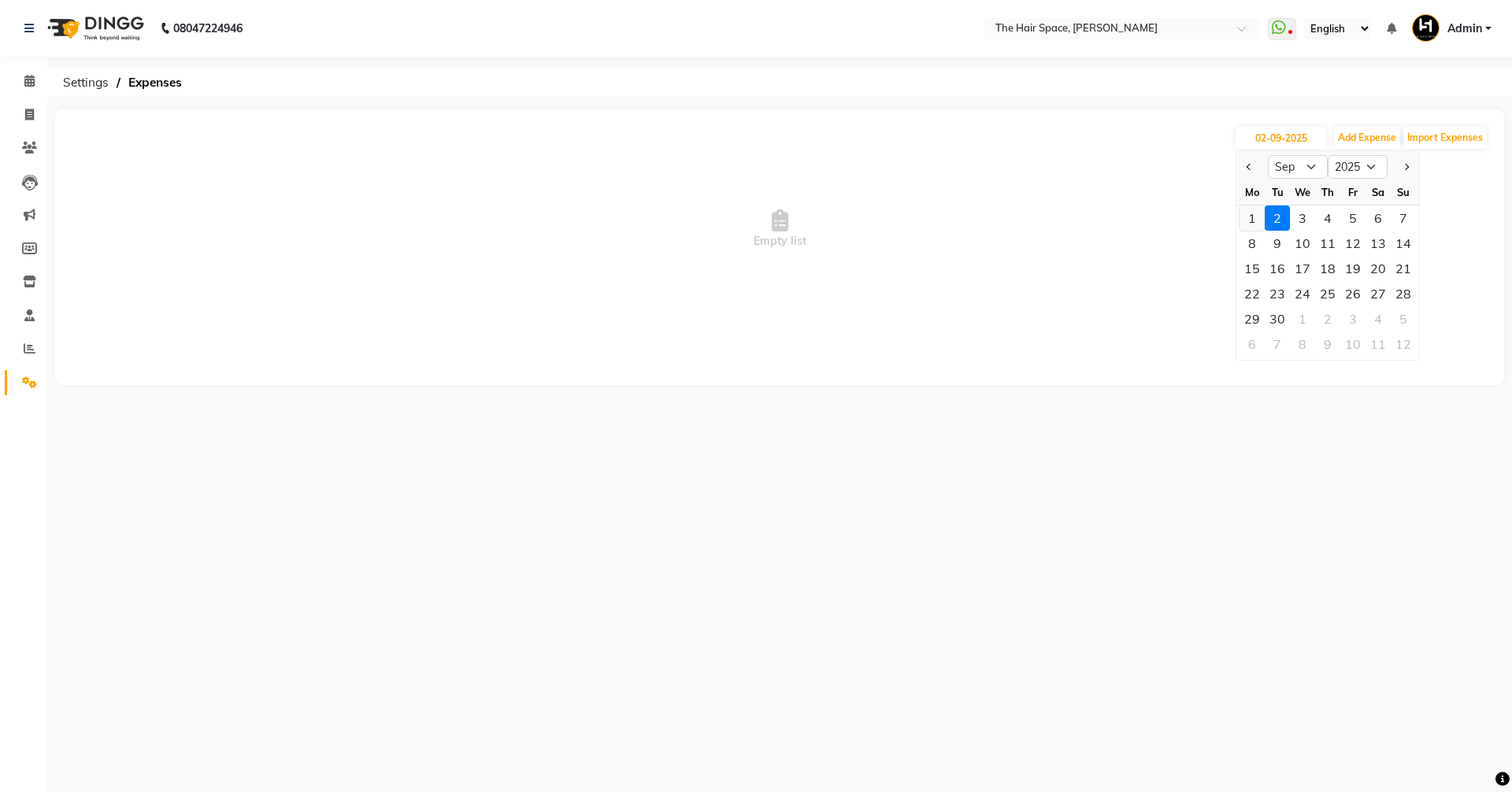
click at [731, 225] on div "1" at bounding box center [1252, 219] width 26 height 26
type input "[DATE]"
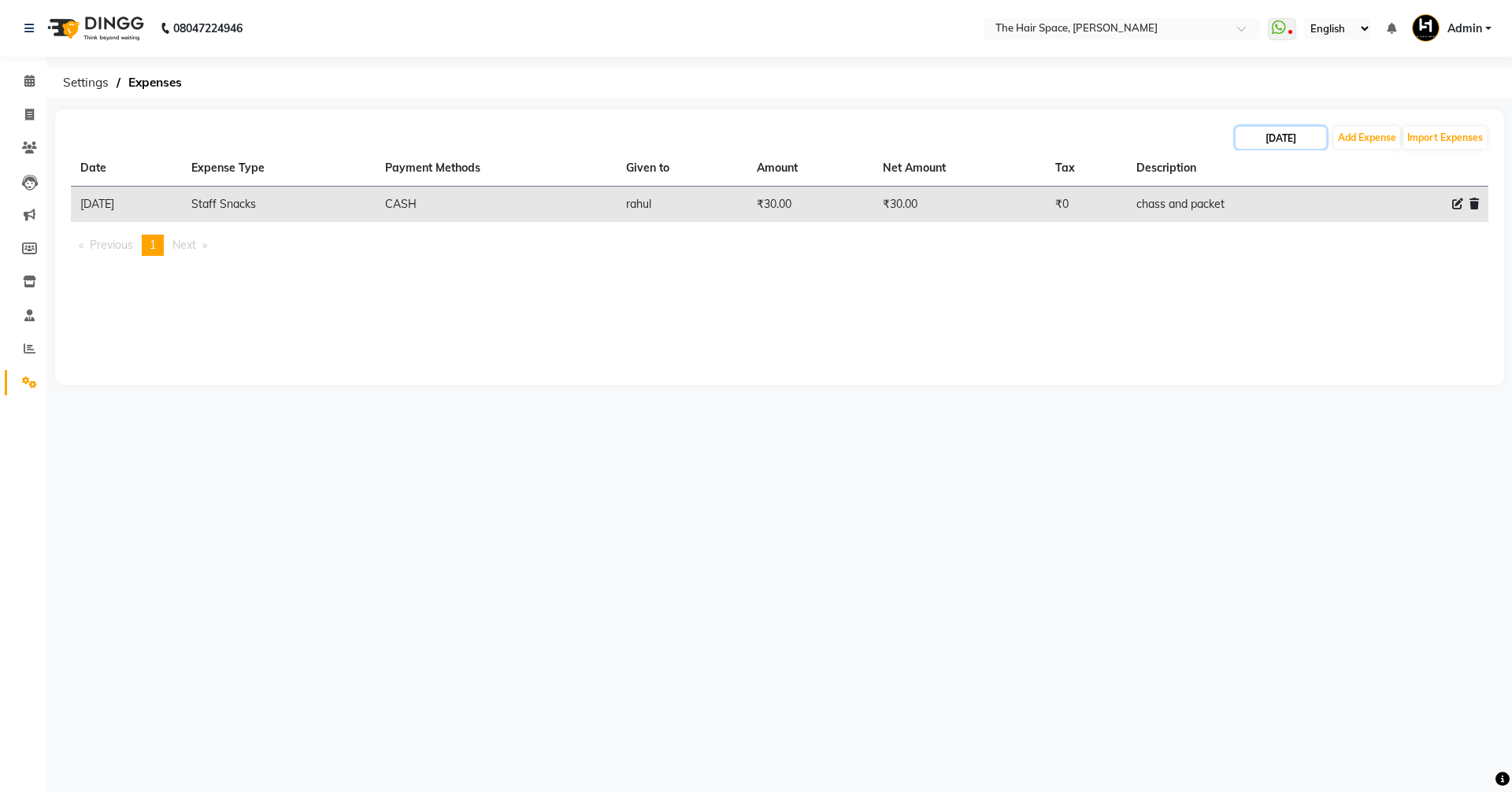
click at [731, 141] on input "[DATE]" at bounding box center [1281, 138] width 90 height 22
select select "9"
select select "2025"
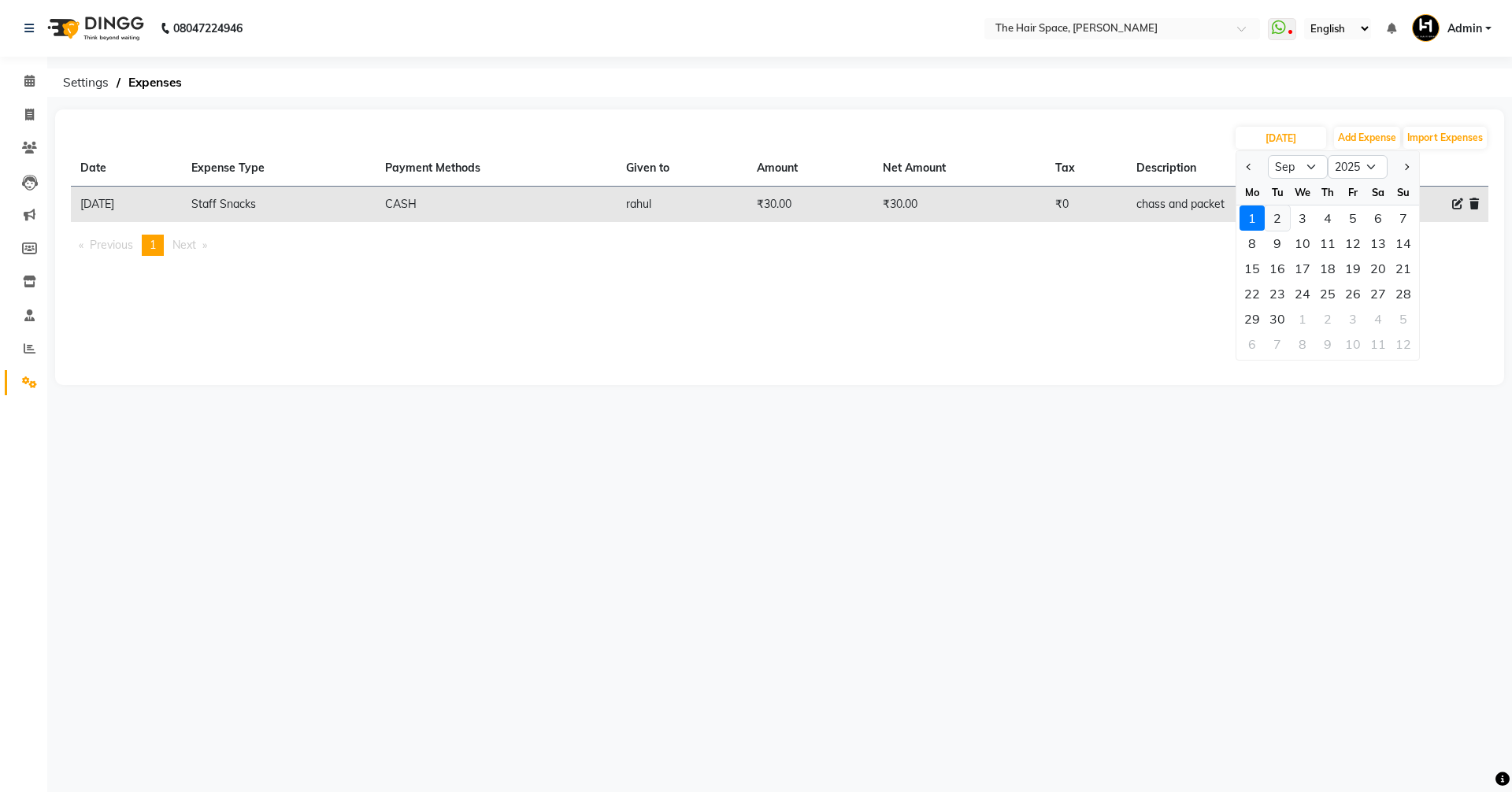
click at [731, 213] on div "2" at bounding box center [1278, 219] width 26 height 26
type input "02-09-2025"
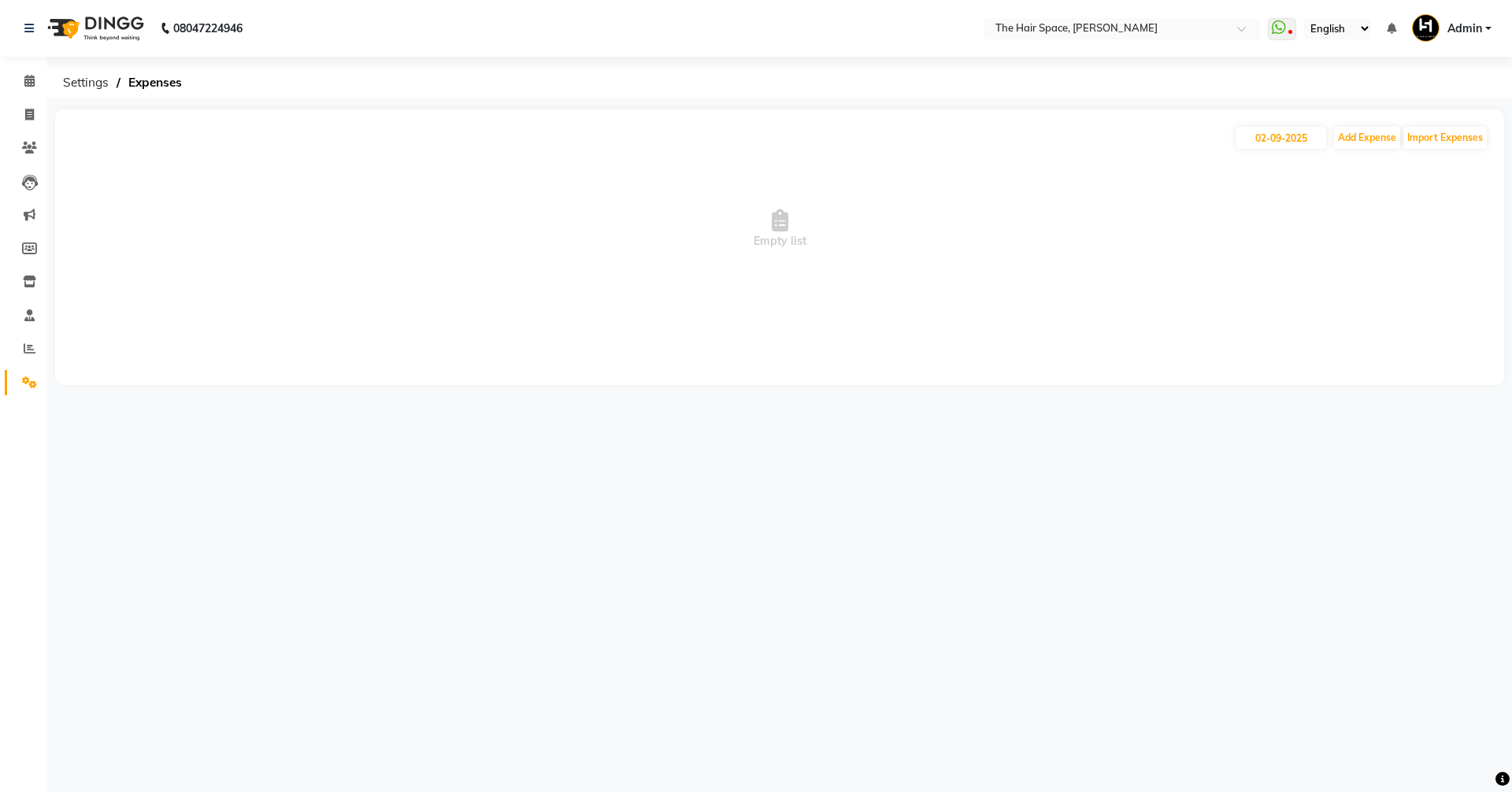
click at [731, 119] on div "[DATE] Add Expense Import Expenses Empty list" at bounding box center [779, 248] width 1449 height 276
click at [731, 129] on button "Add Expense" at bounding box center [1367, 138] width 66 height 22
select select "1"
select select "5699"
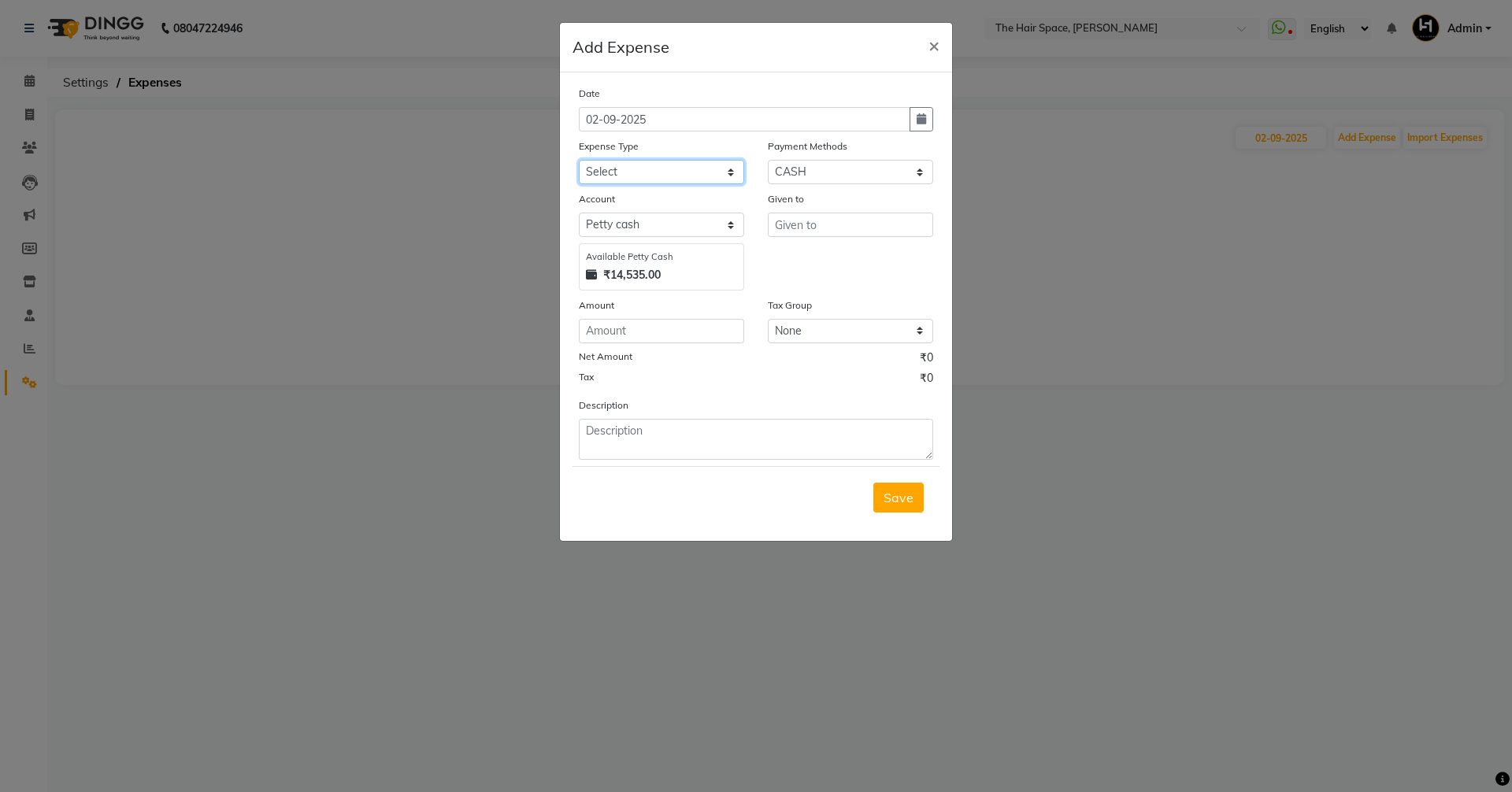
drag, startPoint x: 693, startPoint y: 179, endPoint x: 704, endPoint y: 179, distance: 11.0
click at [695, 179] on select "Select Advance Salary Cash transfer to bank Client Snacks Clinical charges Cutt…" at bounding box center [661, 172] width 165 height 25
select select "17310"
click at [579, 160] on select "Select Advance Salary Cash transfer to bank Client Snacks Clinical charges Cutt…" at bounding box center [661, 172] width 165 height 25
type input "rahul"
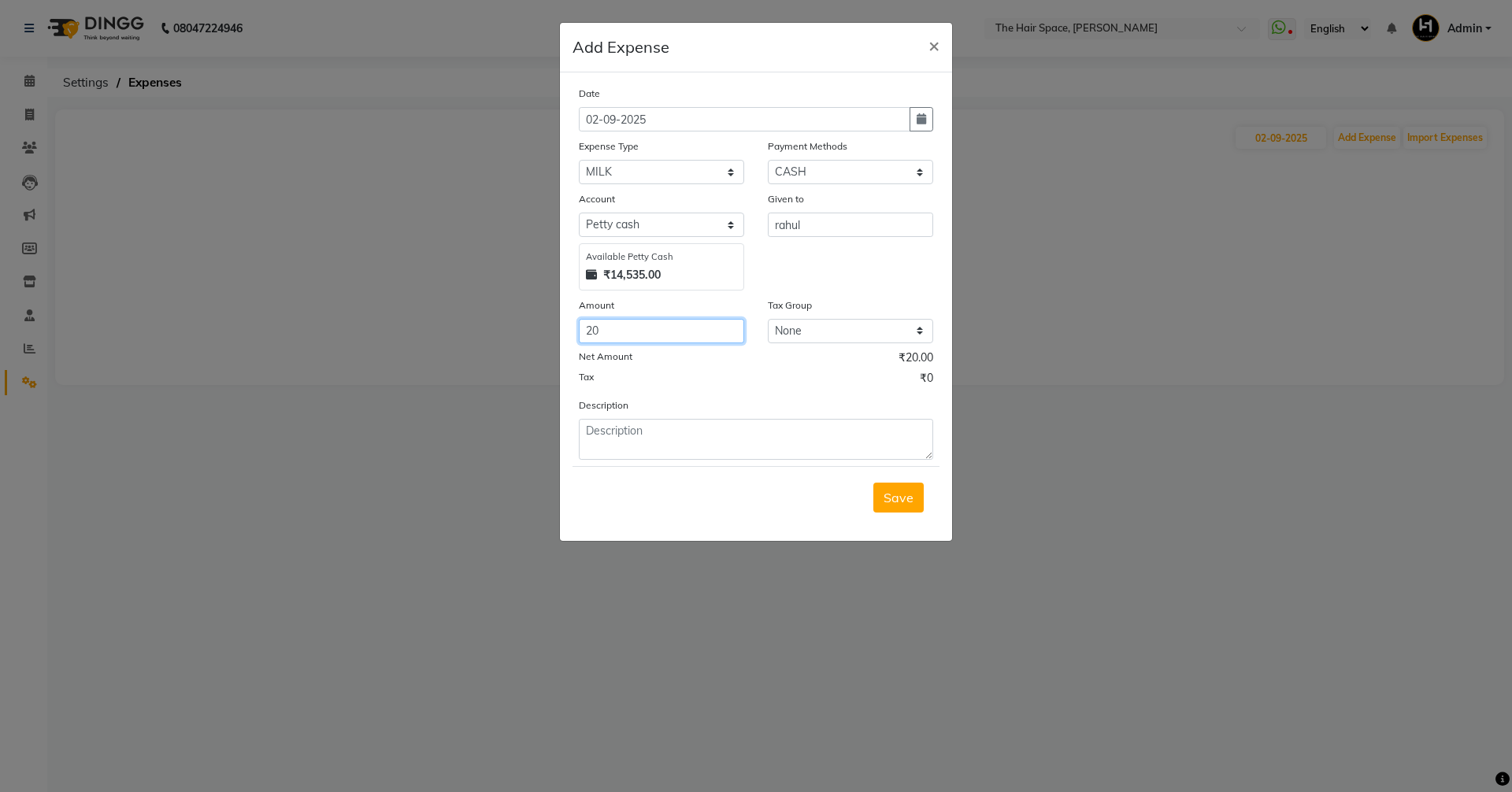
type input "2"
type input "34"
click at [731, 493] on span "Save" at bounding box center [899, 498] width 30 height 16
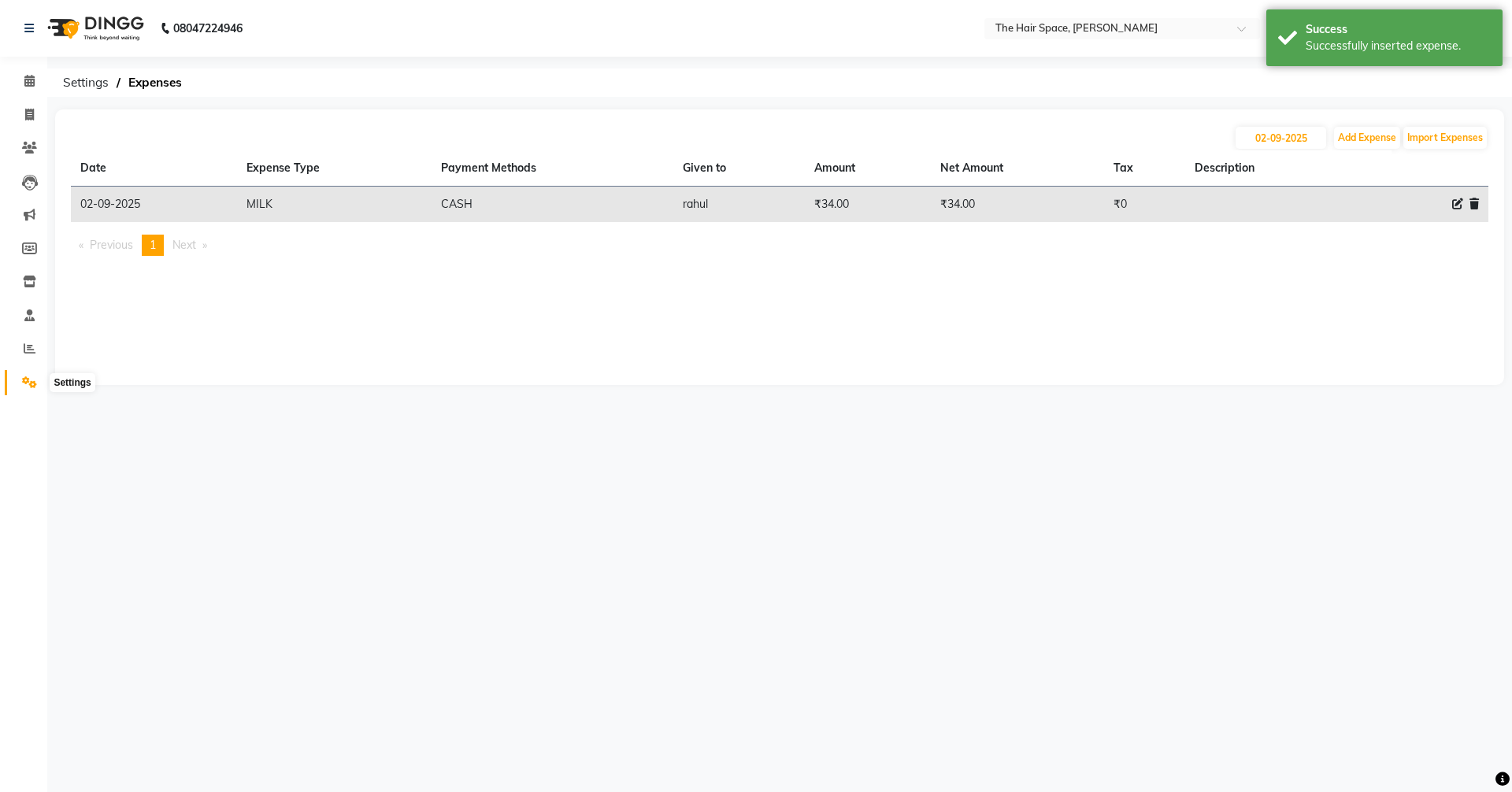
click at [23, 377] on icon at bounding box center [30, 383] width 15 height 12
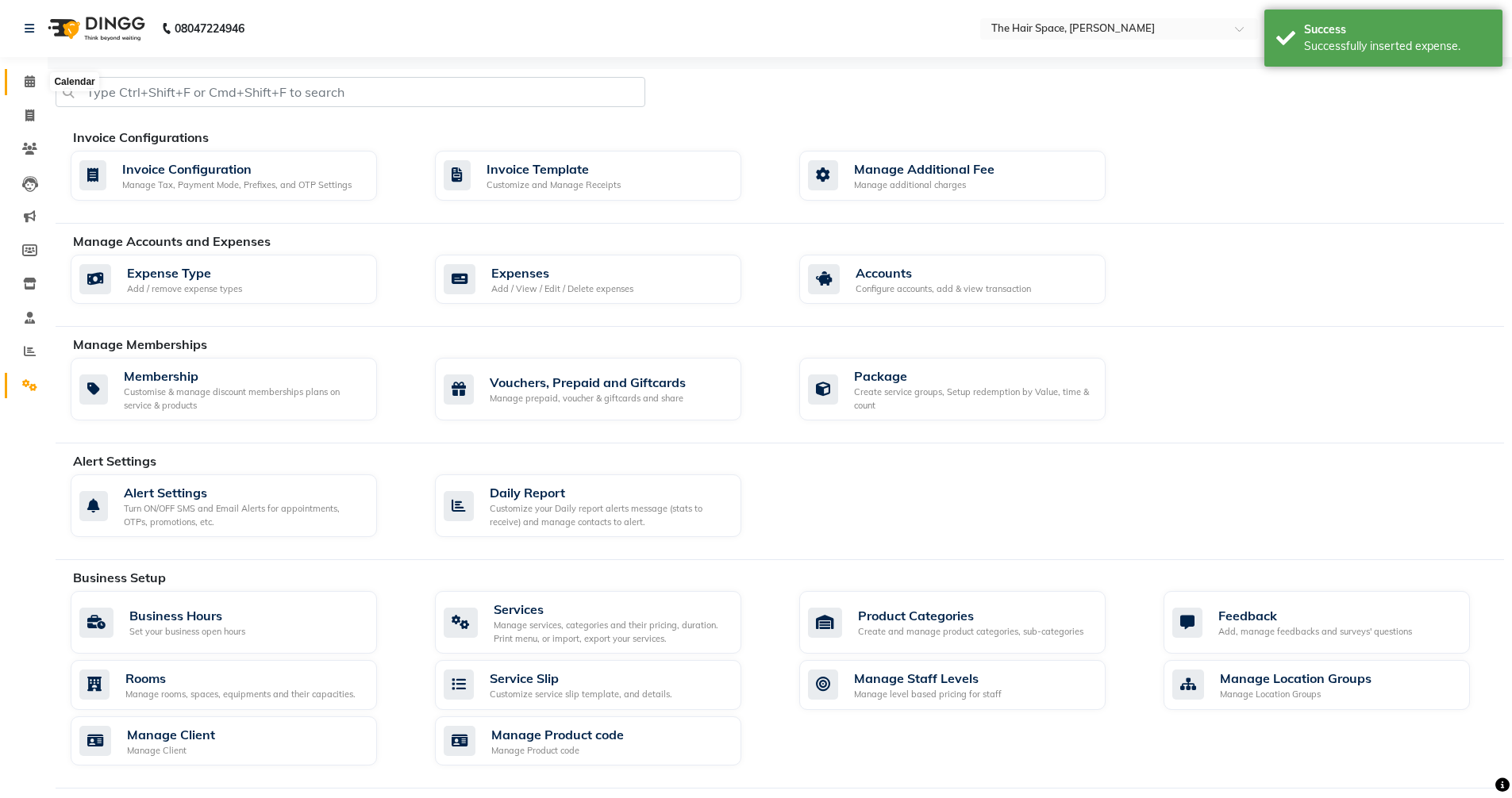
click at [39, 76] on span at bounding box center [30, 81] width 27 height 18
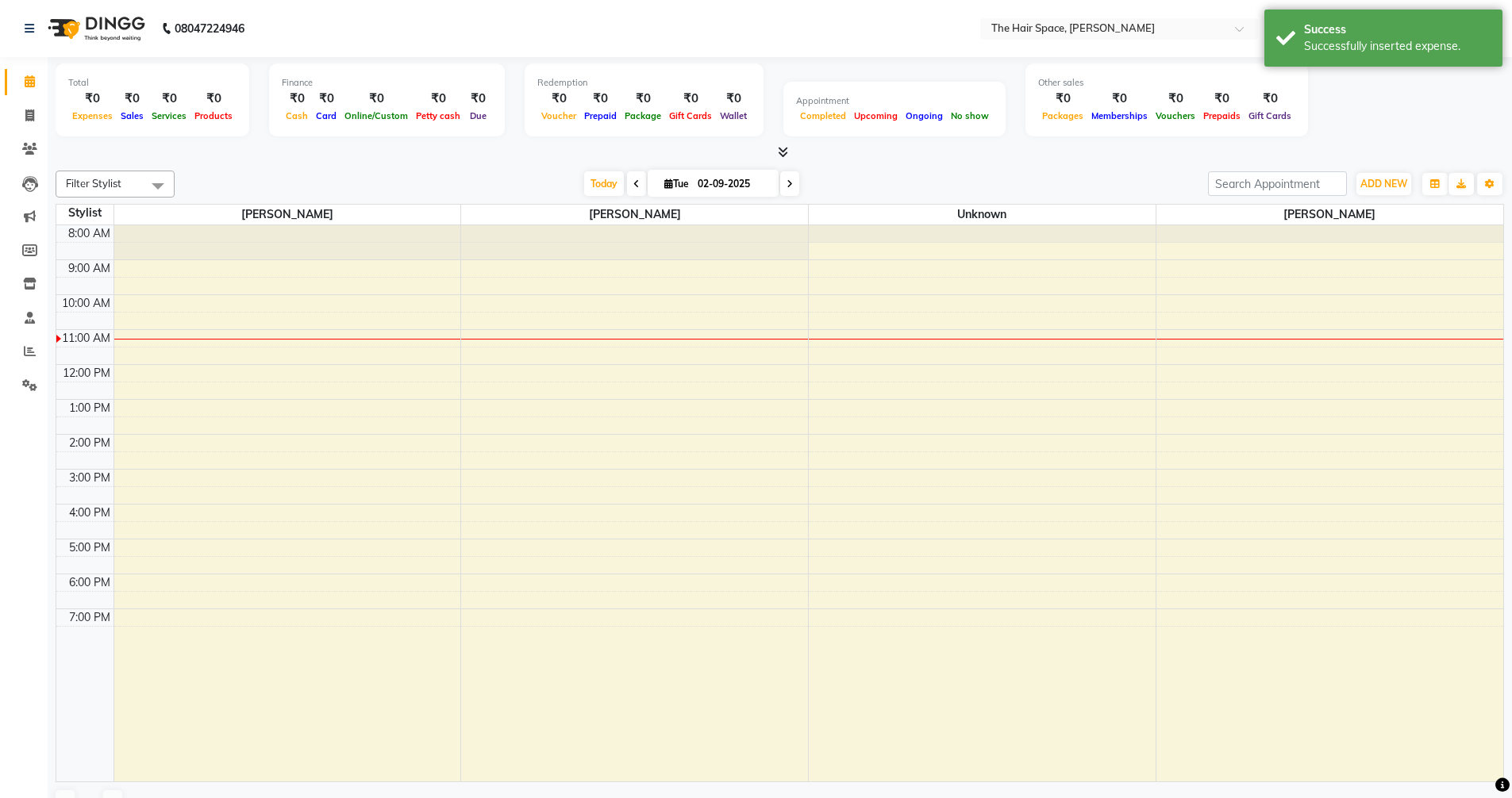
click at [32, 80] on icon at bounding box center [30, 81] width 10 height 12
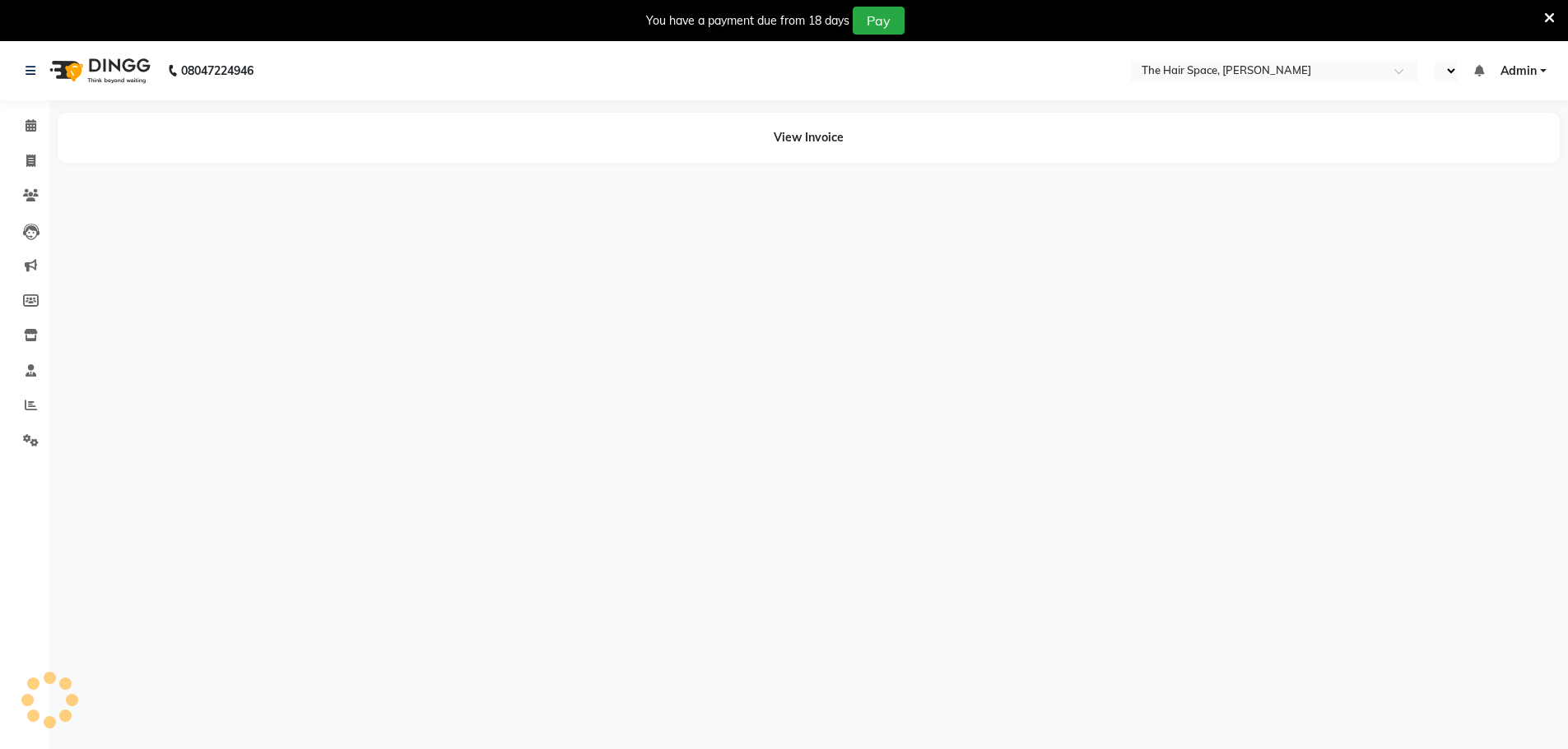
select select "en"
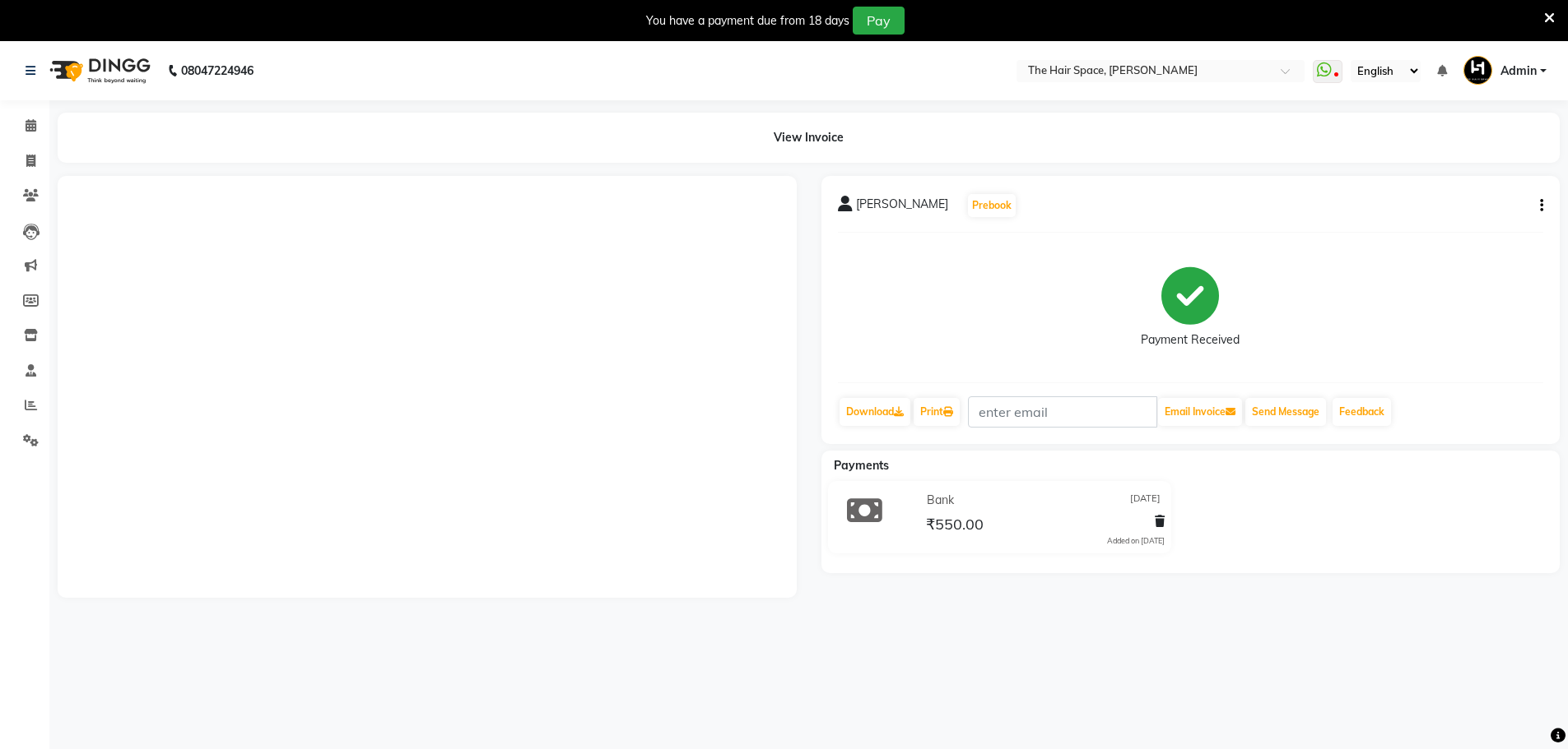
click at [1546, 200] on div "Sweta mande Prebook Payment Received Download Print Email Invoice Send Message …" at bounding box center [1190, 310] width 739 height 268
click at [1540, 205] on icon "button" at bounding box center [1541, 205] width 4 height 1
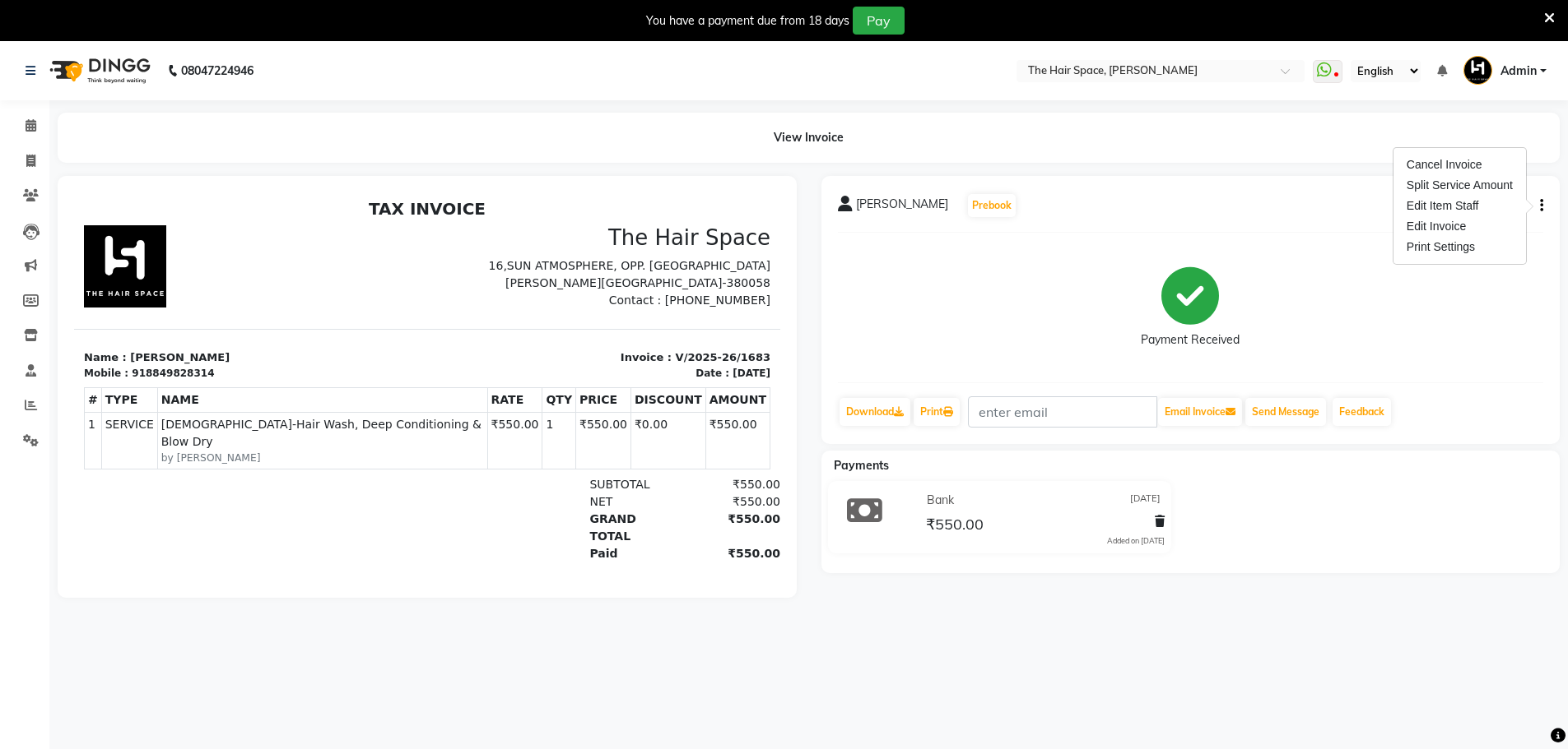
click at [1550, 17] on icon at bounding box center [1549, 18] width 11 height 15
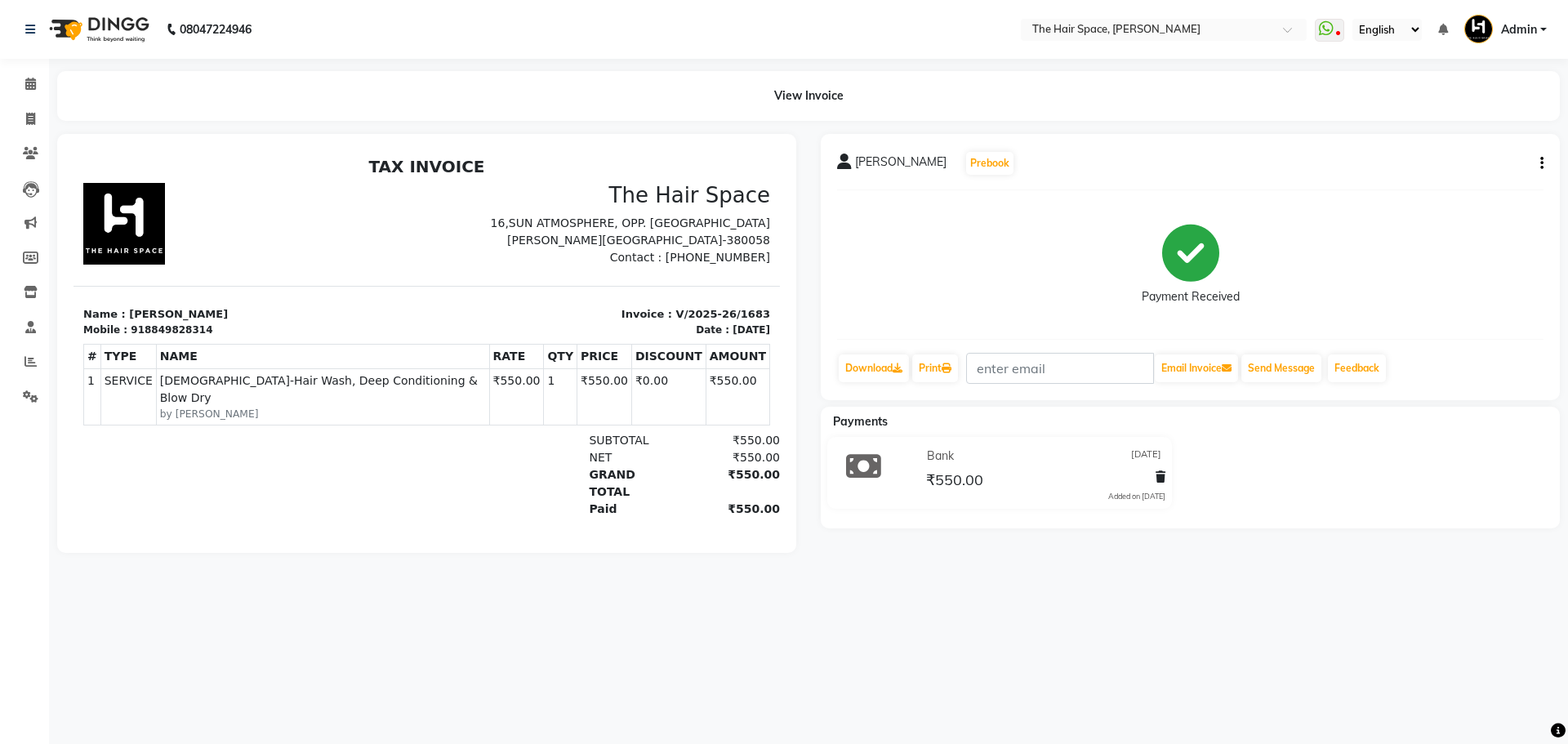
drag, startPoint x: 1545, startPoint y: 178, endPoint x: 1545, endPoint y: 166, distance: 12.0
click at [1545, 177] on div "Sweta mande Prebook Payment Received Download Print Email Invoice Send Message …" at bounding box center [1190, 267] width 739 height 267
click at [1545, 165] on div "Sweta mande Prebook Payment Received Download Print Email Invoice Send Message …" at bounding box center [1190, 267] width 739 height 267
click at [1542, 164] on icon "button" at bounding box center [1542, 163] width 4 height 1
click at [1414, 188] on div "Edit Invoice" at bounding box center [1460, 184] width 112 height 20
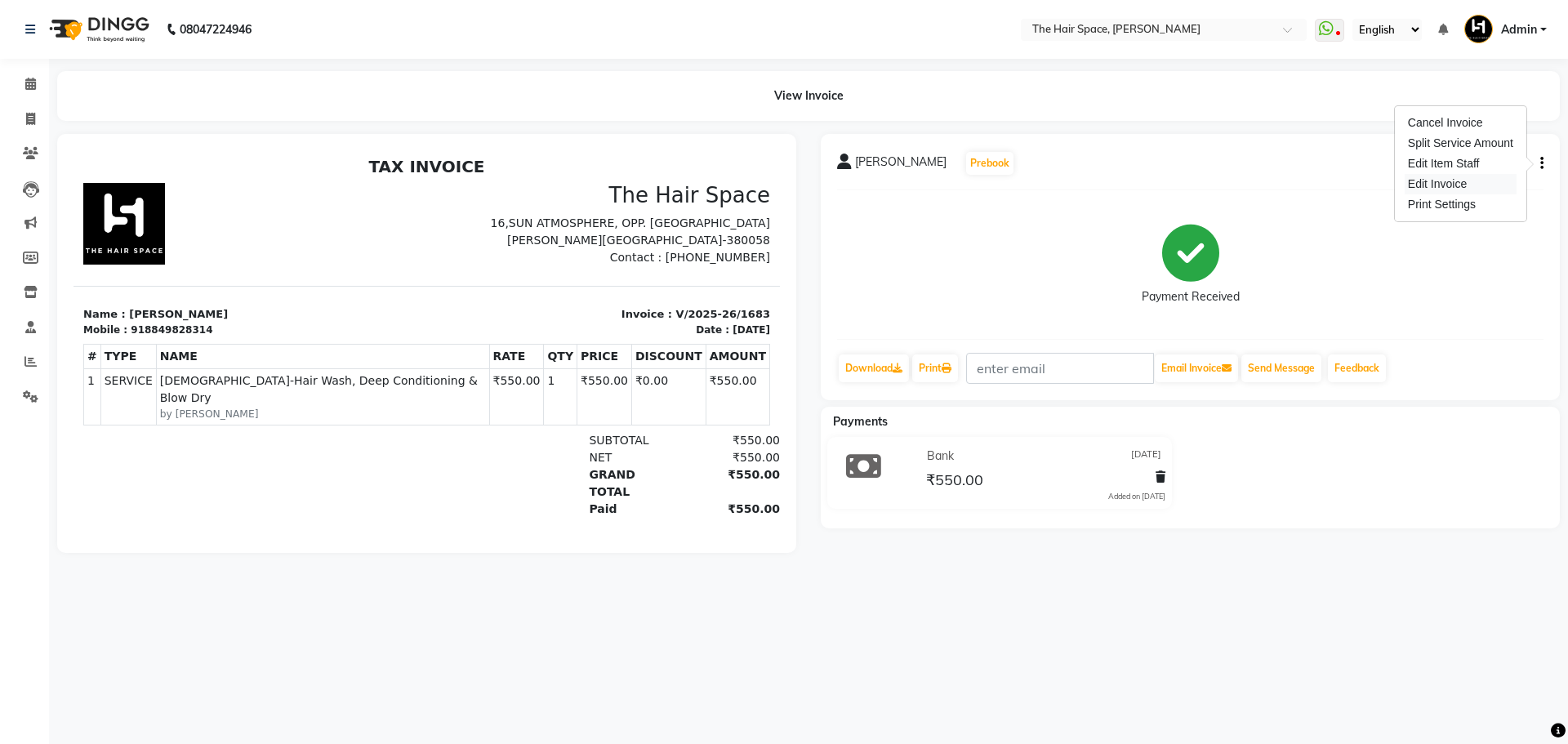
select select "service"
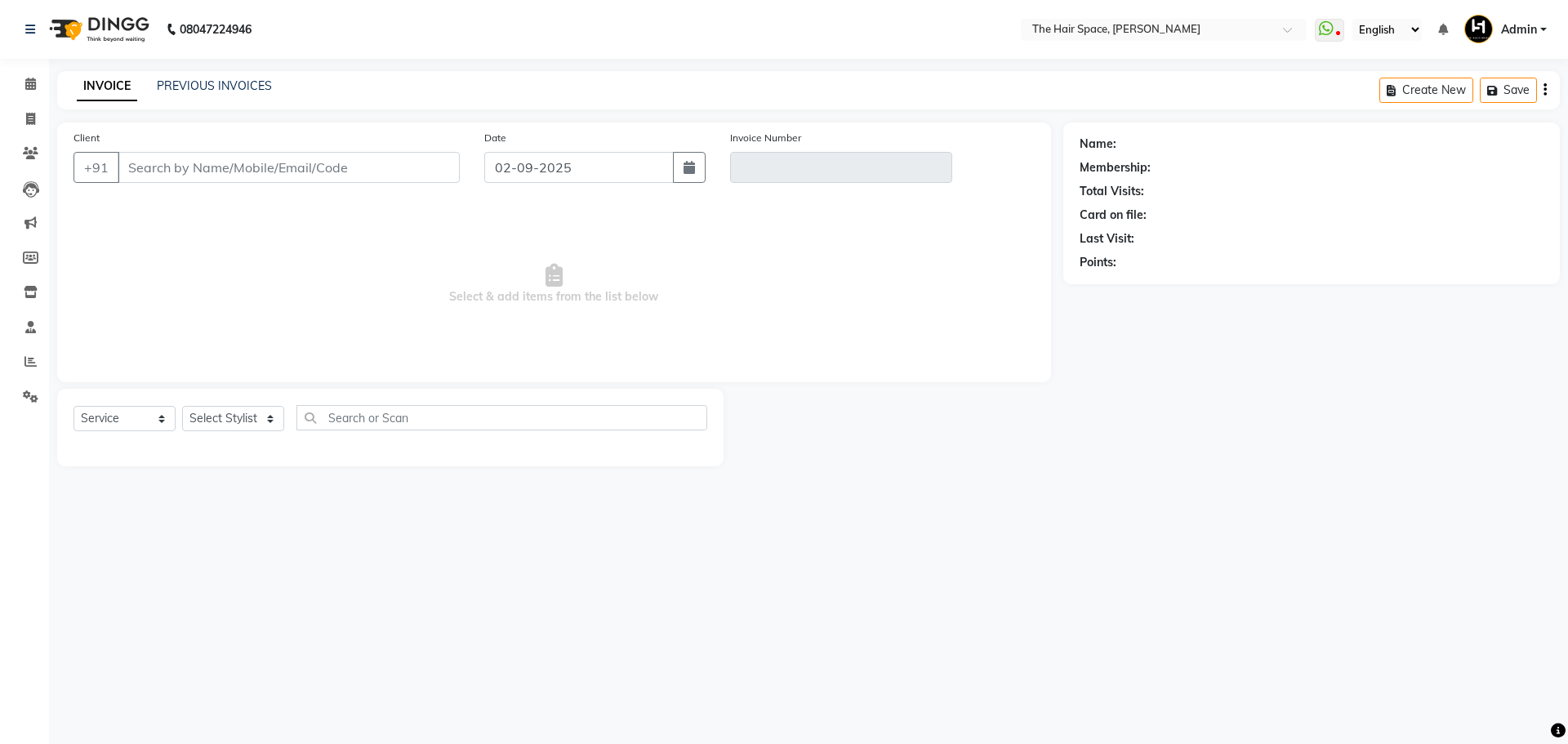
type input "8849828314"
type input "V/2025-26/1683"
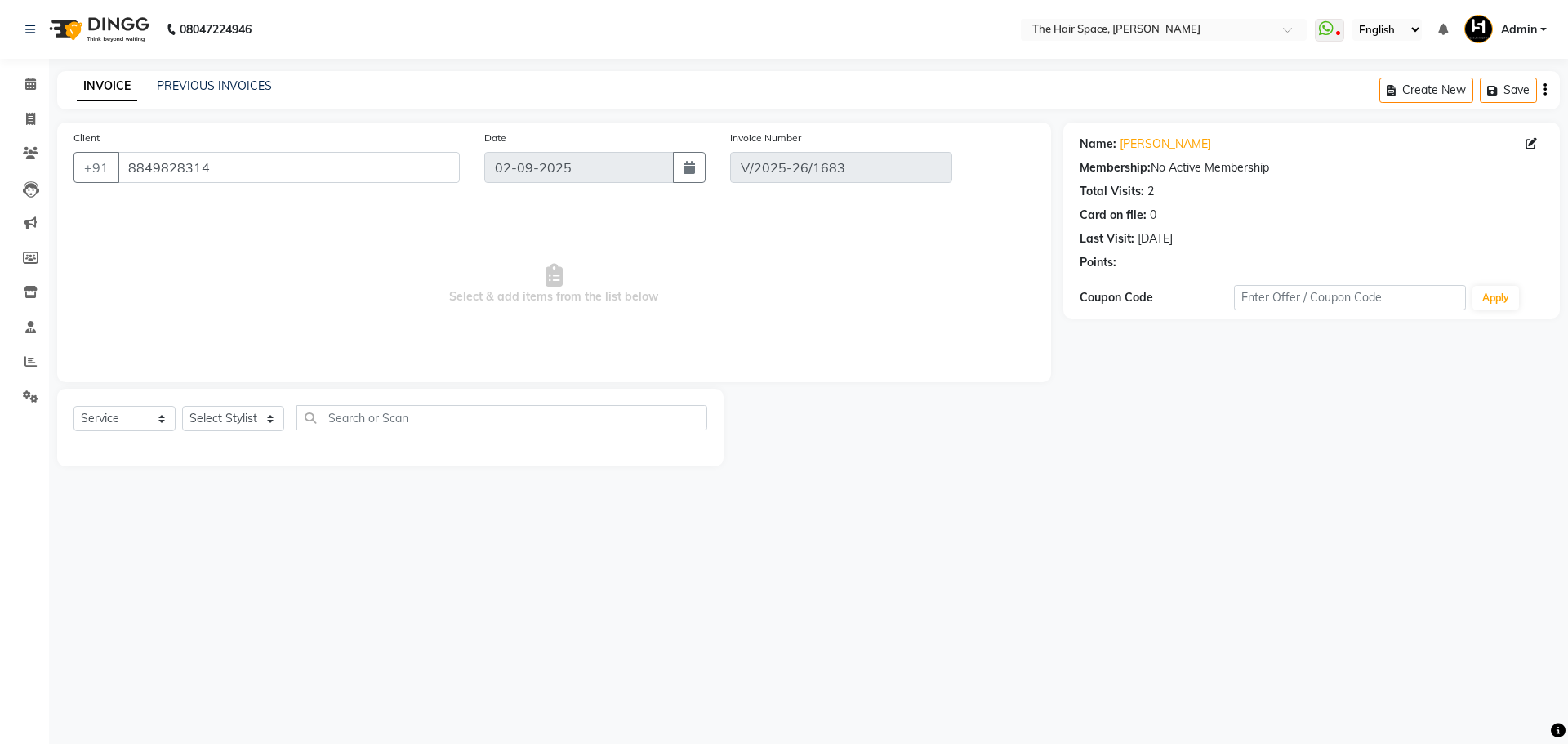
type input "[DATE]"
select select "select"
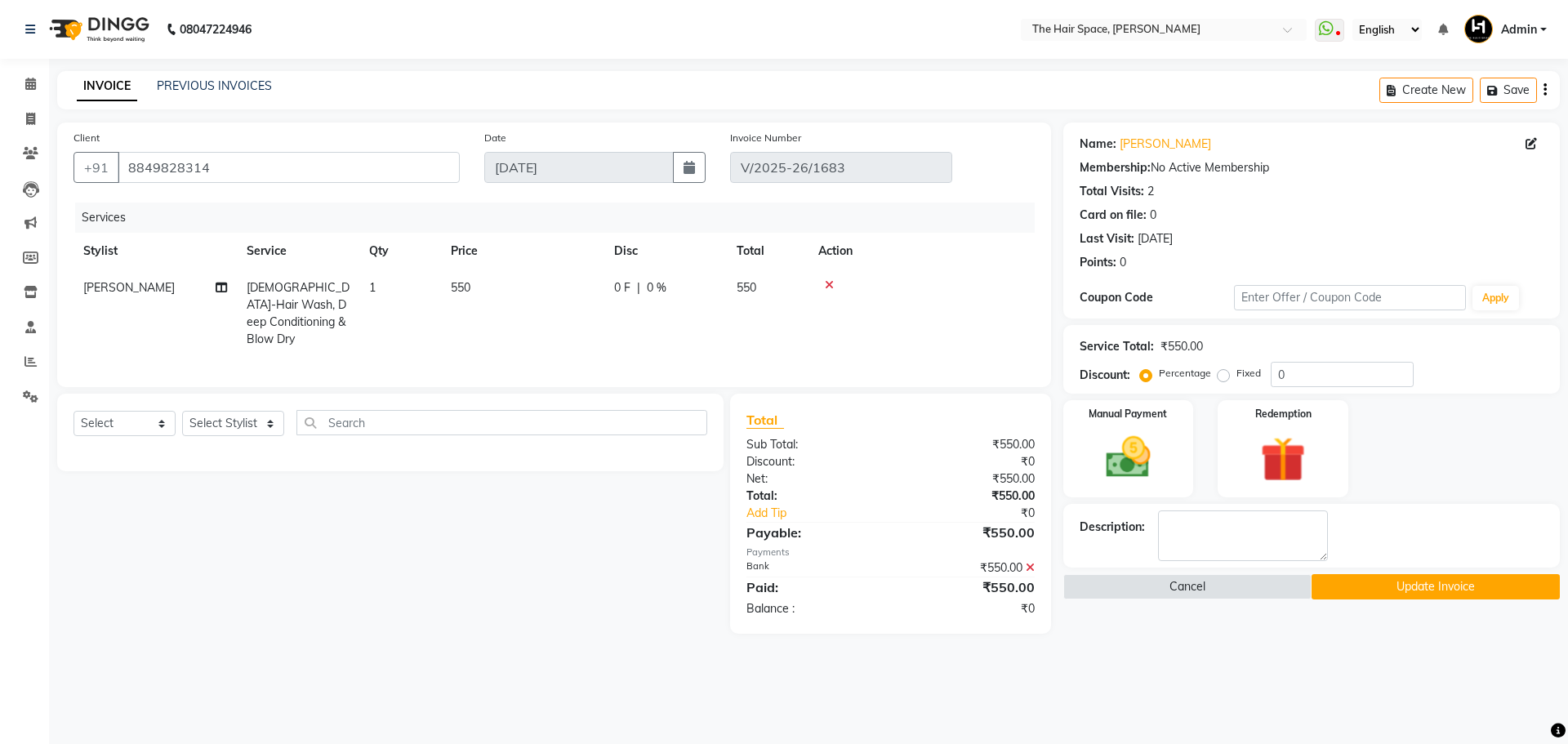
click at [1029, 562] on icon at bounding box center [1031, 567] width 9 height 11
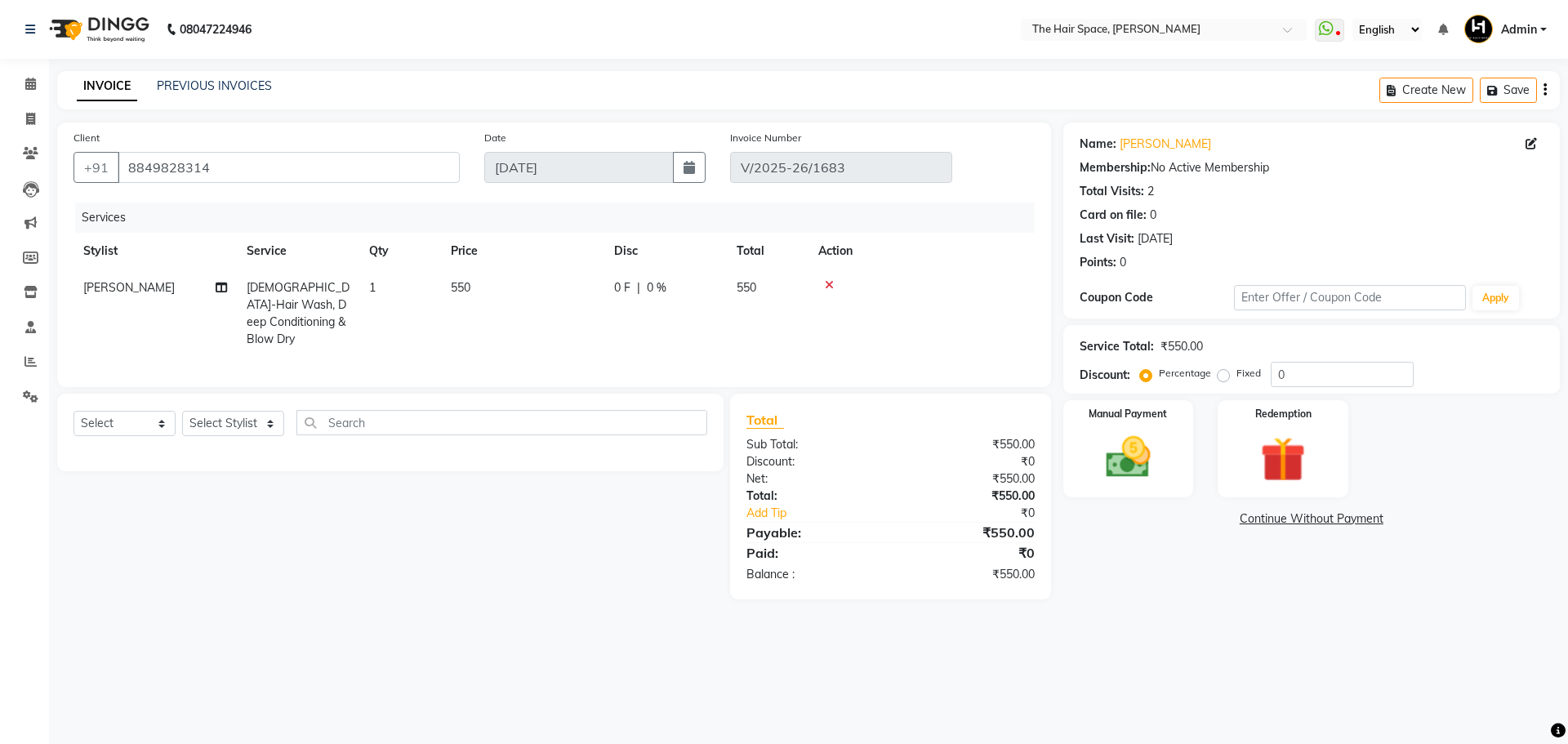
click at [1204, 421] on div "Manual Payment Redemption" at bounding box center [1311, 449] width 521 height 97
click at [1157, 422] on div "Manual Payment" at bounding box center [1129, 449] width 136 height 101
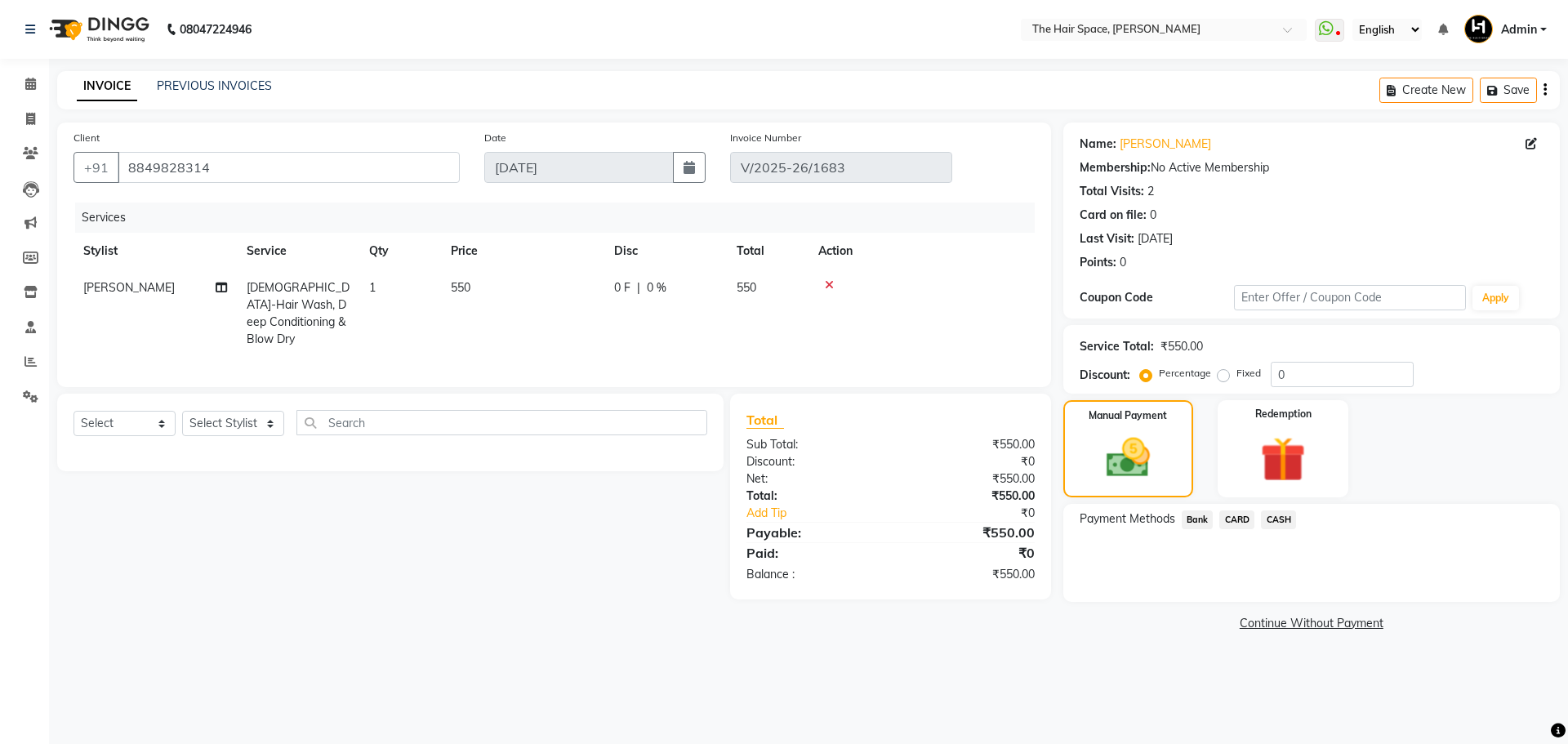
click at [1281, 513] on span "CASH" at bounding box center [1279, 520] width 35 height 19
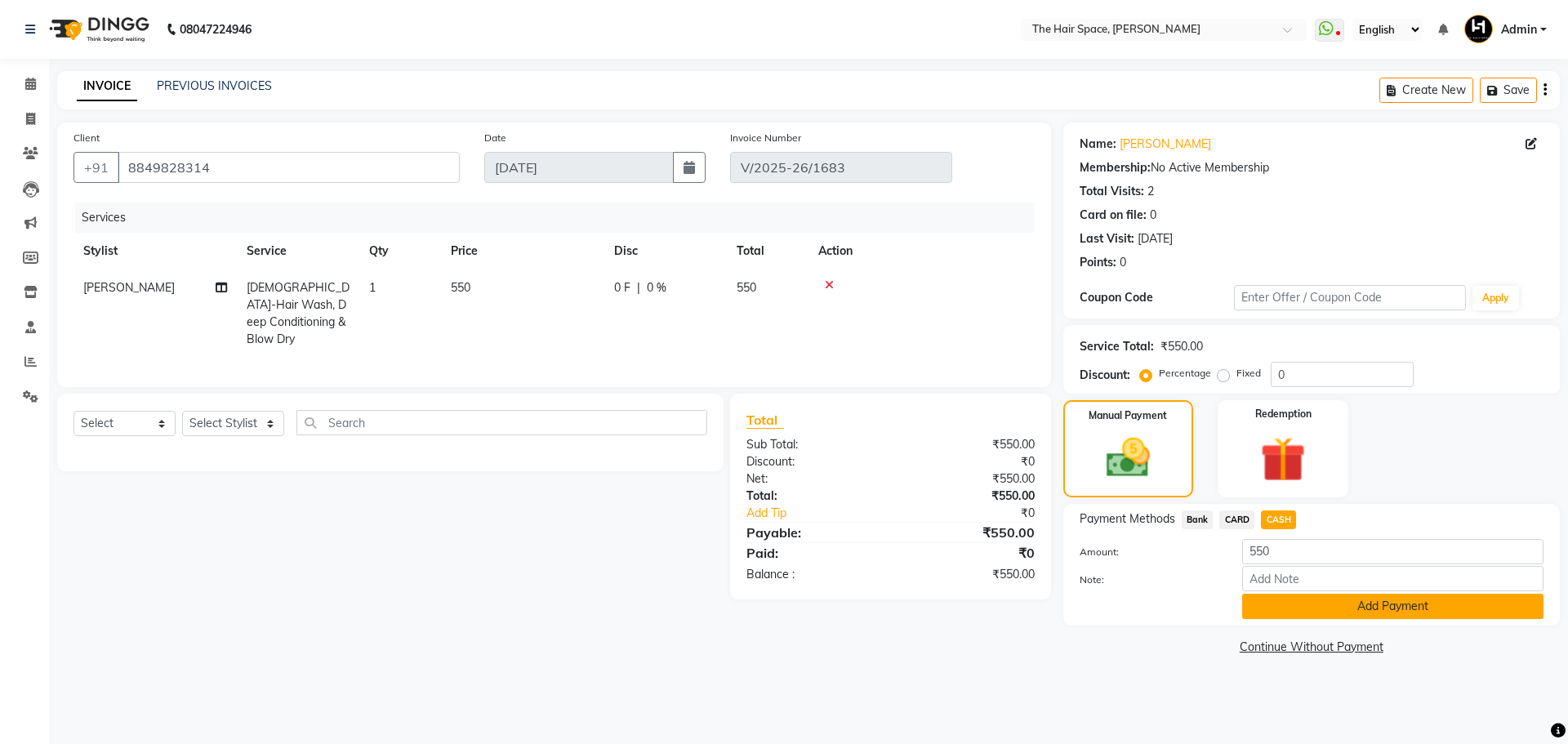
click at [1315, 605] on button "Add Payment" at bounding box center [1393, 606] width 302 height 26
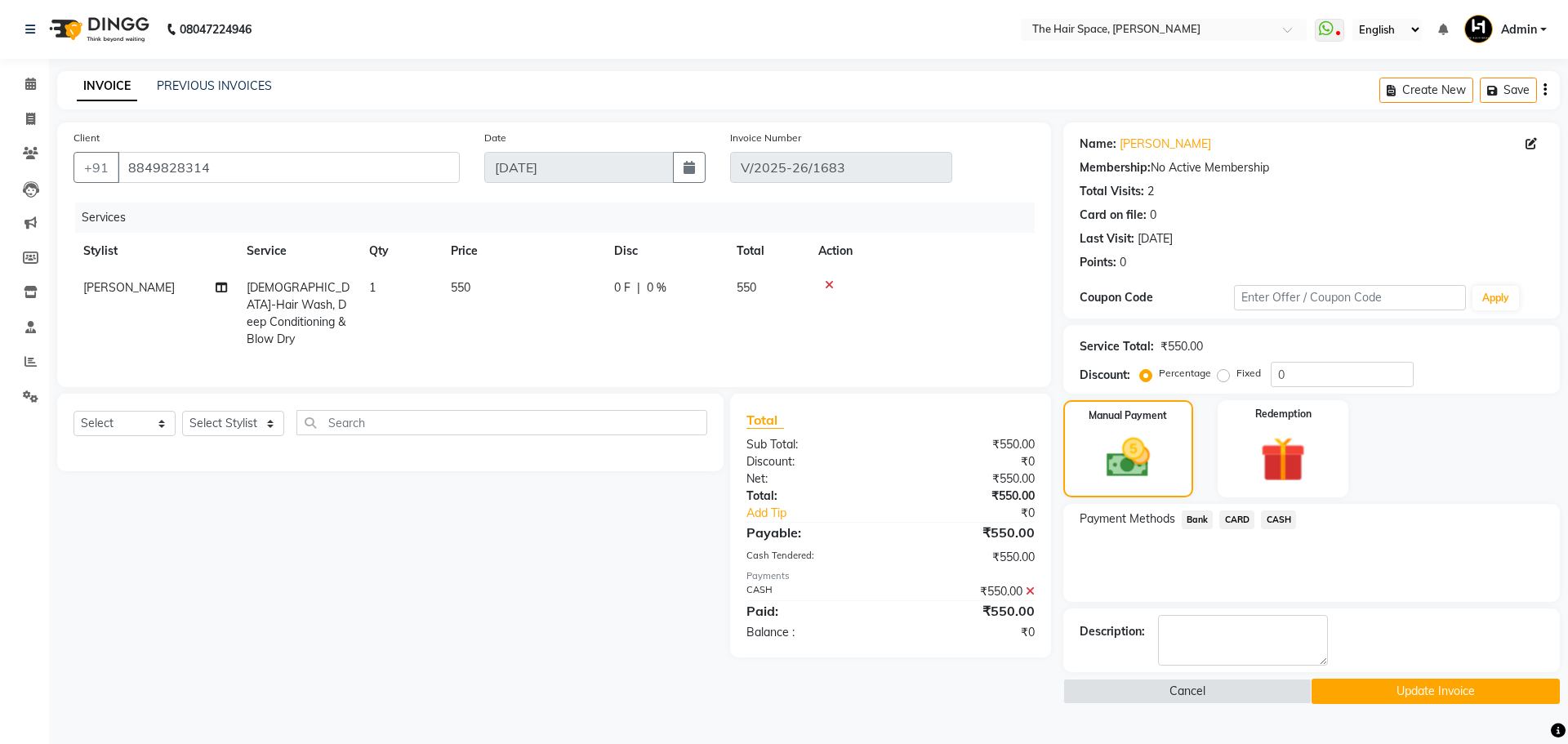
click at [1412, 701] on button "Update Invoice" at bounding box center [1436, 691] width 248 height 26
